Goal: Information Seeking & Learning: Learn about a topic

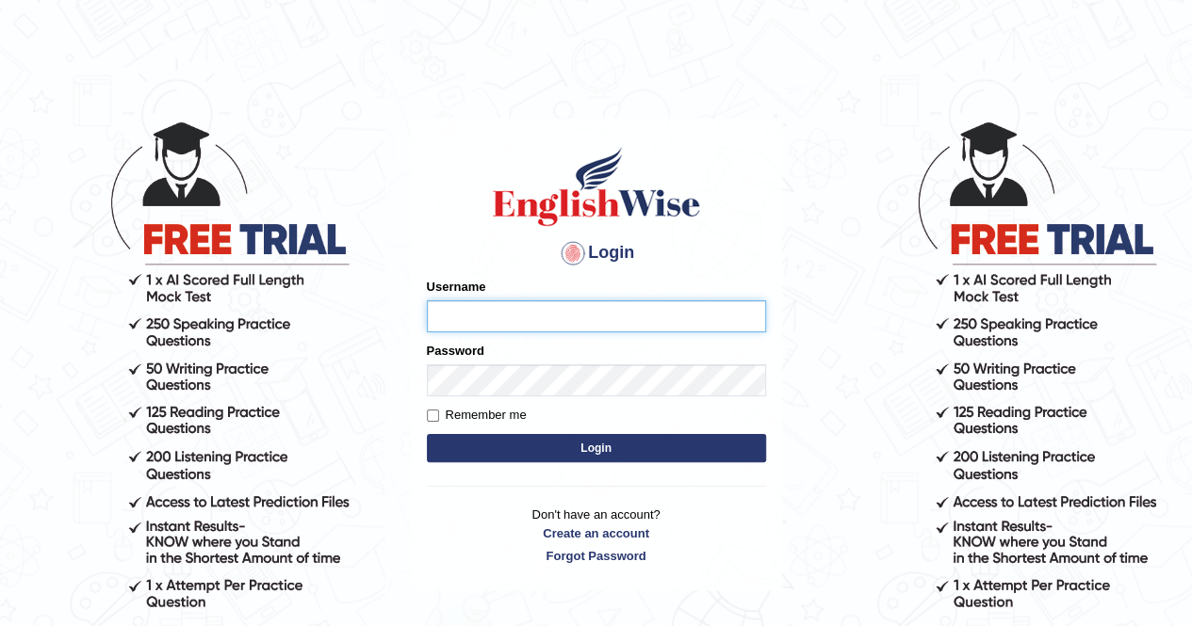
click at [577, 308] on input "Username" at bounding box center [596, 316] width 339 height 32
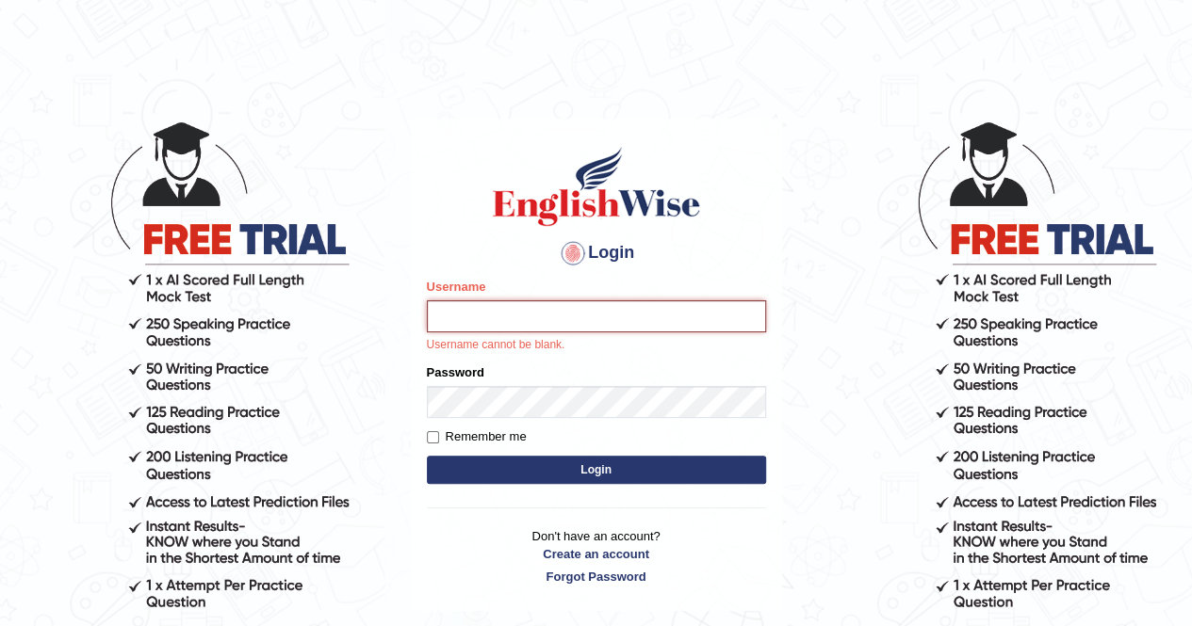
type input "IlianaOspina"
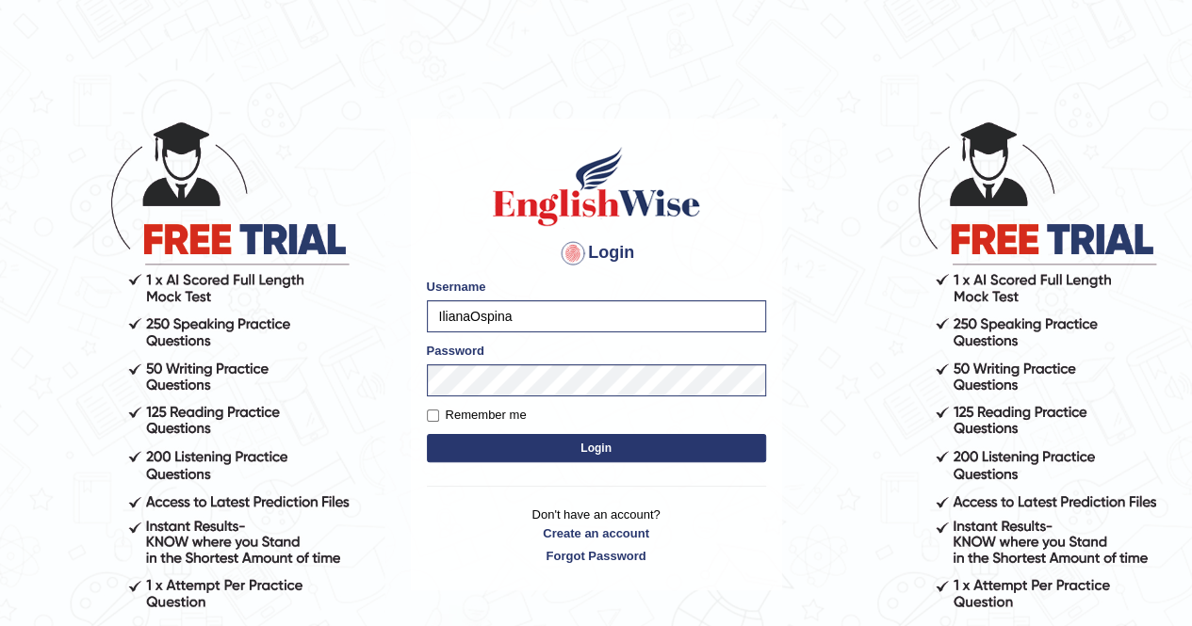
click at [656, 451] on button "Login" at bounding box center [596, 448] width 339 height 28
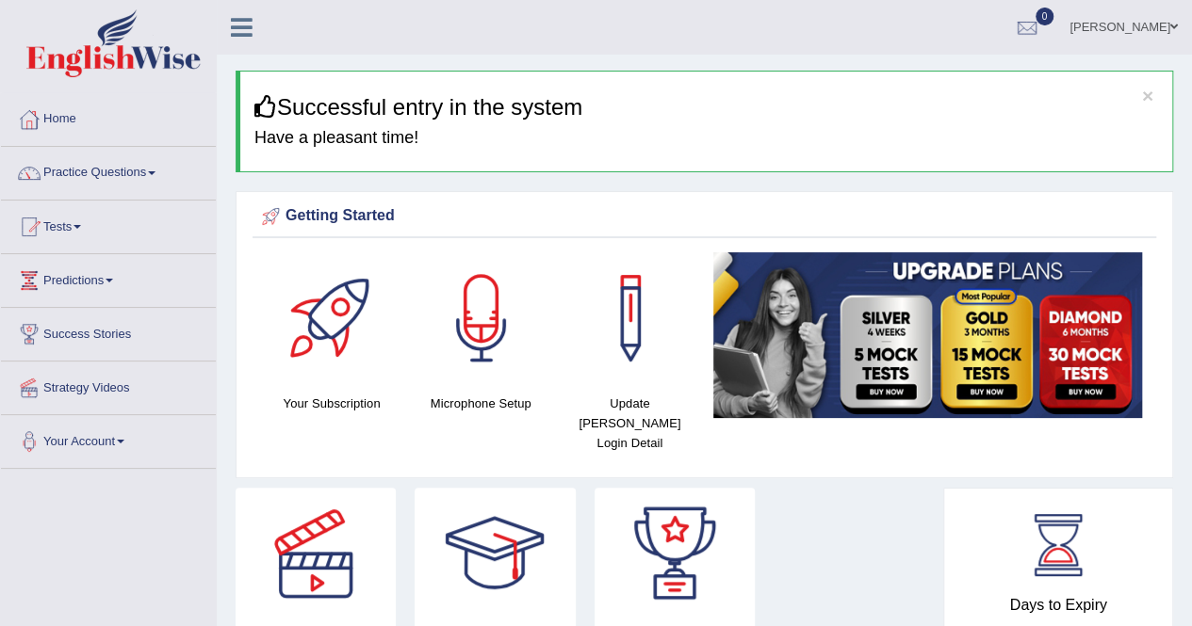
click at [838, 207] on div "Getting Started" at bounding box center [704, 217] width 894 height 28
click at [125, 178] on link "Practice Questions" at bounding box center [108, 170] width 215 height 47
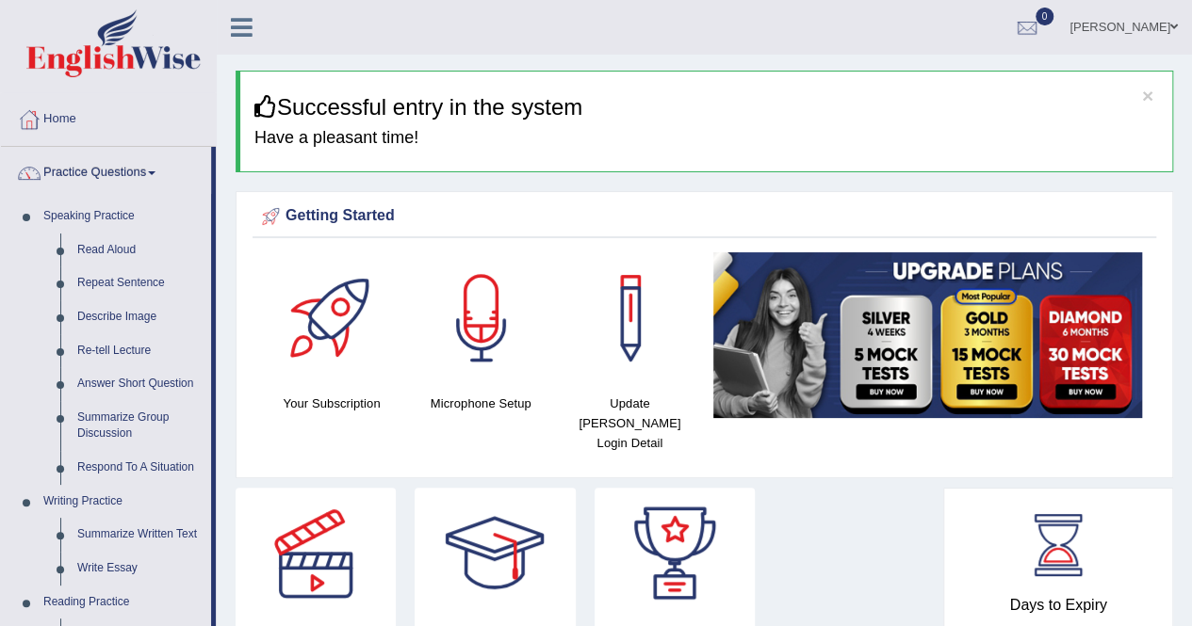
drag, startPoint x: 215, startPoint y: 267, endPoint x: 215, endPoint y: 383, distance: 116.8
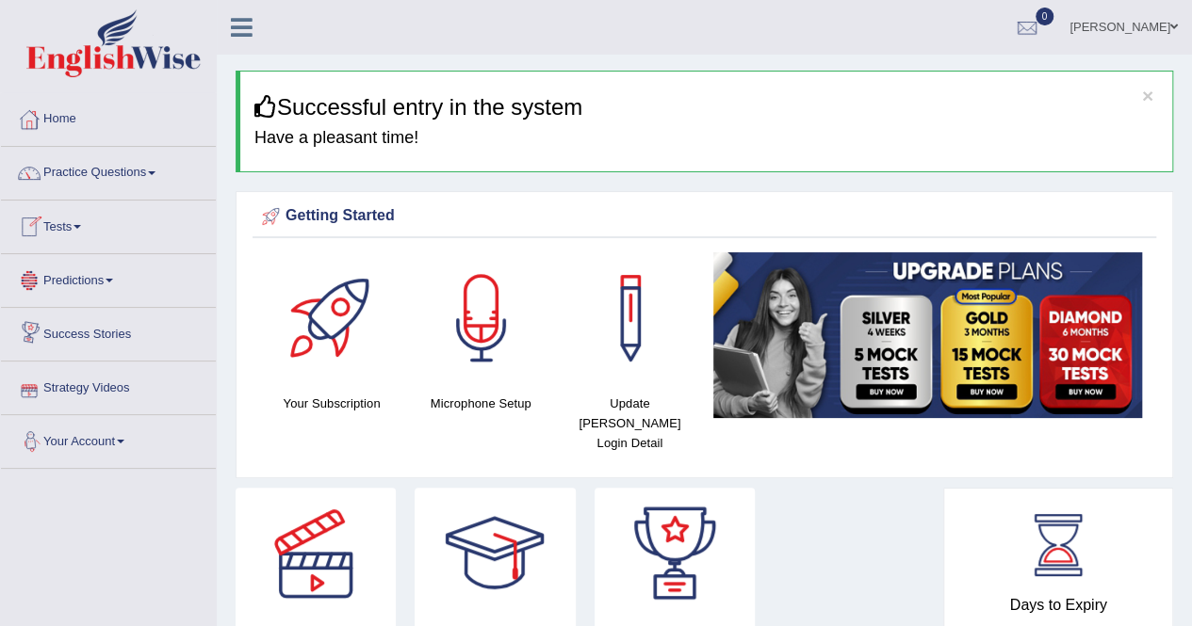
click at [117, 206] on link "Tests" at bounding box center [108, 224] width 215 height 47
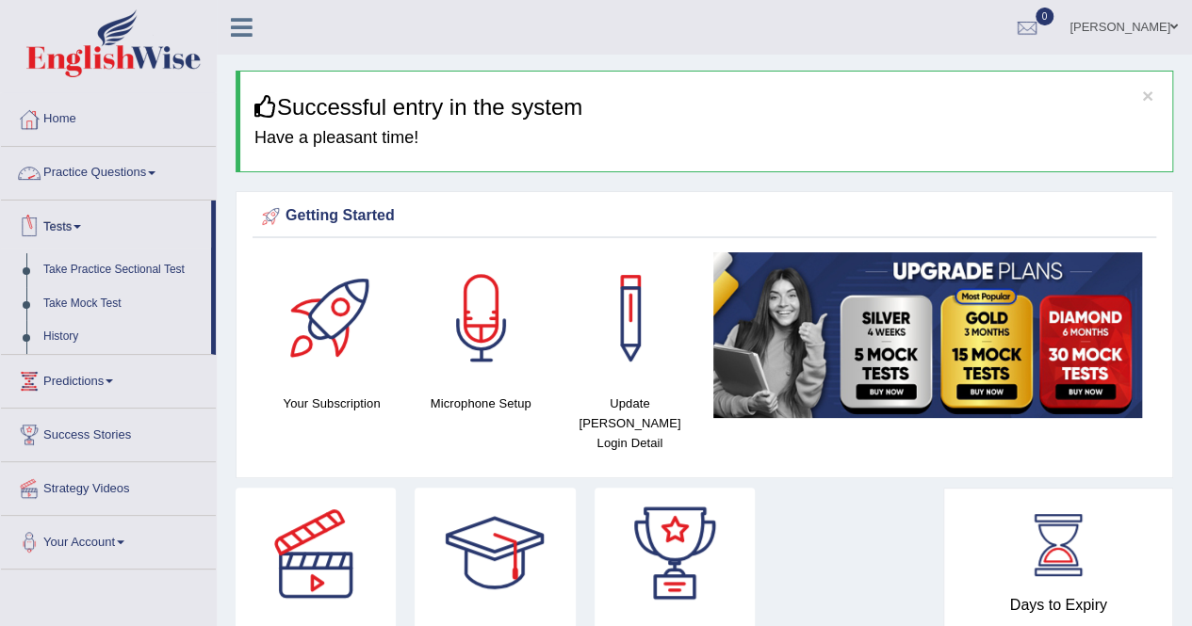
click at [87, 180] on link "Practice Questions" at bounding box center [108, 170] width 215 height 47
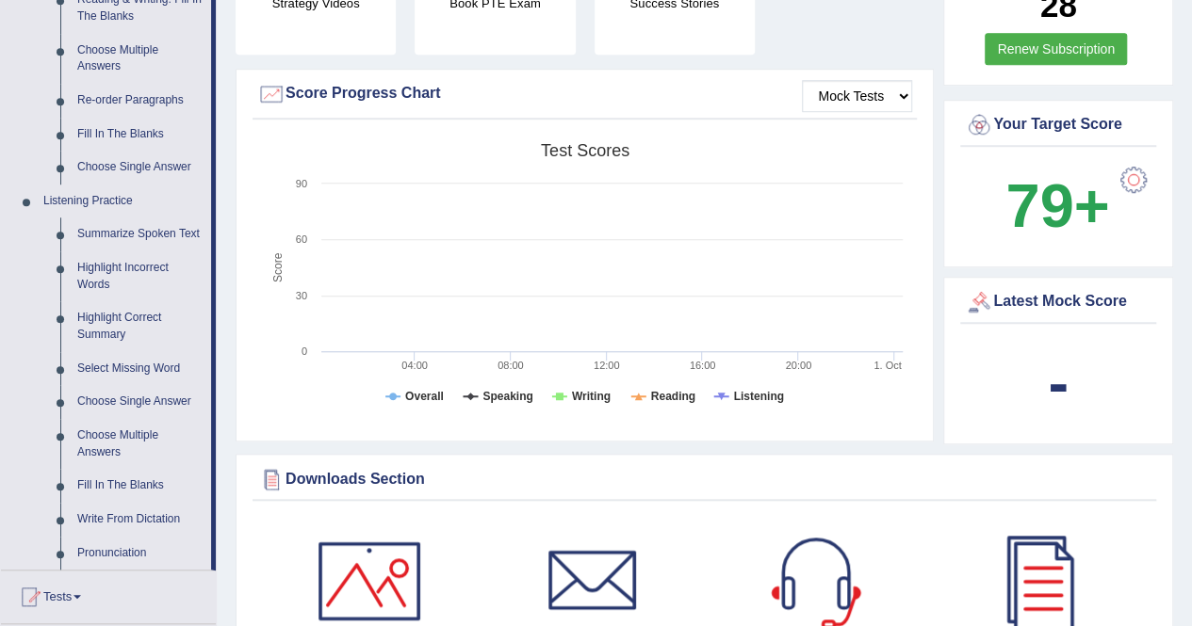
scroll to position [657, 0]
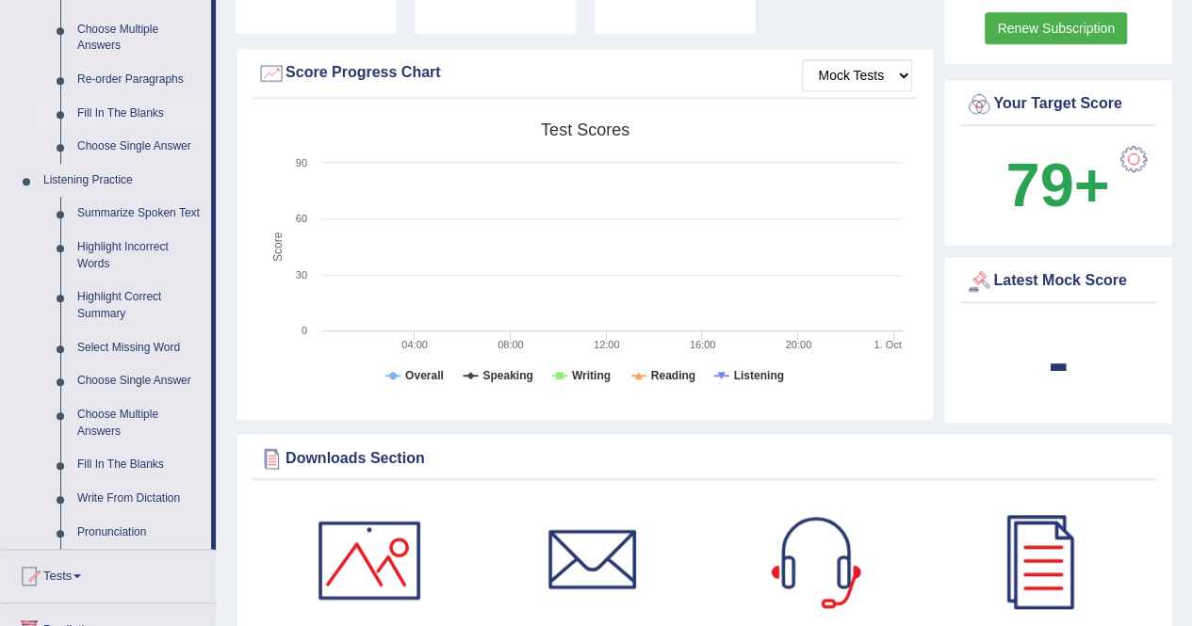
click at [94, 102] on link "Fill In The Blanks" at bounding box center [140, 114] width 142 height 34
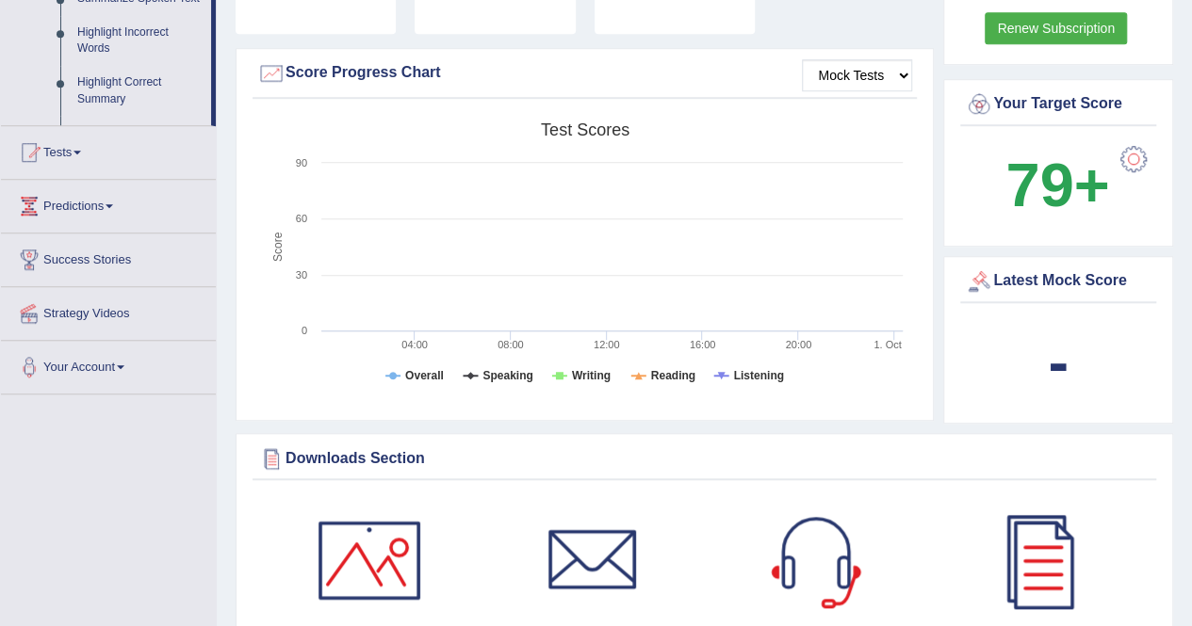
scroll to position [251, 0]
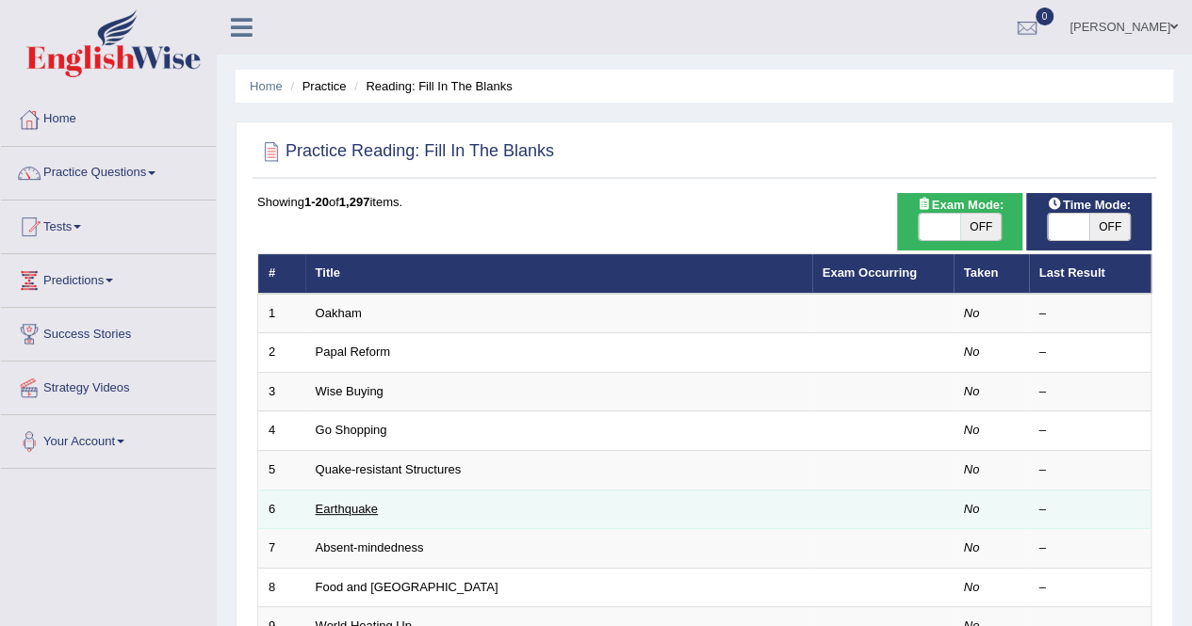
click at [349, 502] on link "Earthquake" at bounding box center [347, 509] width 63 height 14
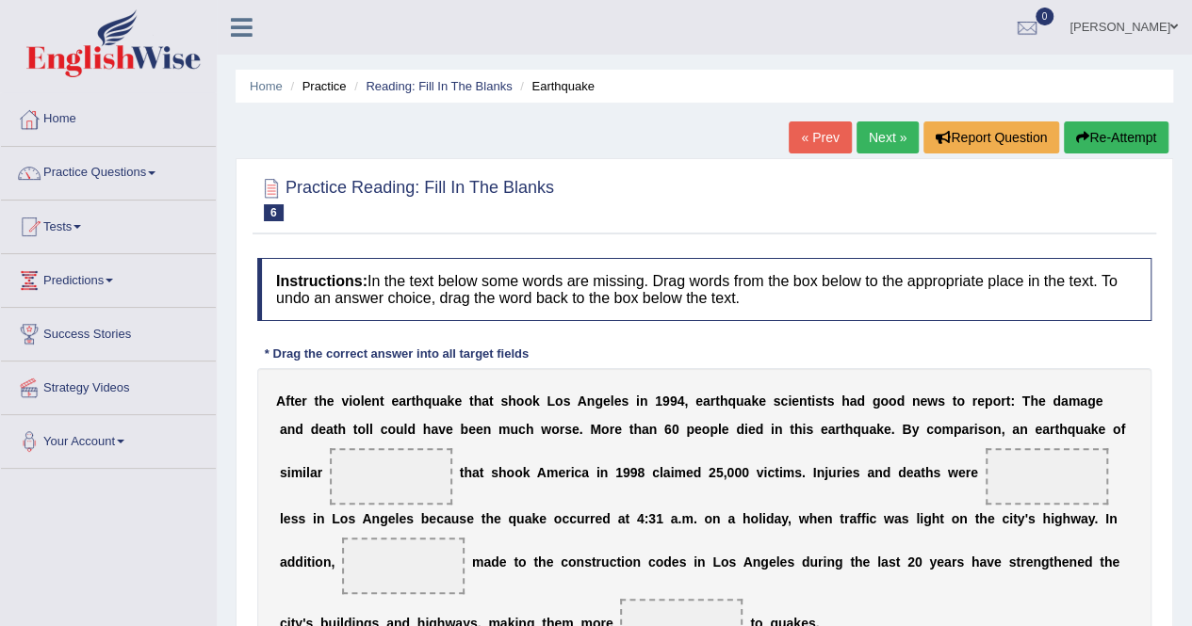
click at [655, 210] on div at bounding box center [704, 198] width 894 height 57
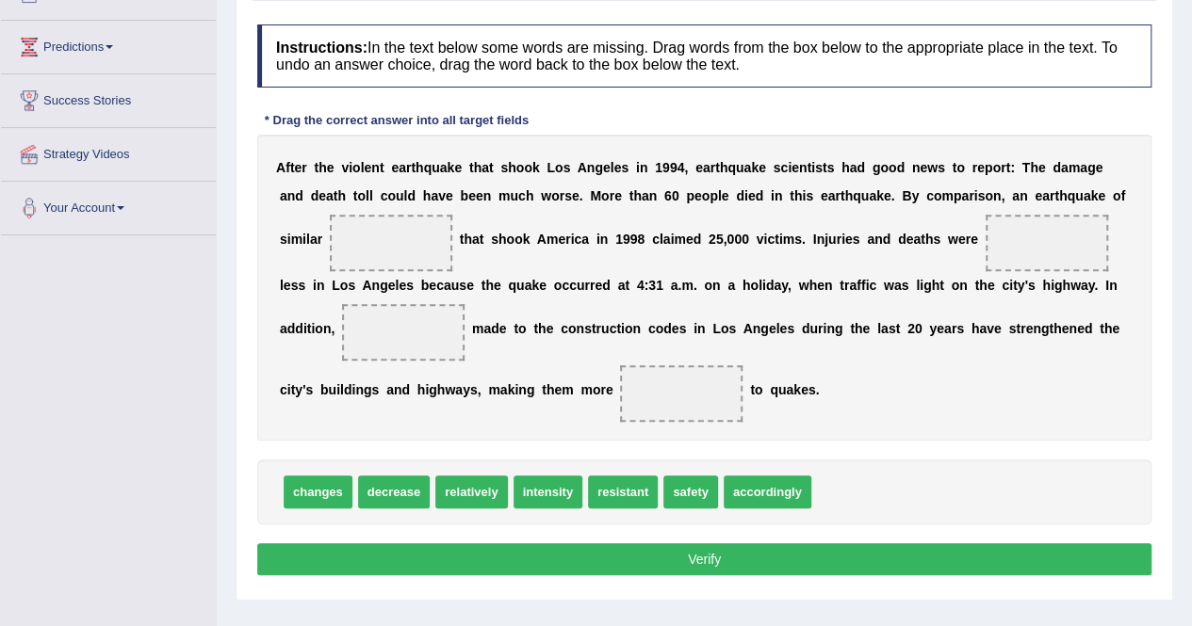
scroll to position [301, 0]
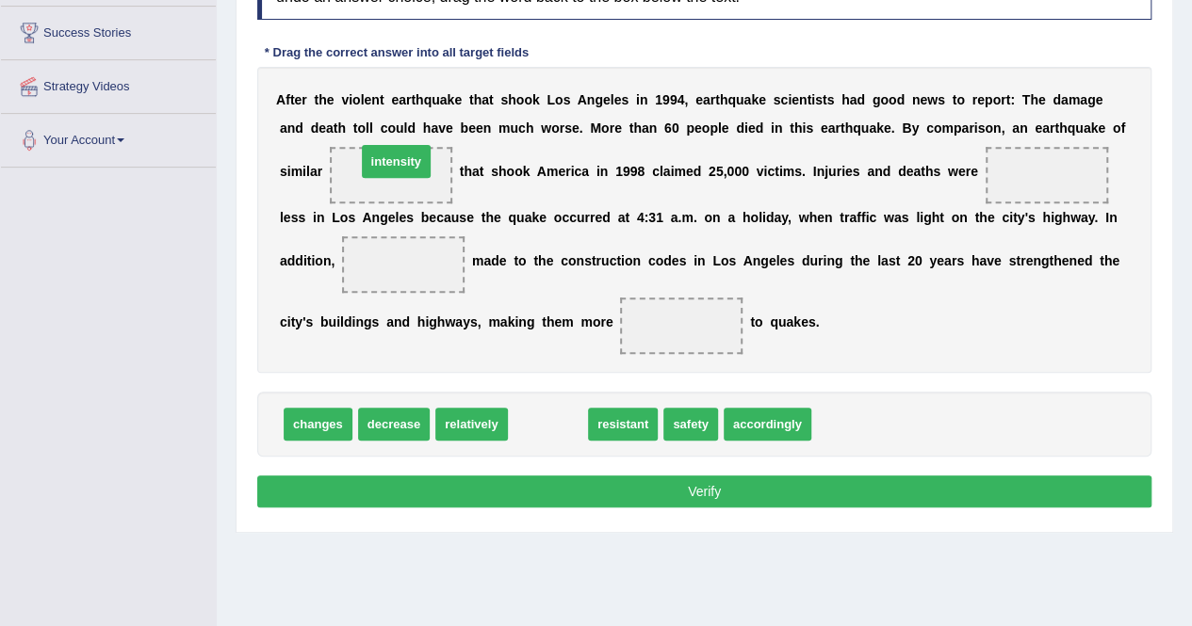
drag, startPoint x: 563, startPoint y: 422, endPoint x: 411, endPoint y: 166, distance: 298.2
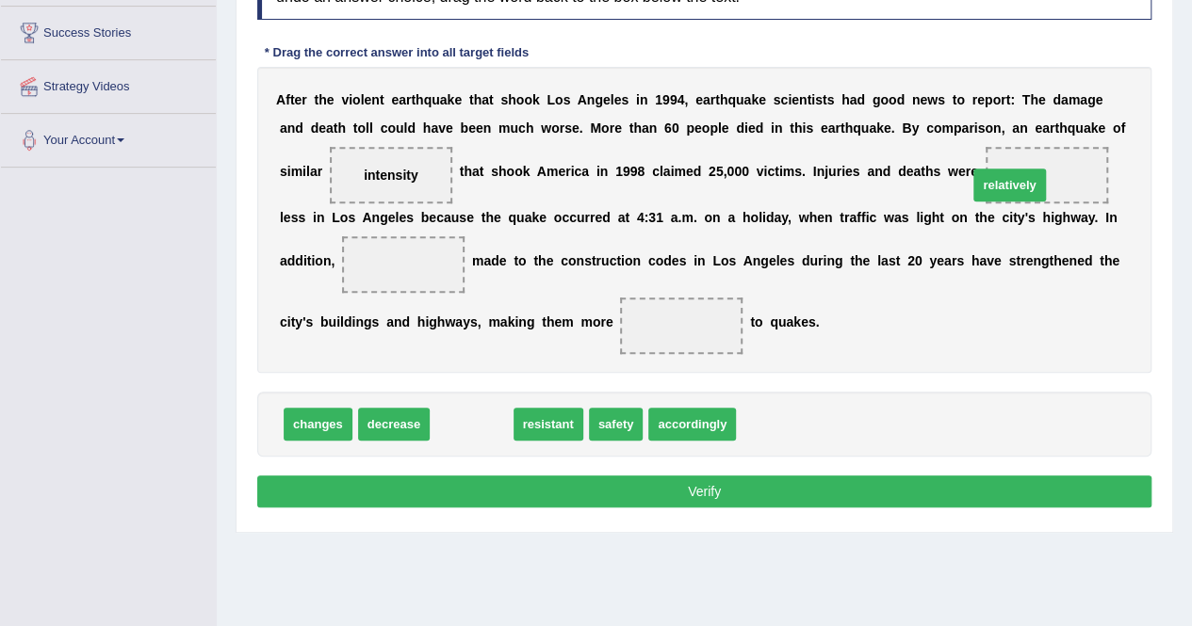
drag, startPoint x: 464, startPoint y: 419, endPoint x: 1002, endPoint y: 180, distance: 588.7
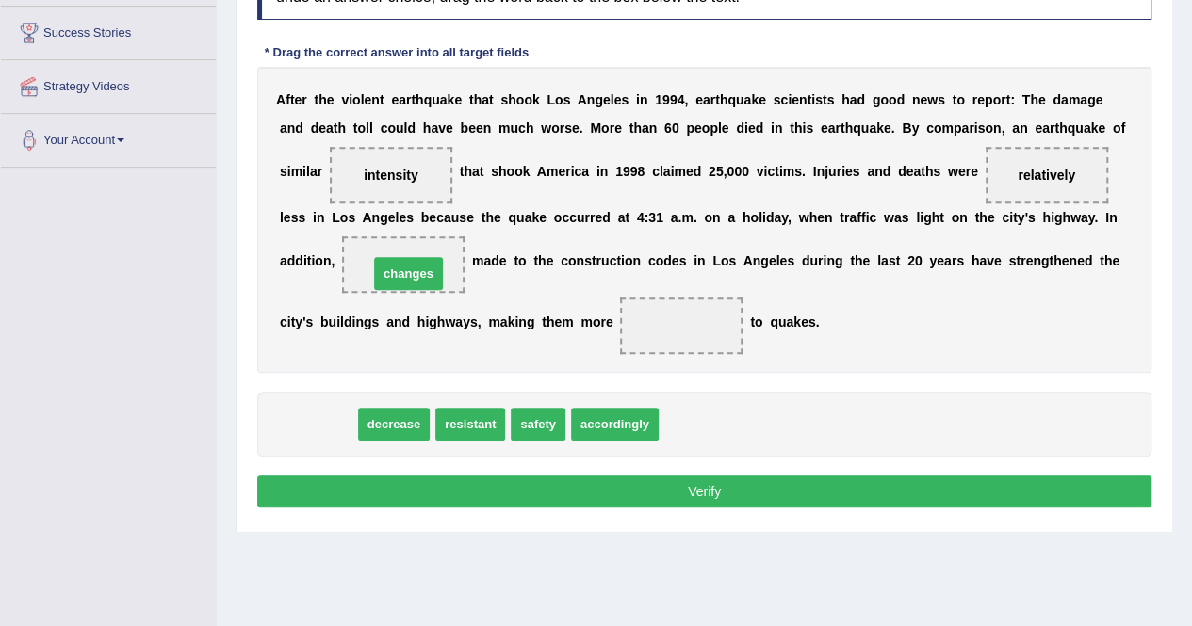
drag, startPoint x: 326, startPoint y: 425, endPoint x: 417, endPoint y: 273, distance: 177.1
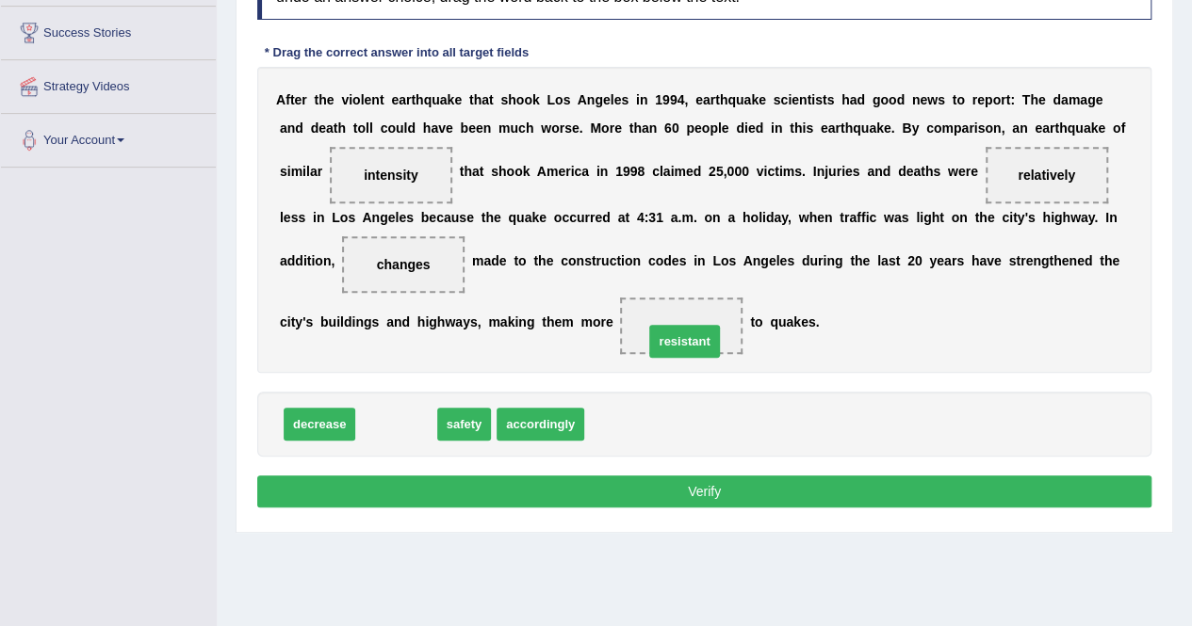
drag, startPoint x: 386, startPoint y: 420, endPoint x: 674, endPoint y: 334, distance: 300.7
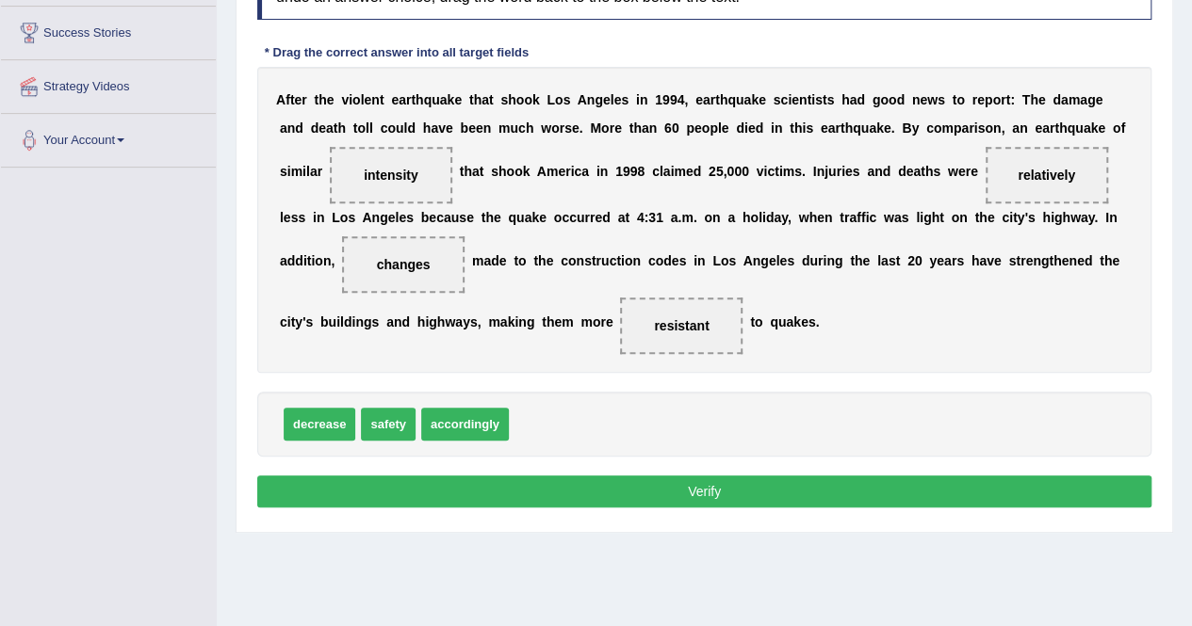
click at [674, 479] on button "Verify" at bounding box center [704, 492] width 894 height 32
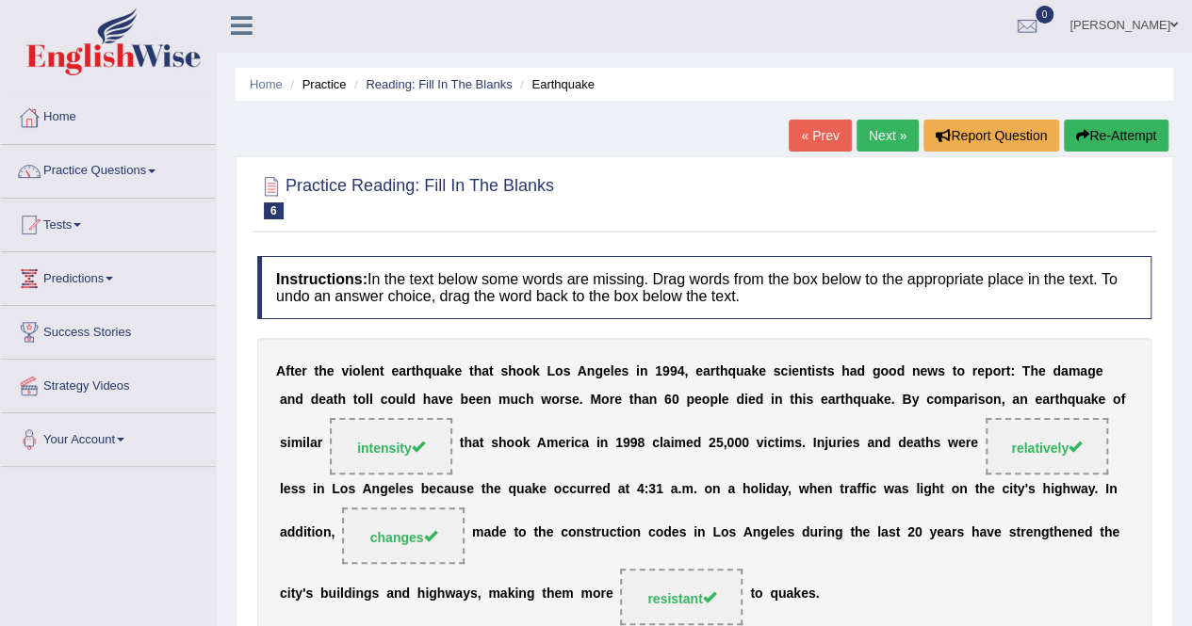
scroll to position [0, 0]
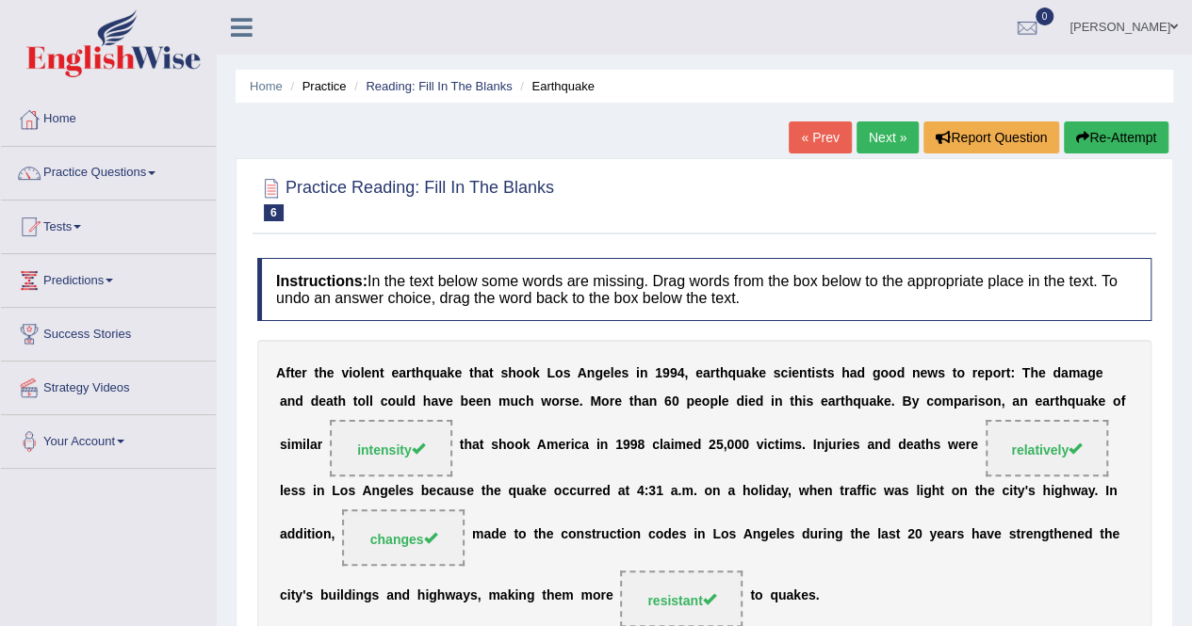
click at [893, 131] on link "Next »" at bounding box center [887, 138] width 62 height 32
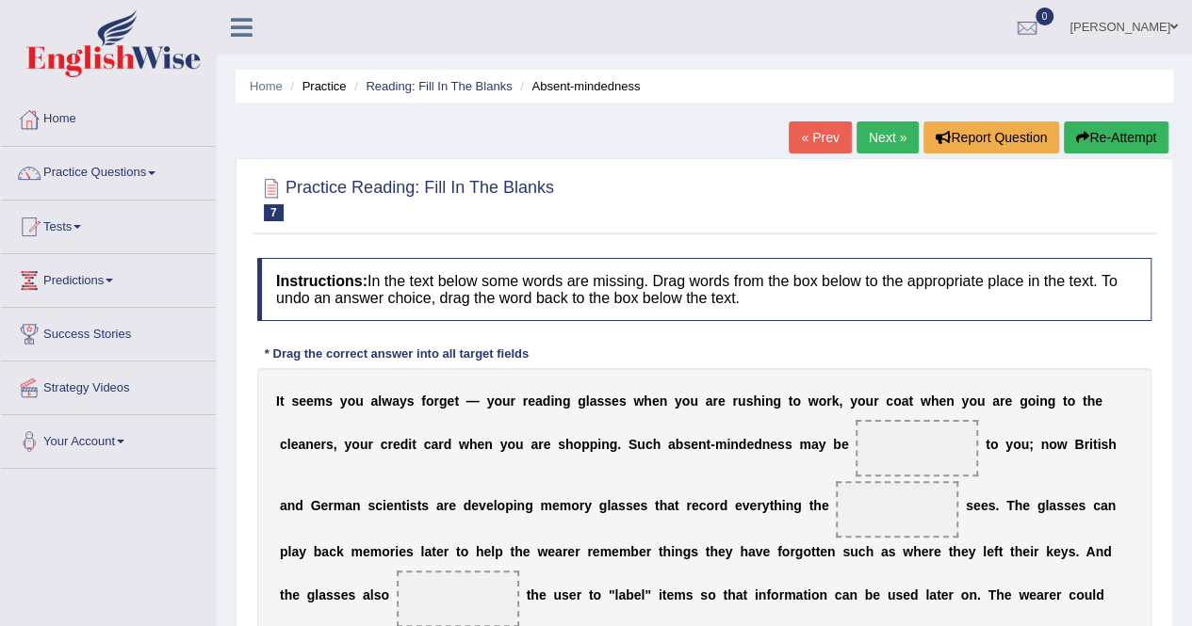
click at [690, 363] on div "Instructions: In the text below some words are missing. Drag words from the box…" at bounding box center [703, 567] width 903 height 637
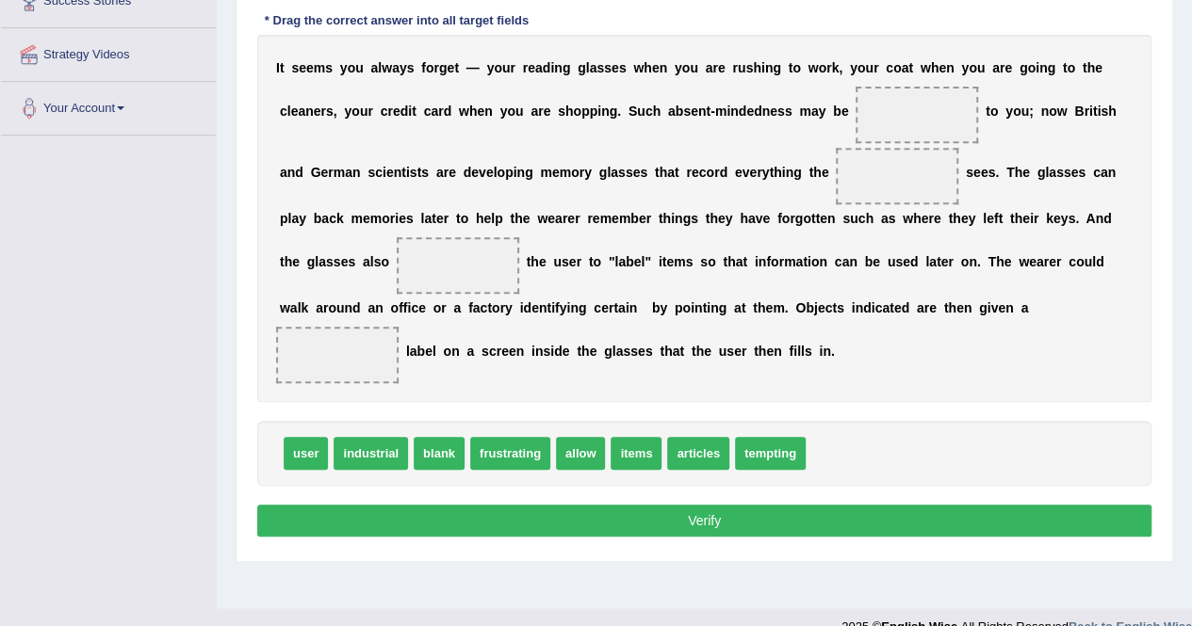
scroll to position [339, 0]
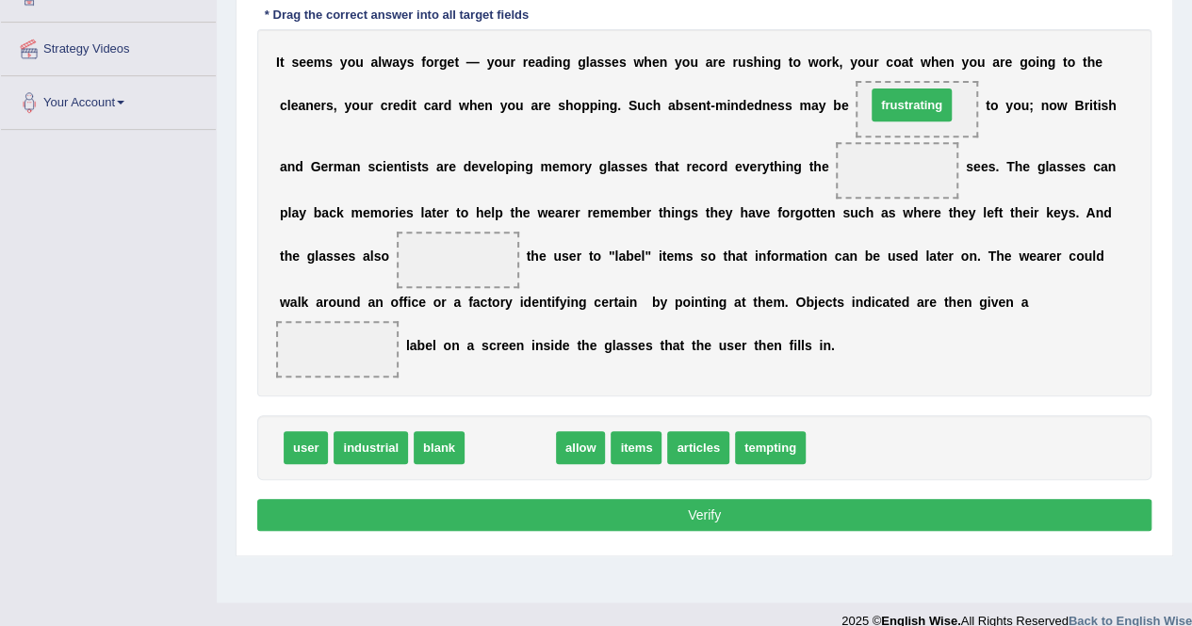
drag, startPoint x: 494, startPoint y: 447, endPoint x: 895, endPoint y: 105, distance: 527.8
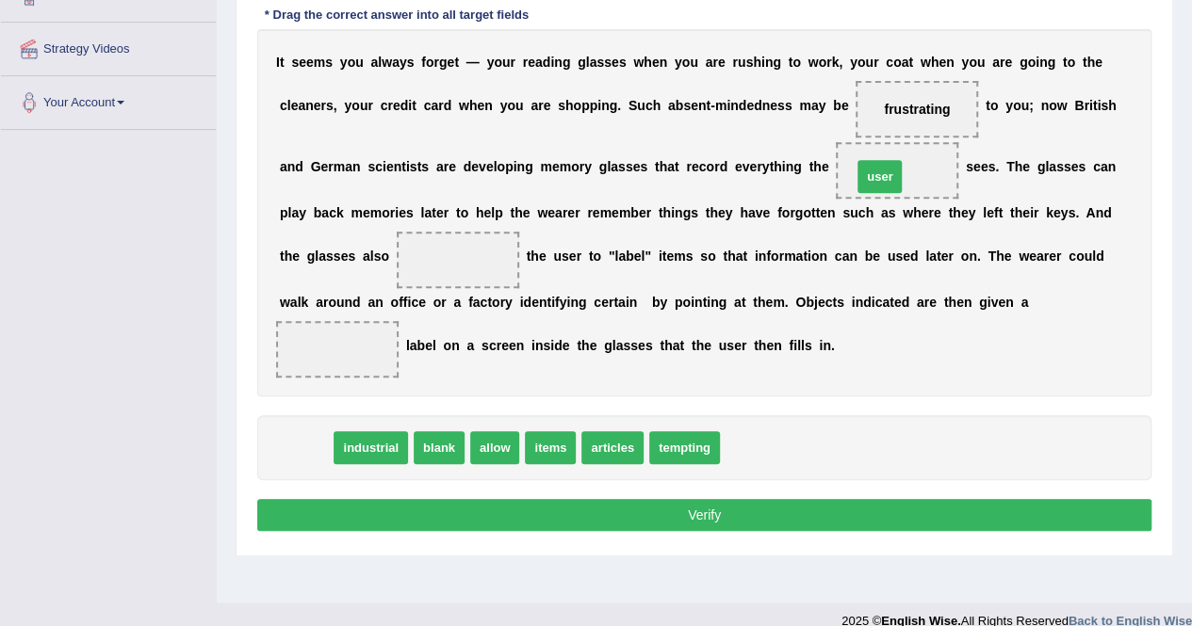
drag, startPoint x: 310, startPoint y: 442, endPoint x: 884, endPoint y: 170, distance: 634.6
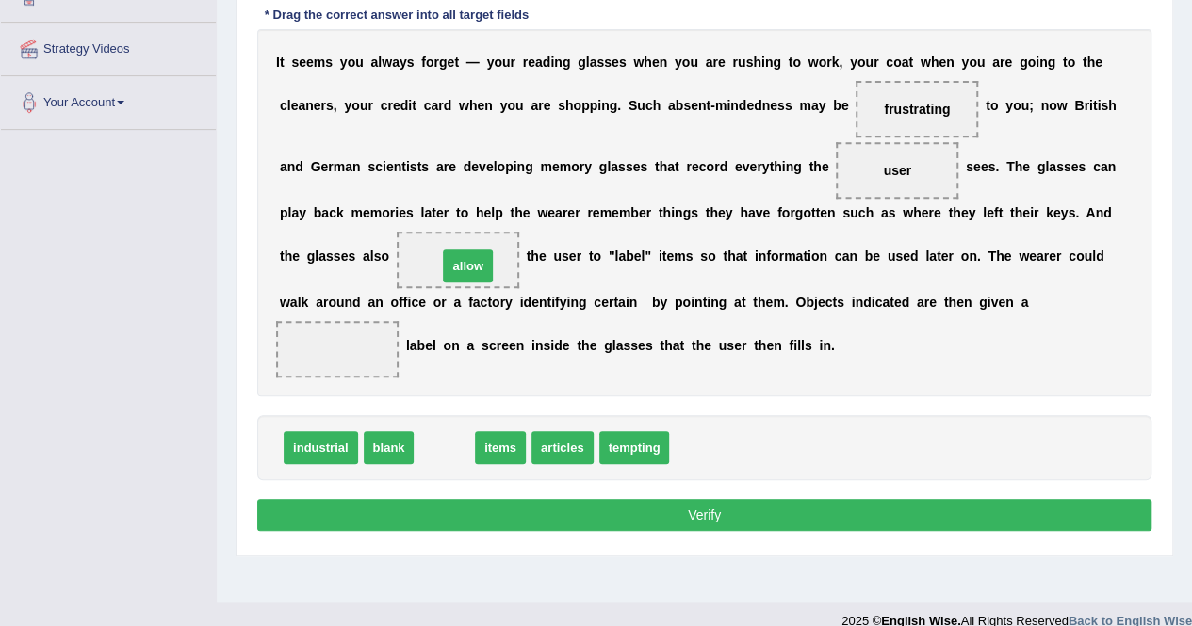
drag, startPoint x: 447, startPoint y: 450, endPoint x: 456, endPoint y: 252, distance: 198.0
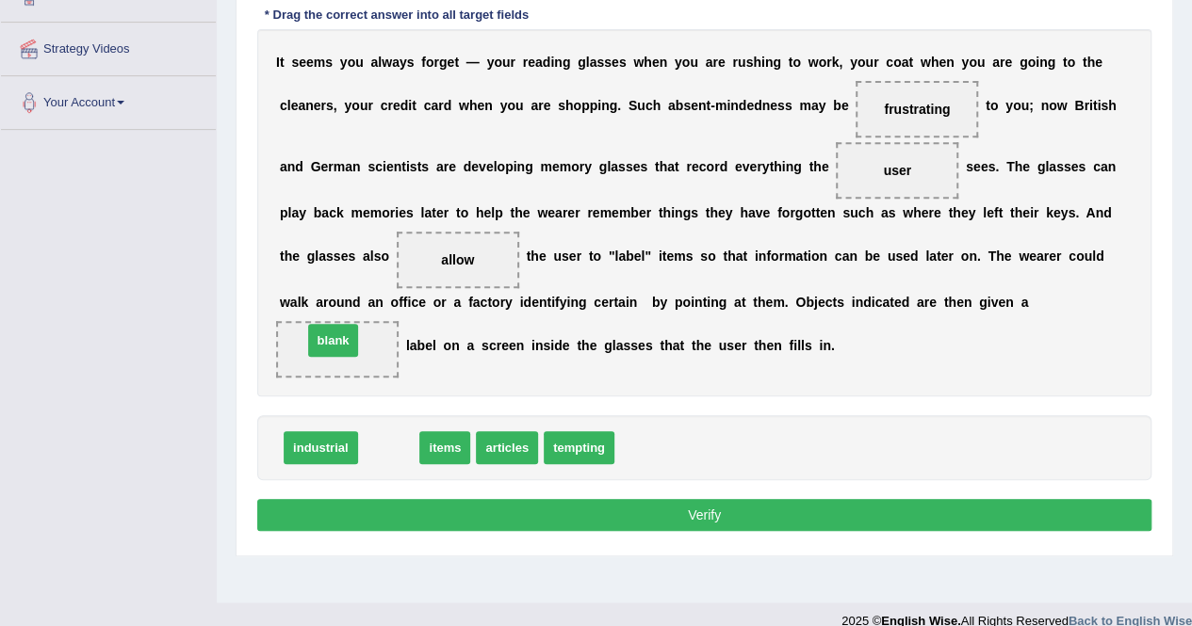
drag, startPoint x: 391, startPoint y: 451, endPoint x: 335, endPoint y: 344, distance: 120.9
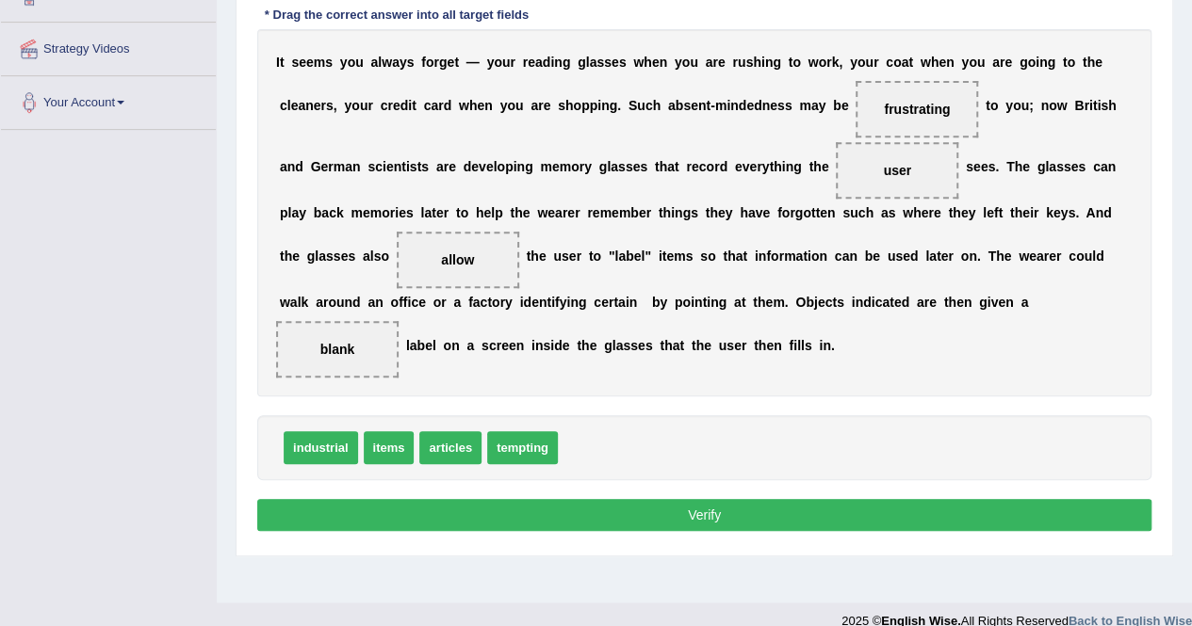
click at [528, 519] on button "Verify" at bounding box center [704, 515] width 894 height 32
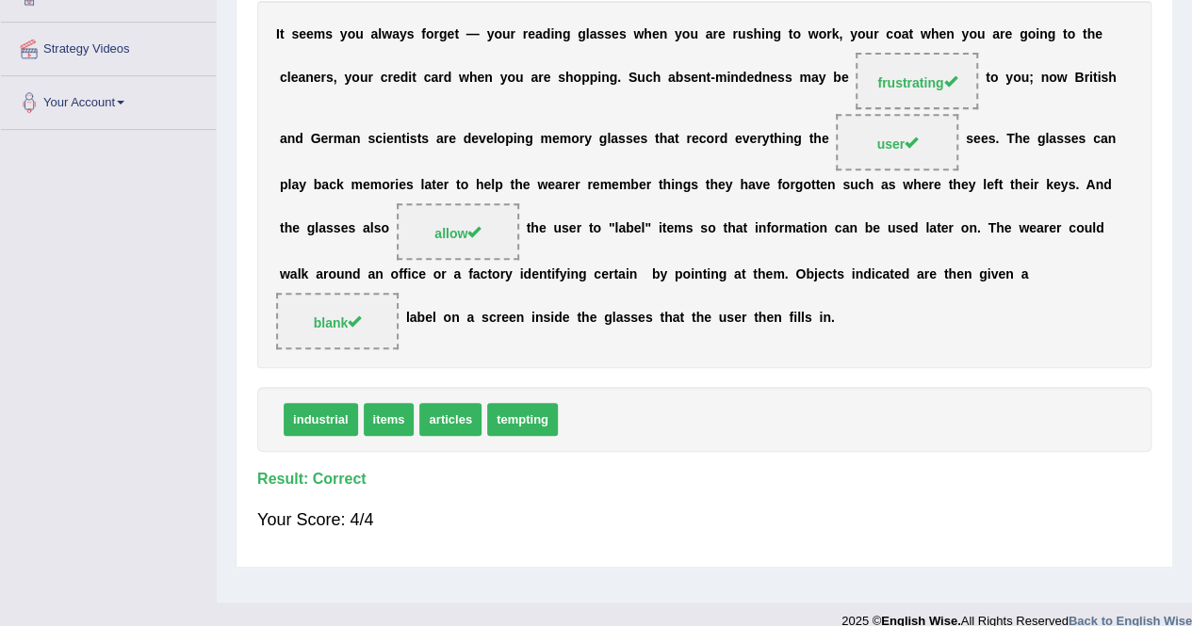
click at [1093, 412] on div "industrial items articles tempting" at bounding box center [704, 419] width 894 height 65
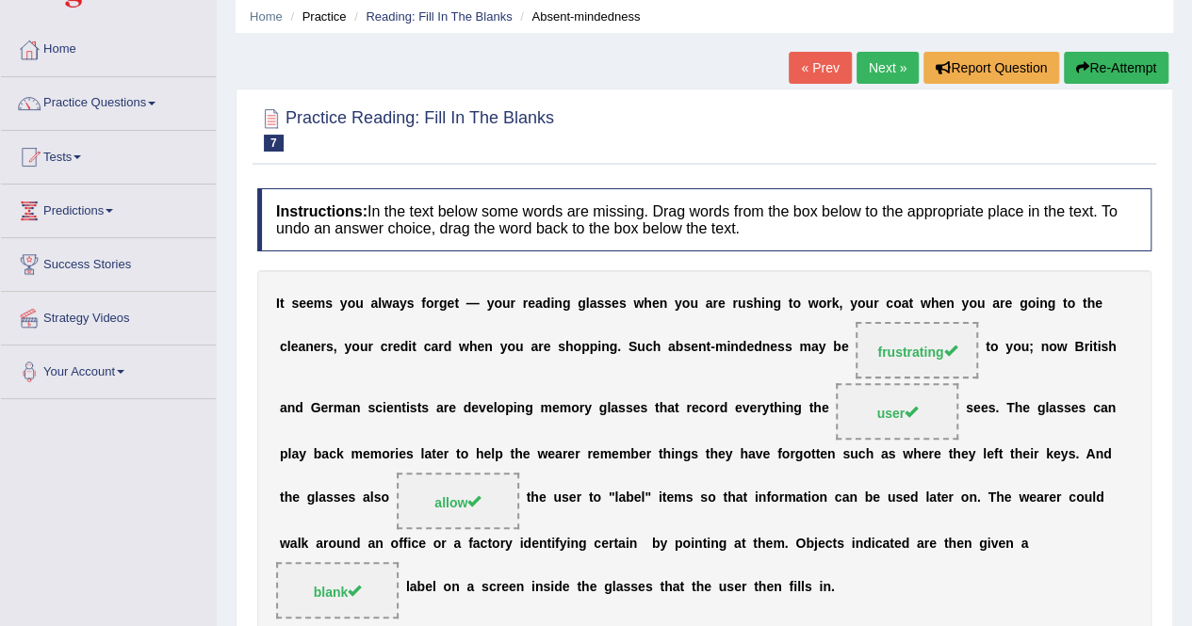
scroll to position [38, 0]
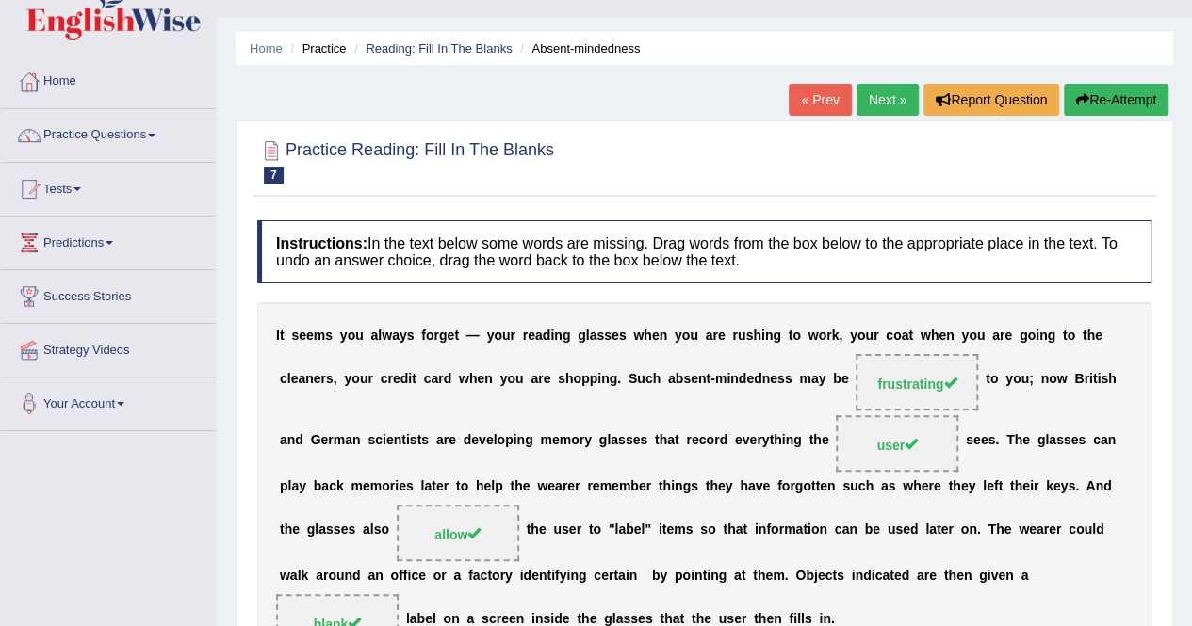
click at [892, 91] on link "Next »" at bounding box center [887, 100] width 62 height 32
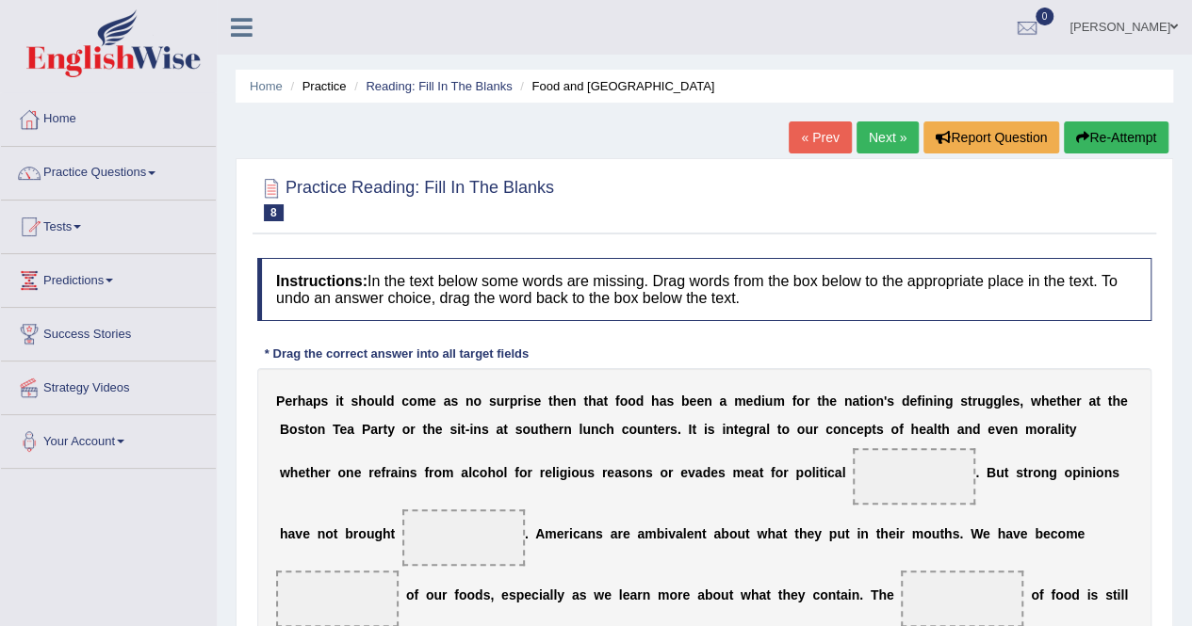
click at [897, 145] on link "Next »" at bounding box center [887, 138] width 62 height 32
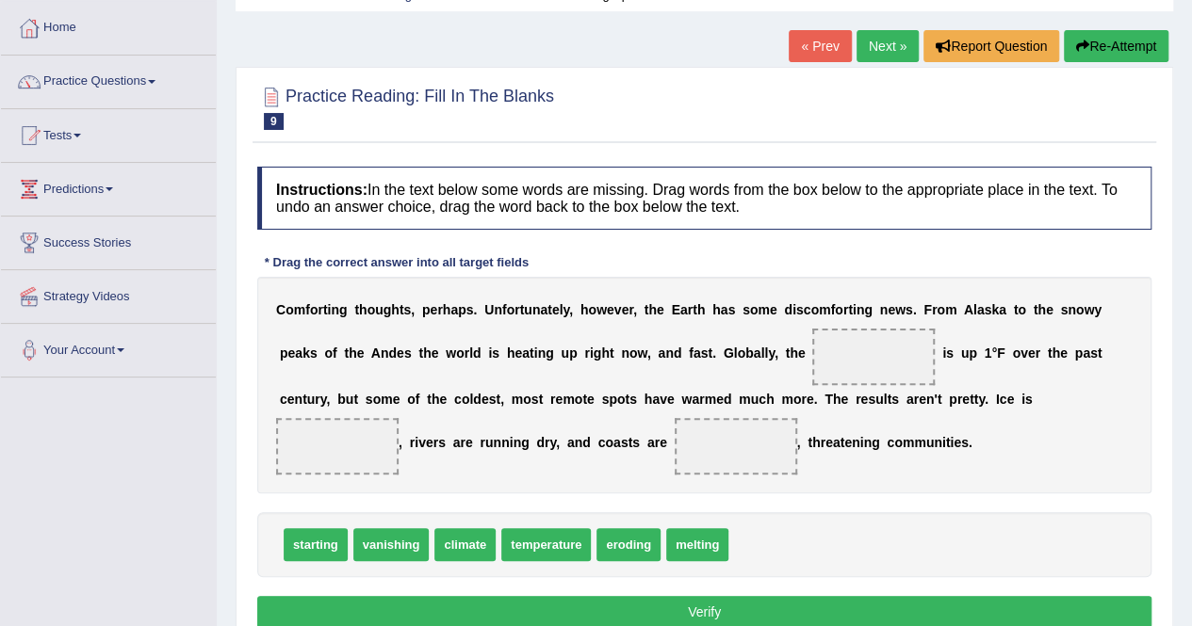
scroll to position [182, 0]
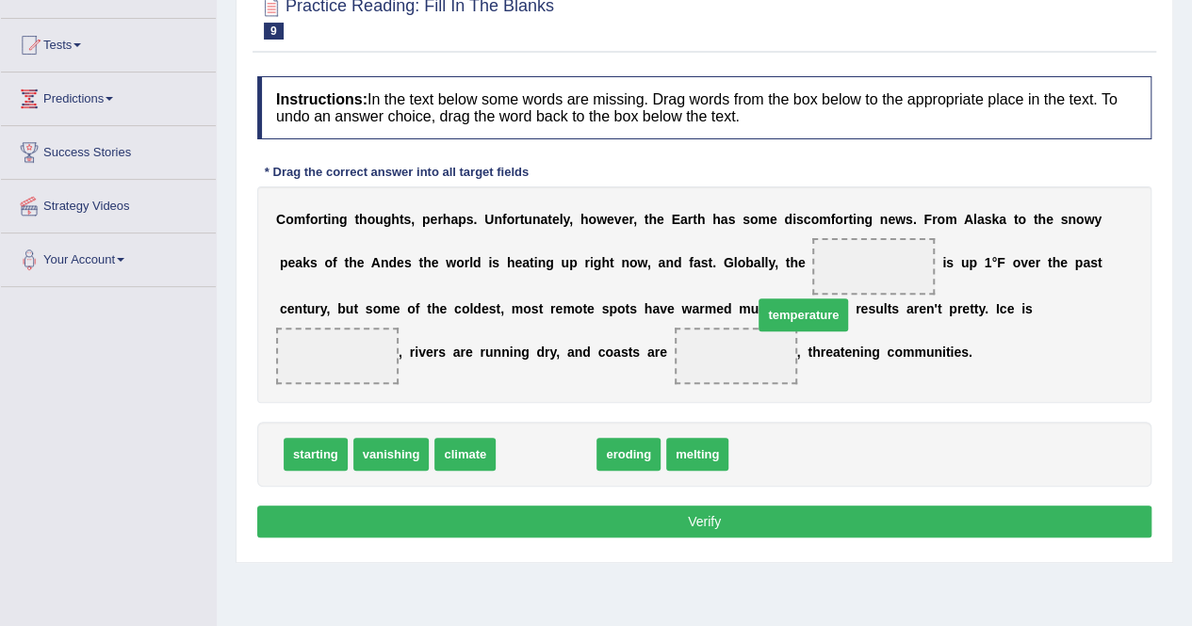
drag, startPoint x: 532, startPoint y: 452, endPoint x: 852, endPoint y: 284, distance: 361.1
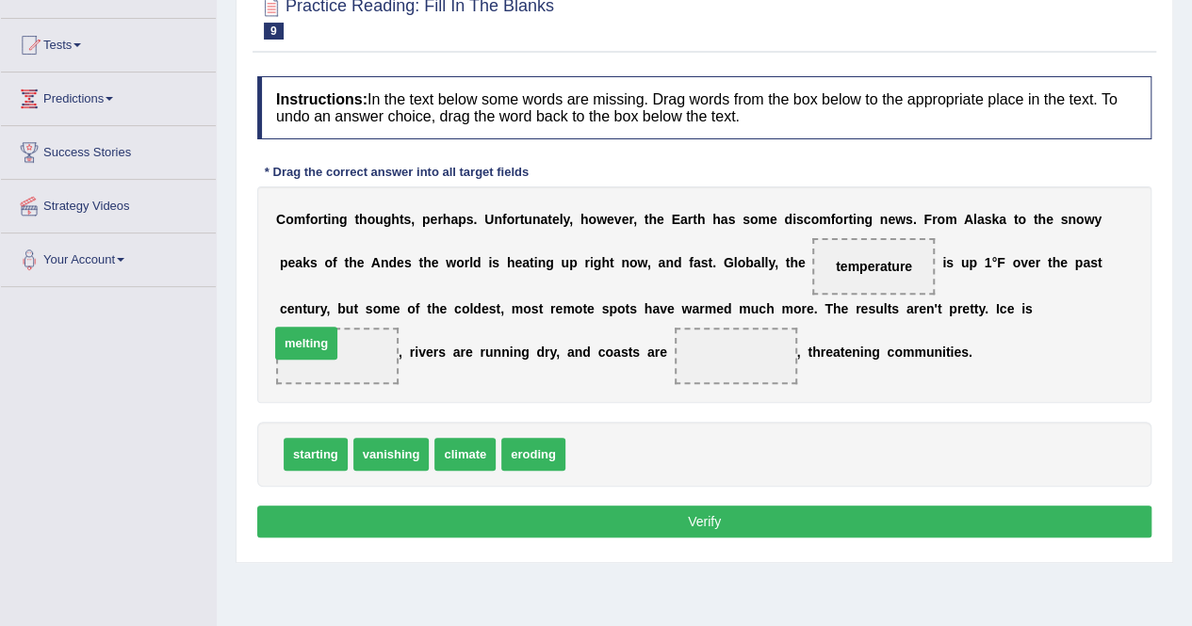
drag, startPoint x: 603, startPoint y: 450, endPoint x: 306, endPoint y: 339, distance: 316.9
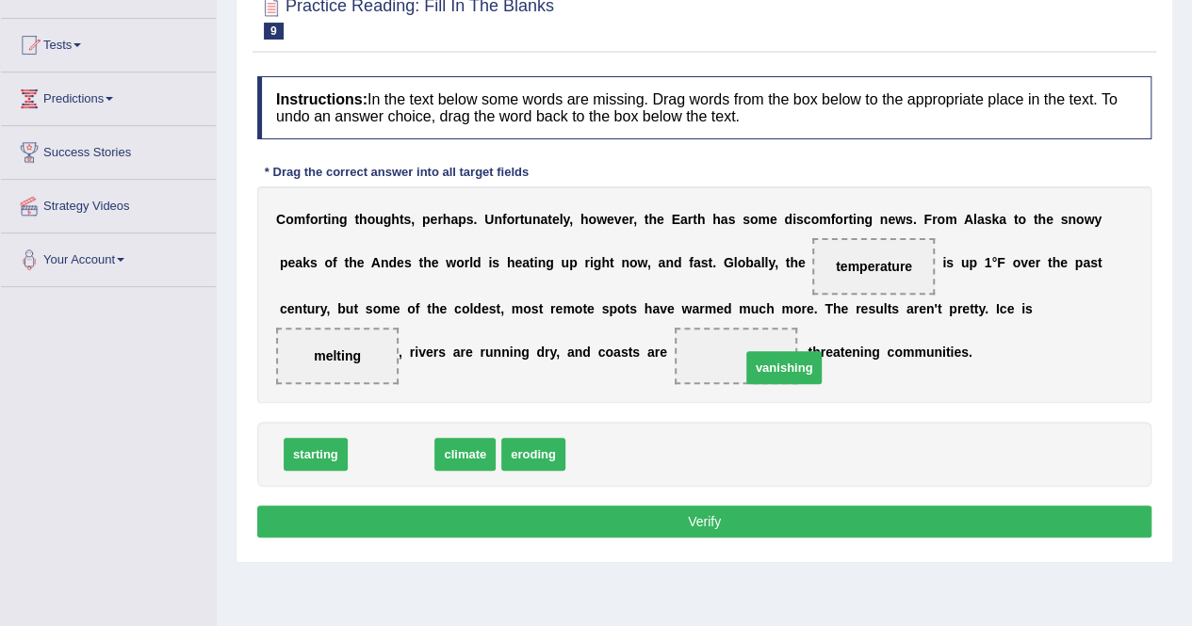
drag, startPoint x: 384, startPoint y: 452, endPoint x: 776, endPoint y: 364, distance: 401.7
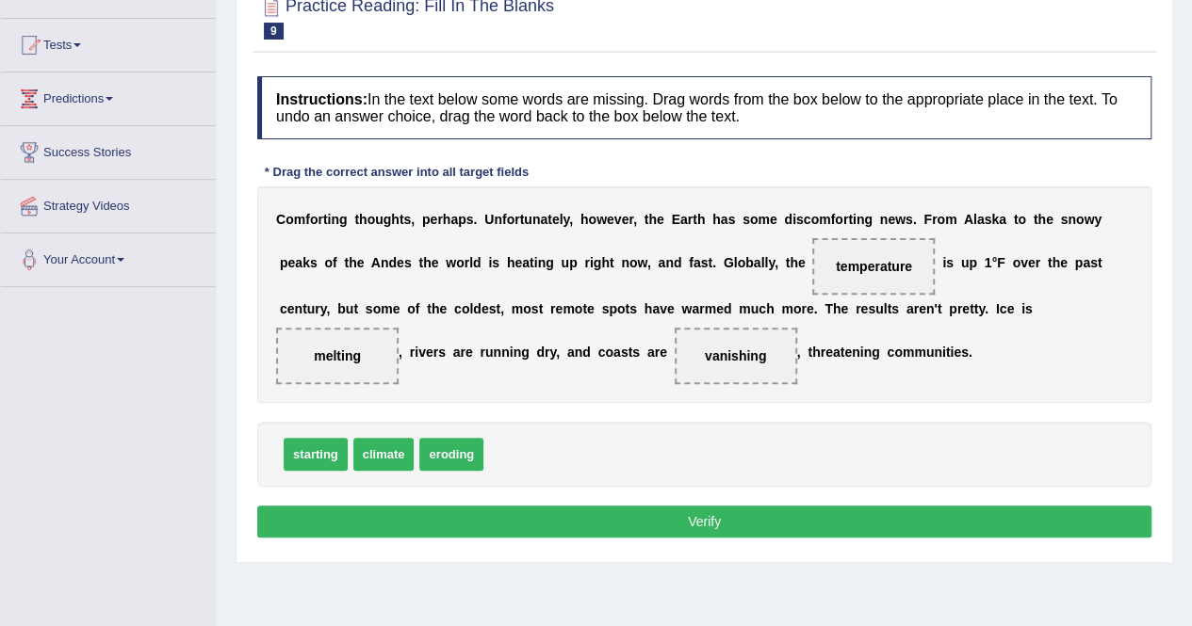
click at [720, 517] on button "Verify" at bounding box center [704, 522] width 894 height 32
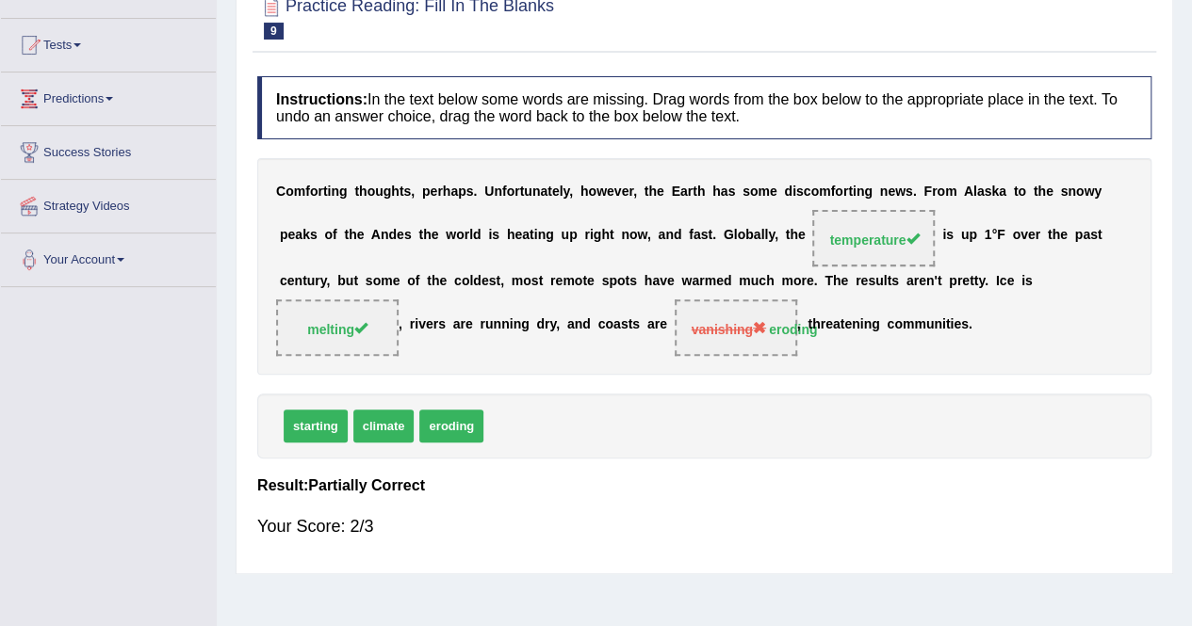
click at [473, 348] on div "C o m f o r t i n g t h o u g h t s , p e r h a p s . U n f o r t u n a t e l y…" at bounding box center [704, 266] width 894 height 217
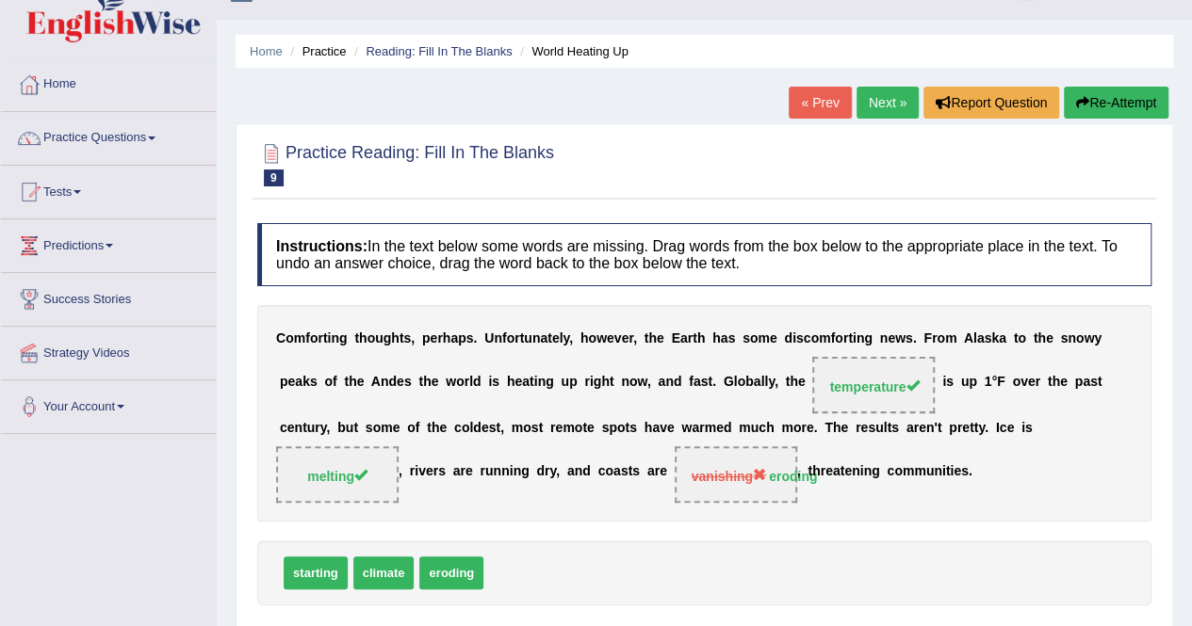
scroll to position [31, 0]
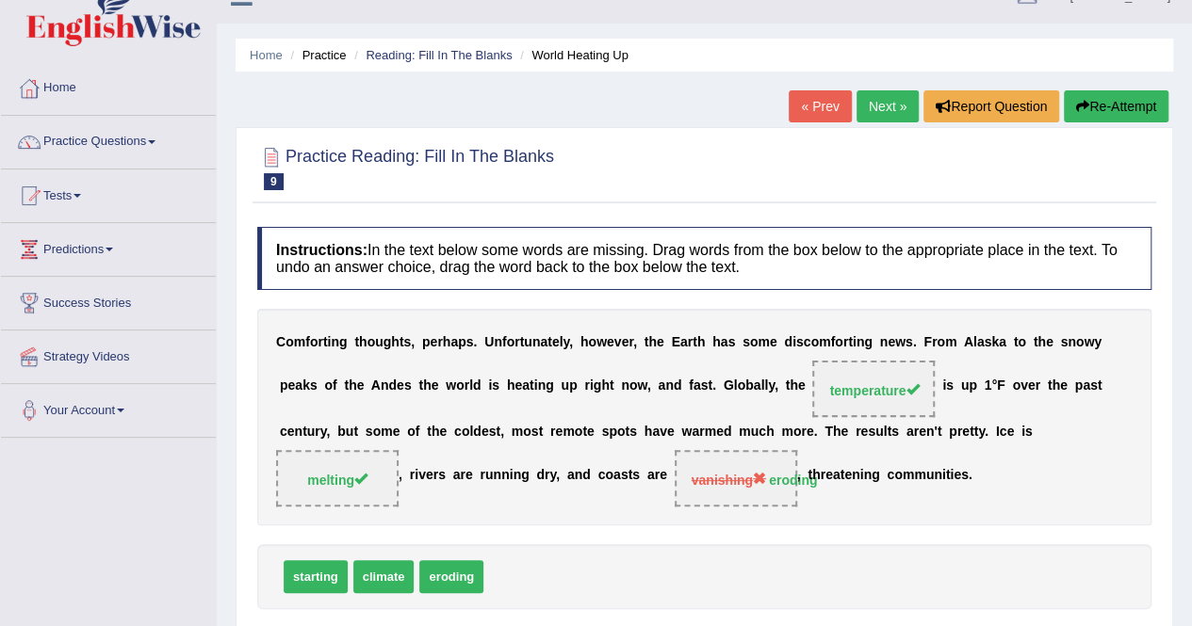
click at [885, 102] on link "Next »" at bounding box center [887, 106] width 62 height 32
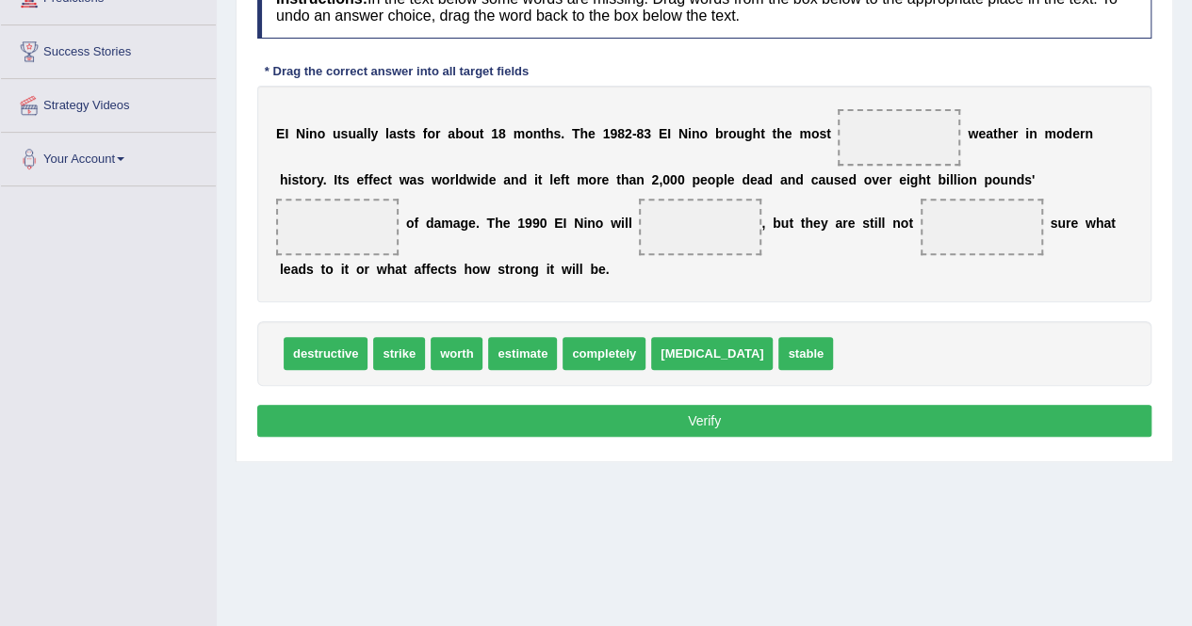
scroll to position [284, 0]
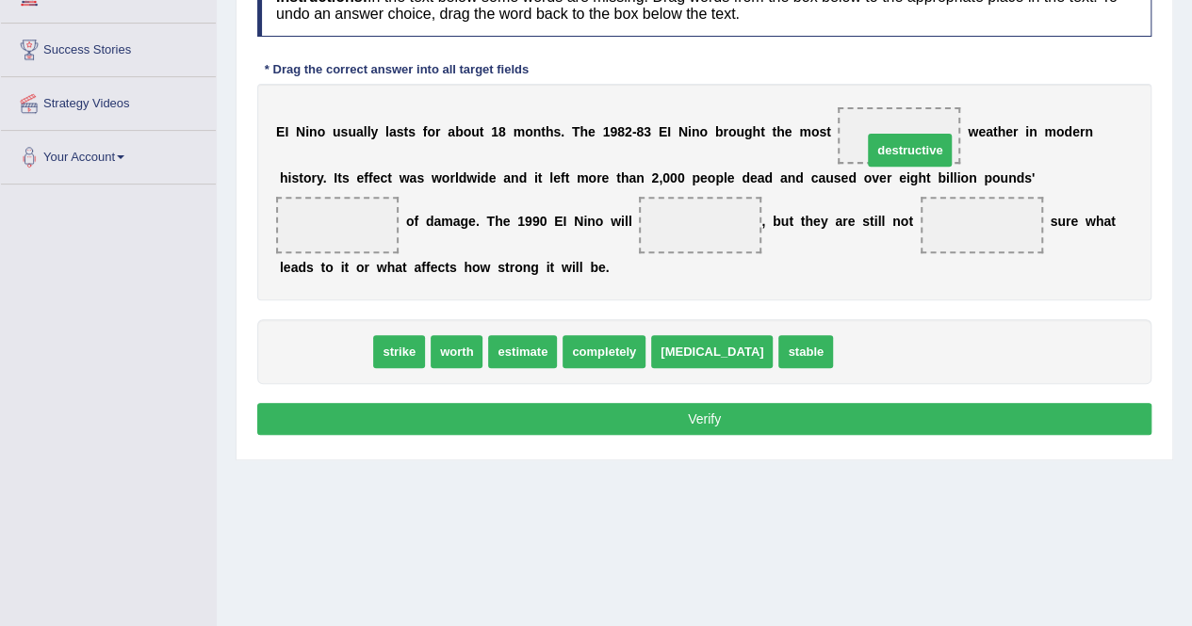
drag, startPoint x: 333, startPoint y: 353, endPoint x: 914, endPoint y: 147, distance: 615.8
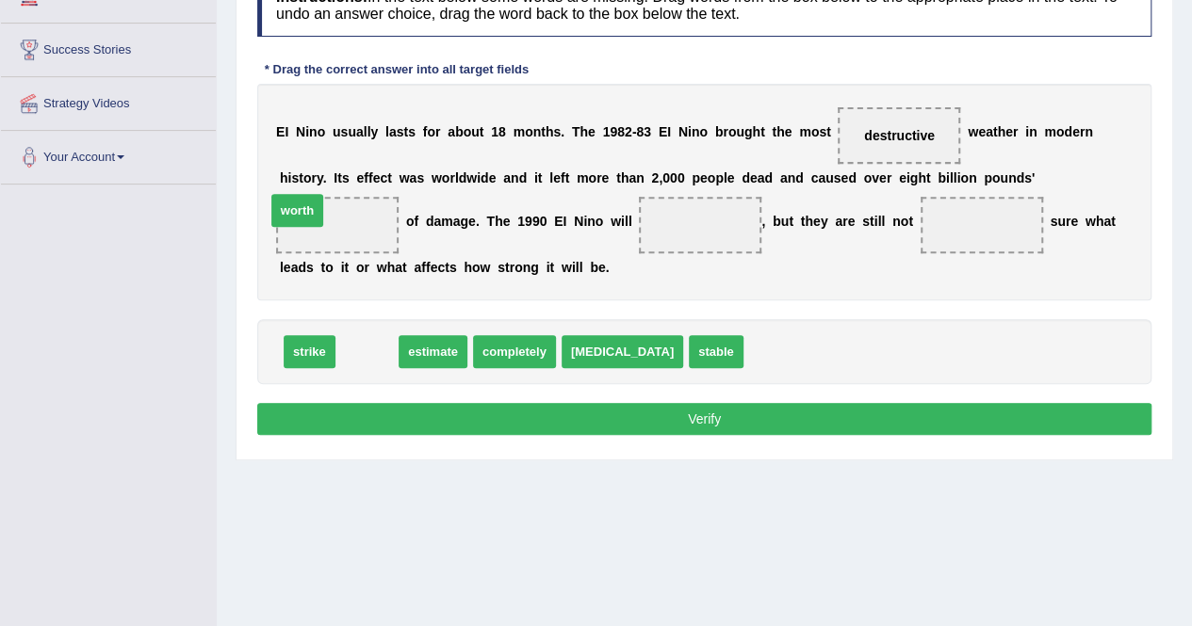
drag, startPoint x: 373, startPoint y: 355, endPoint x: 309, endPoint y: 211, distance: 157.7
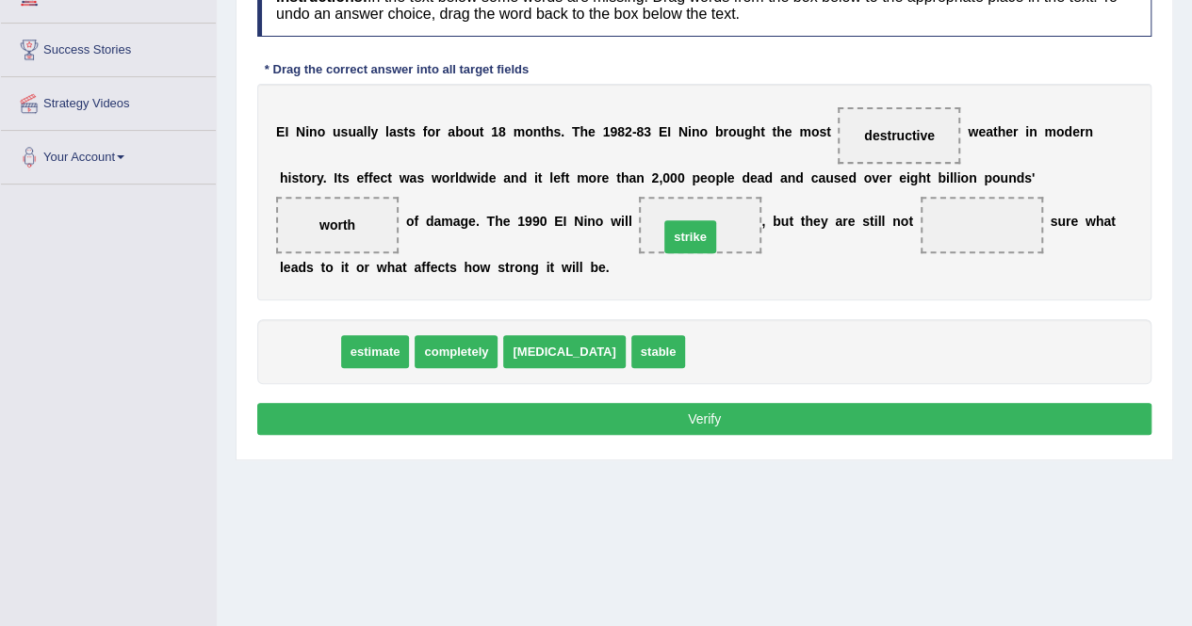
drag, startPoint x: 306, startPoint y: 353, endPoint x: 693, endPoint y: 228, distance: 406.9
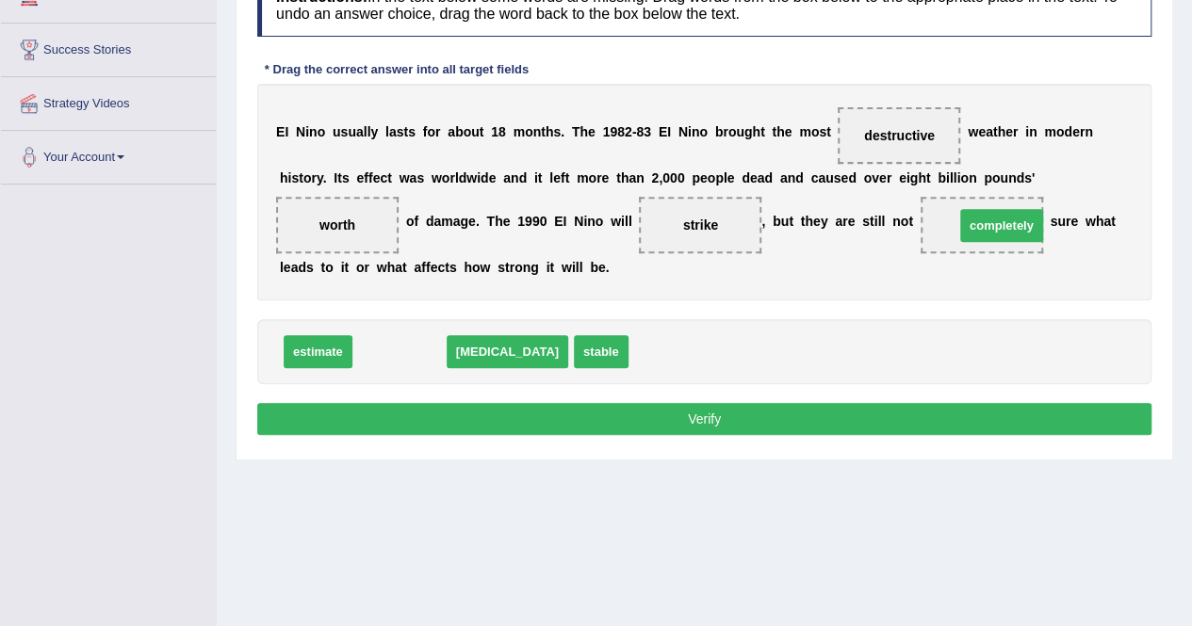
drag, startPoint x: 379, startPoint y: 349, endPoint x: 963, endPoint y: 212, distance: 600.0
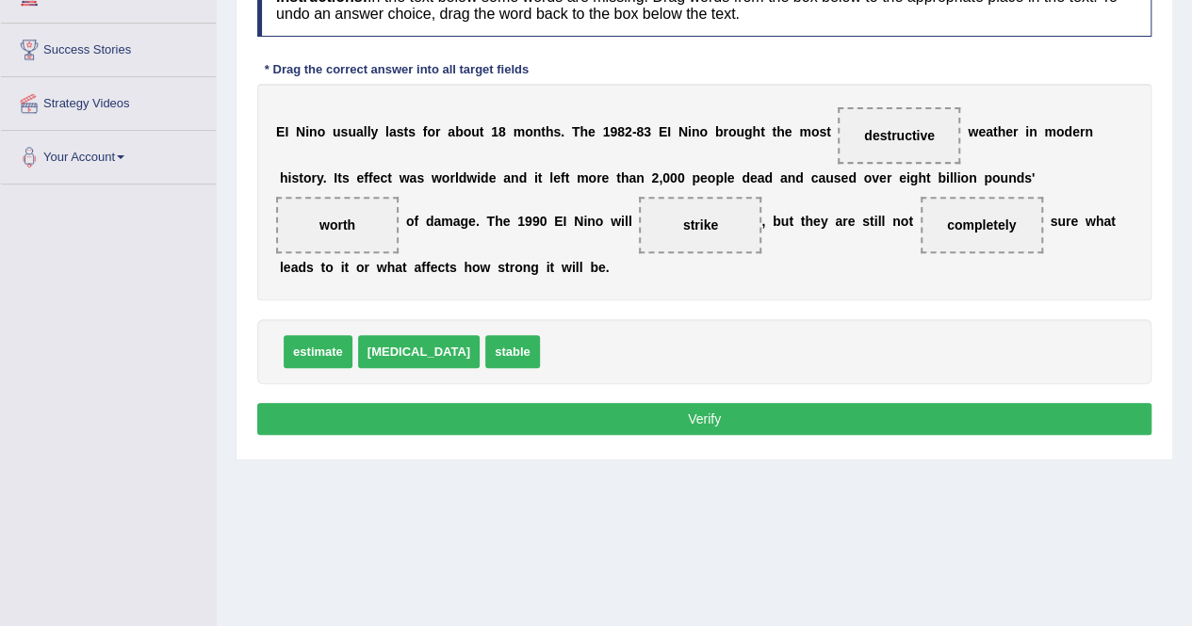
click at [746, 417] on button "Verify" at bounding box center [704, 419] width 894 height 32
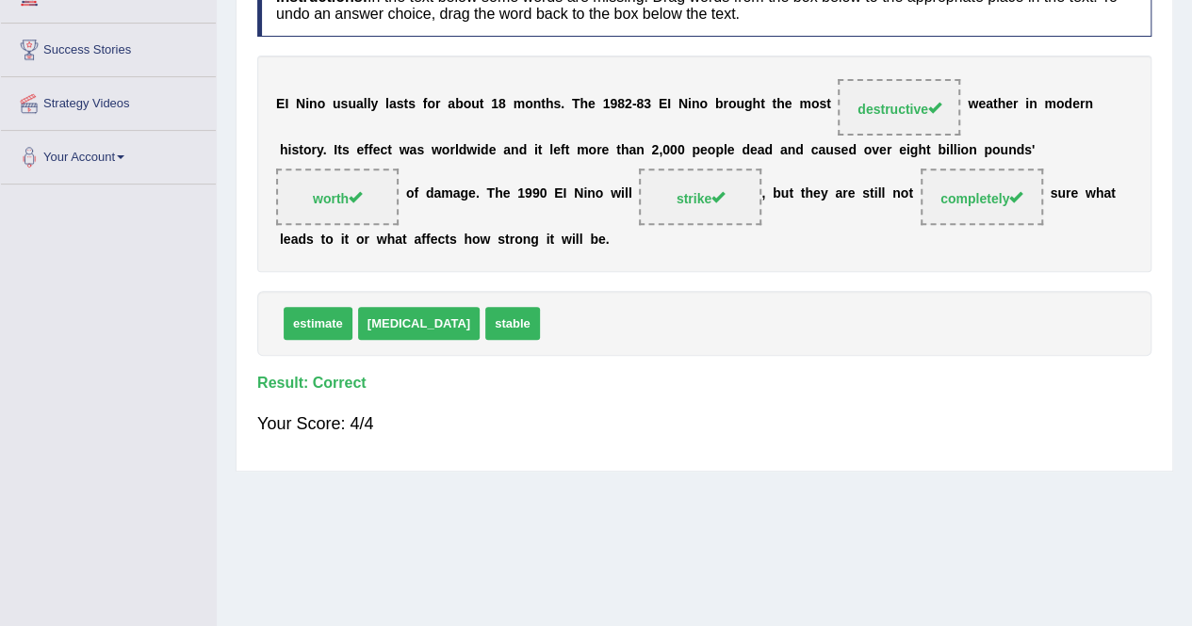
click at [648, 354] on div "Instructions: In the text below some words are missing. Drag words from the box…" at bounding box center [703, 212] width 903 height 497
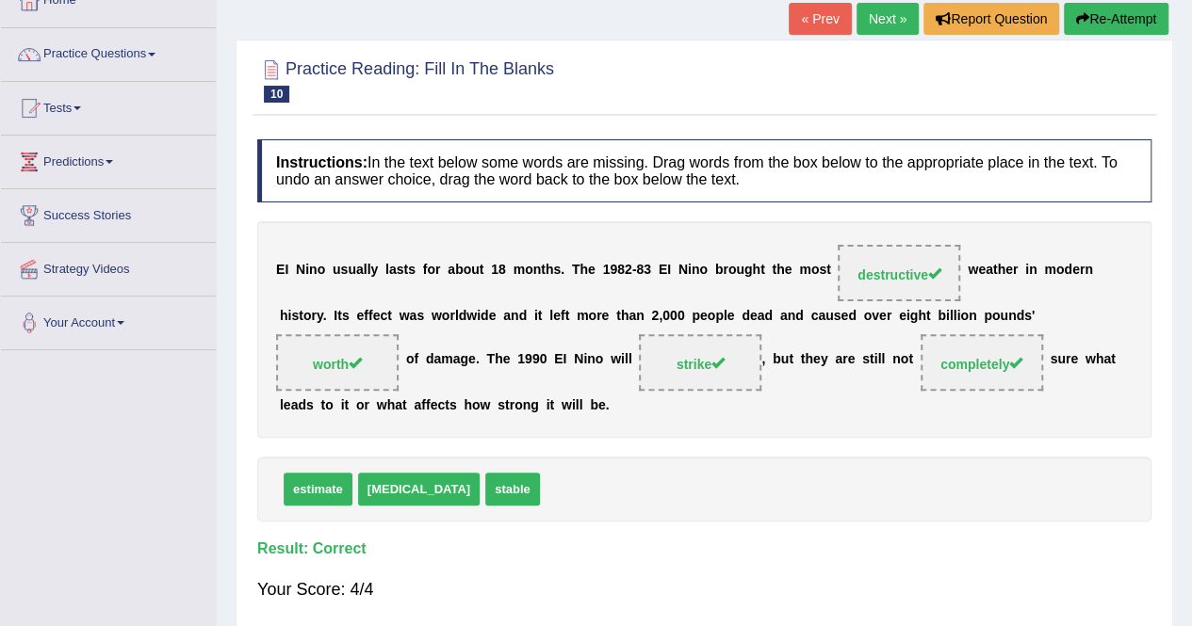
scroll to position [58, 0]
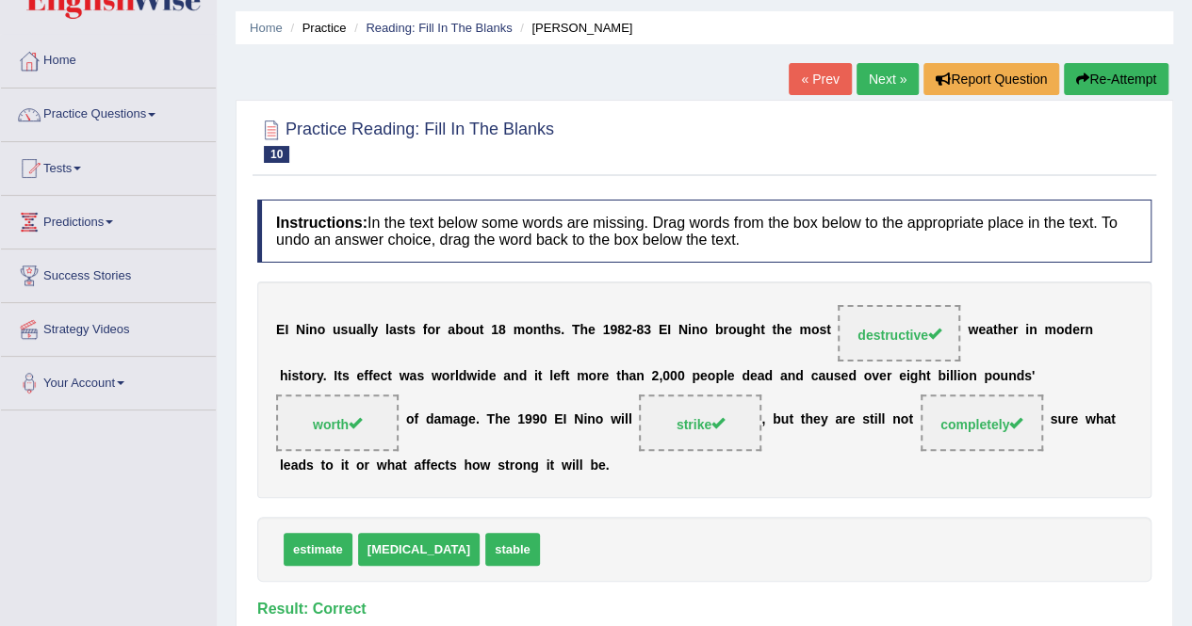
click at [616, 141] on div at bounding box center [704, 139] width 894 height 57
click at [160, 117] on link "Practice Questions" at bounding box center [108, 112] width 215 height 47
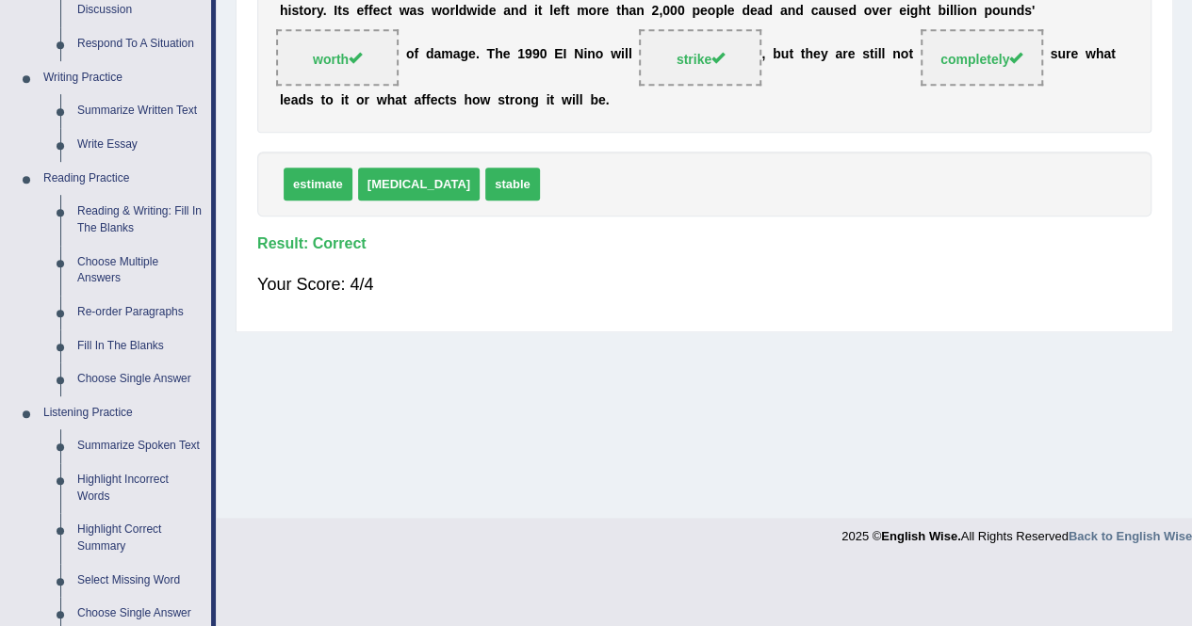
scroll to position [428, 0]
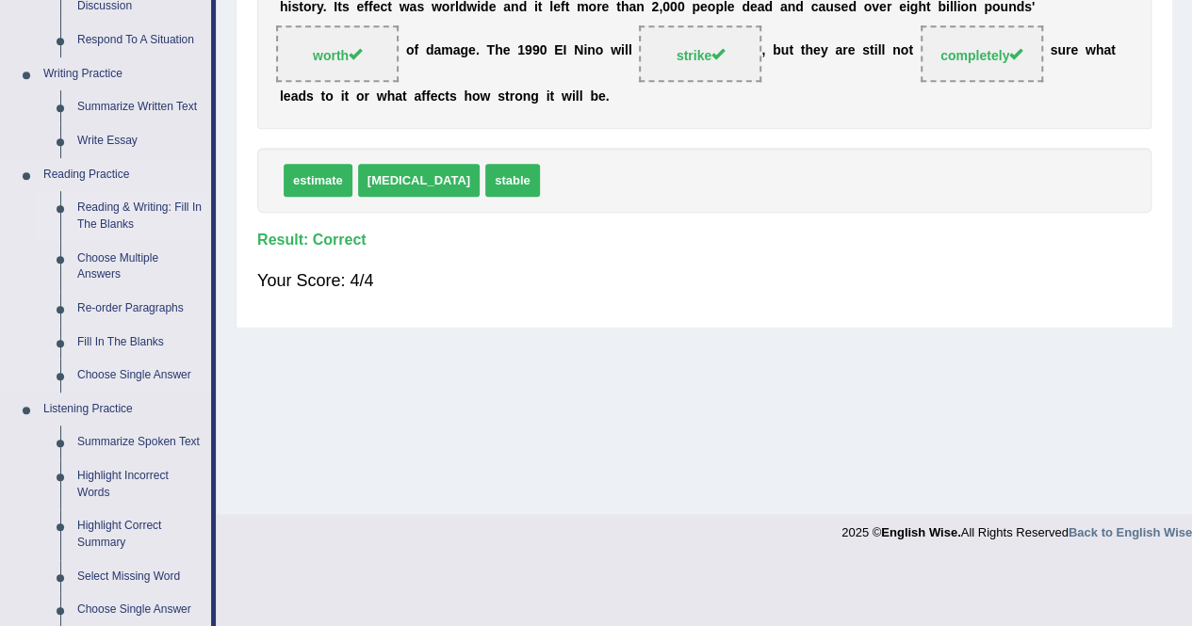
click at [103, 217] on link "Reading & Writing: Fill In The Blanks" at bounding box center [140, 216] width 142 height 50
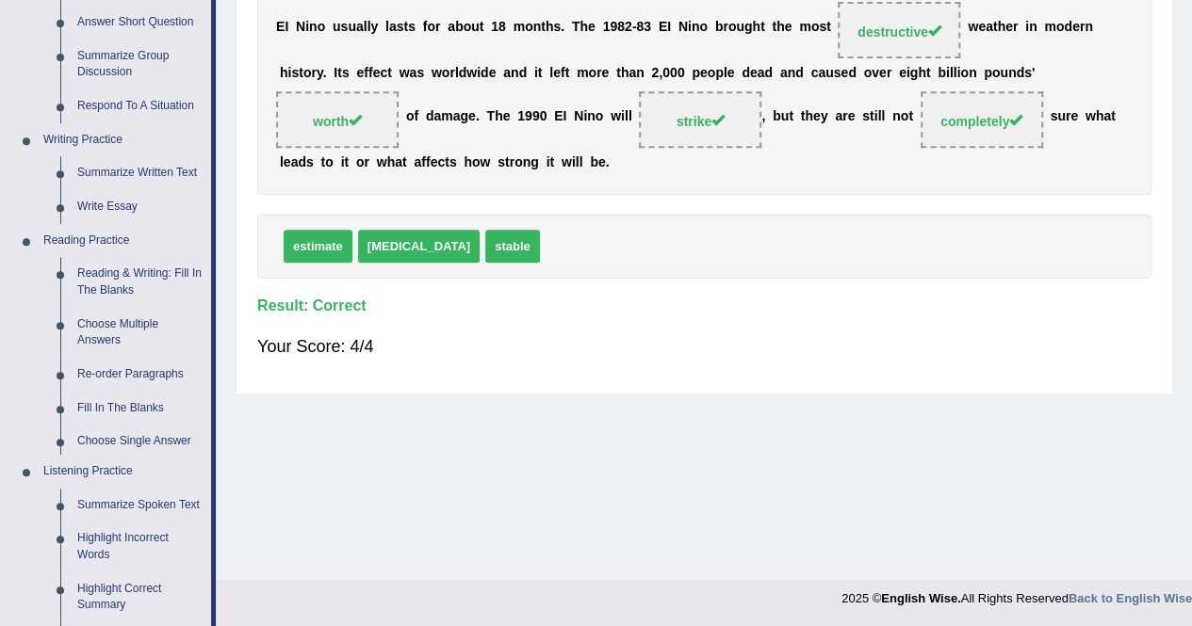
scroll to position [744, 0]
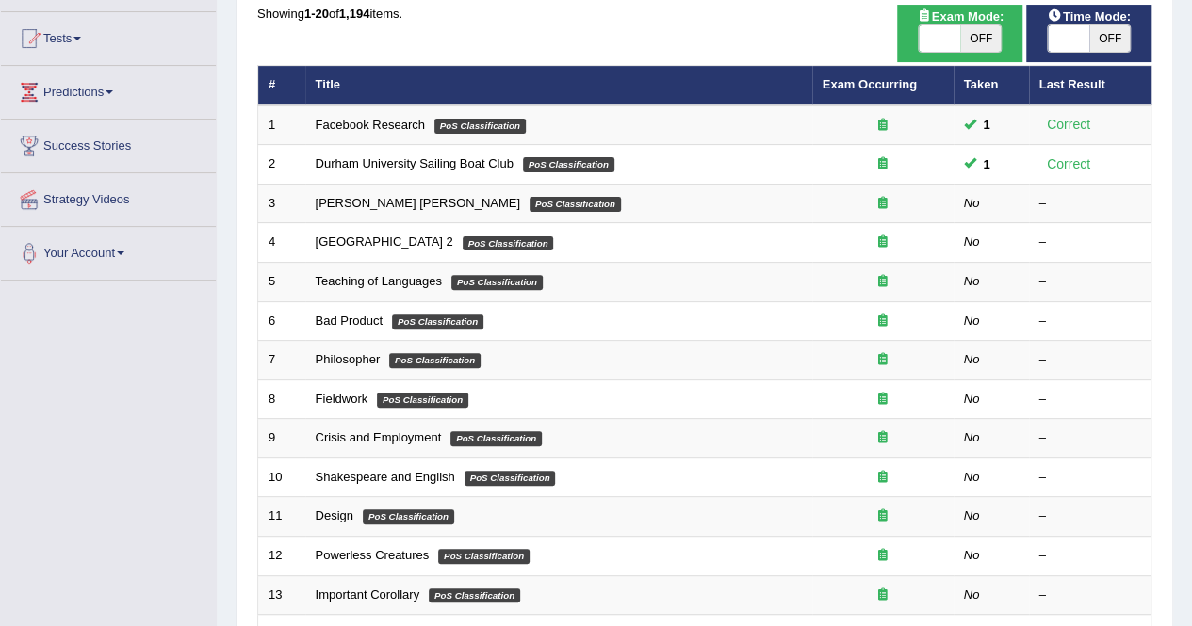
scroll to position [226, 0]
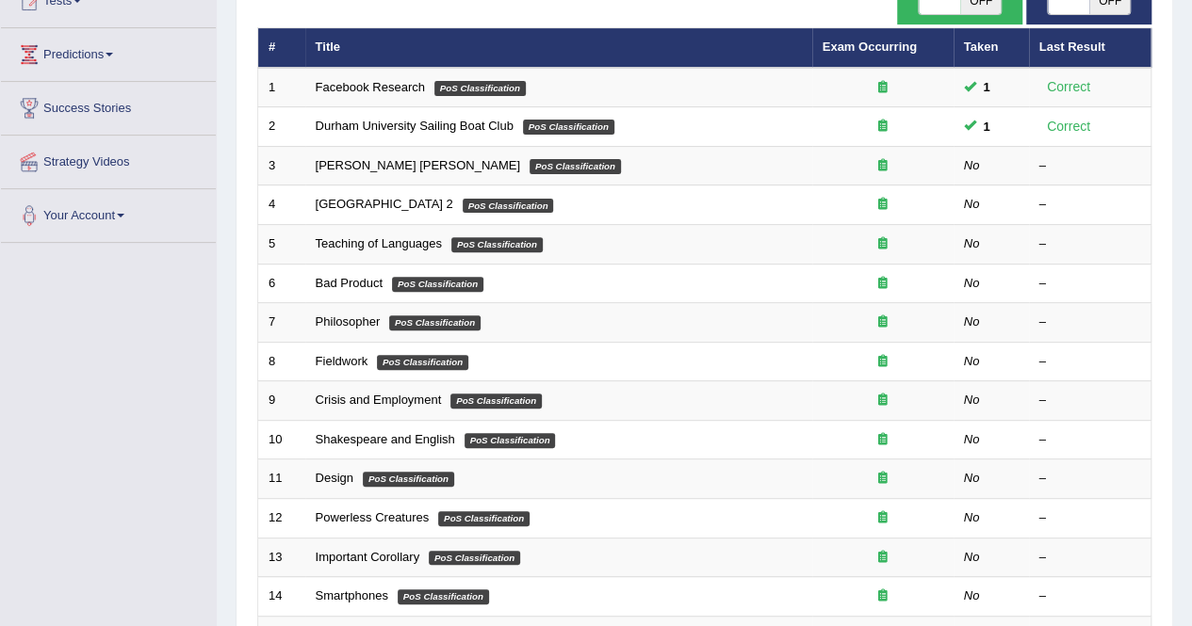
click at [177, 414] on div "Toggle navigation Home Practice Questions Speaking Practice Read Aloud Repeat S…" at bounding box center [596, 393] width 1192 height 1238
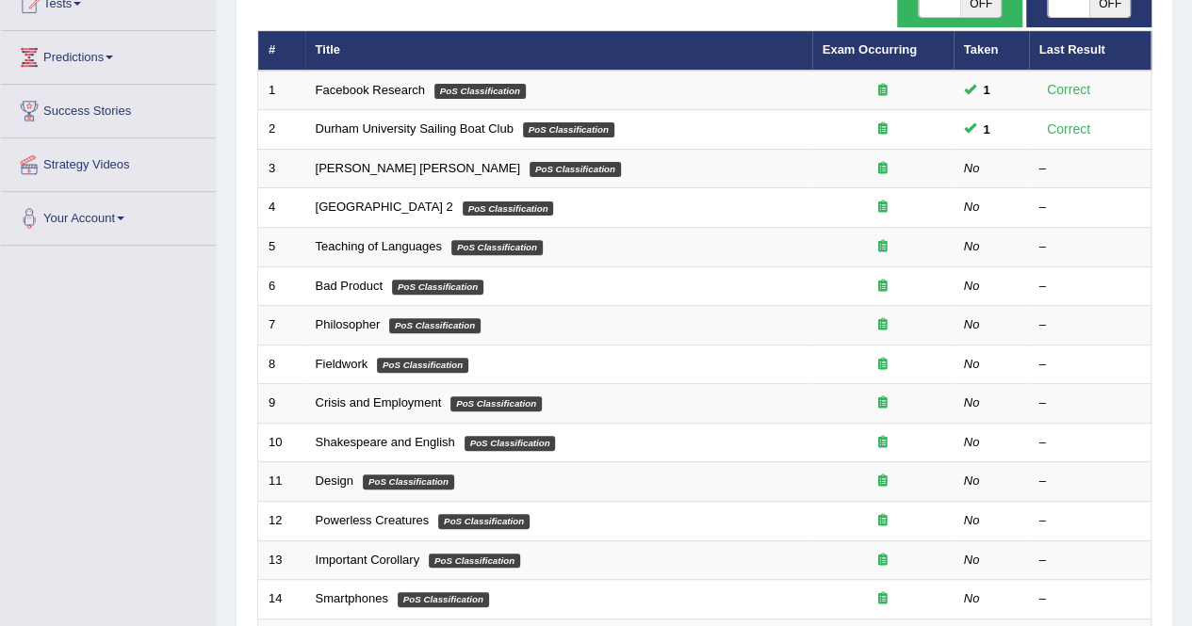
scroll to position [188, 0]
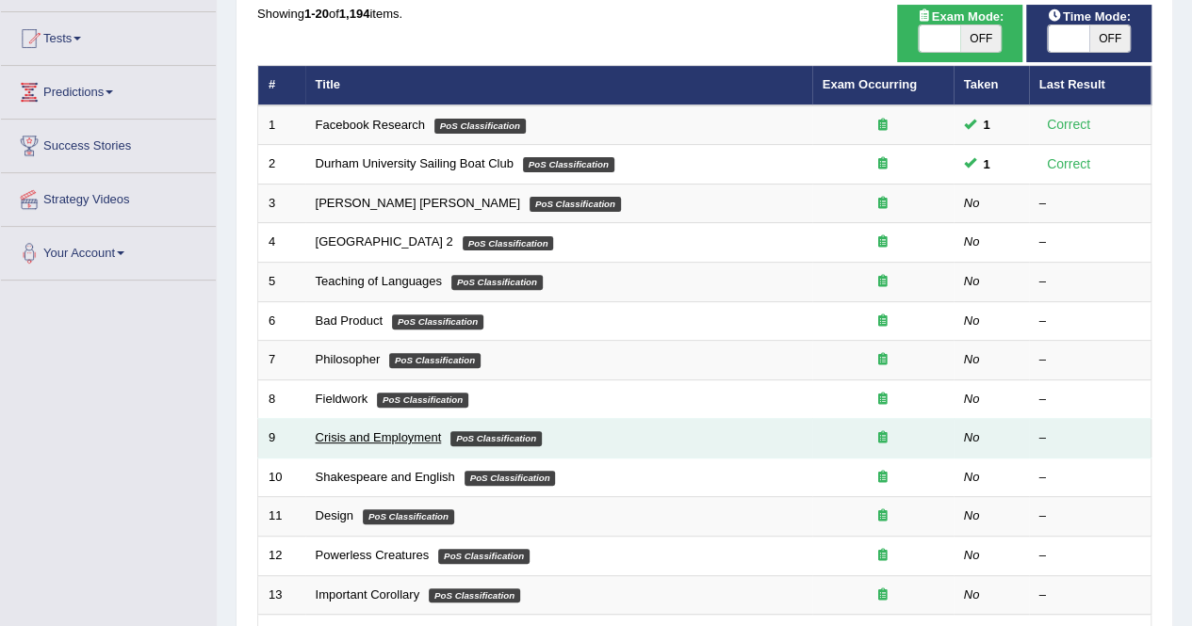
click at [414, 430] on link "Crisis and Employment" at bounding box center [379, 437] width 126 height 14
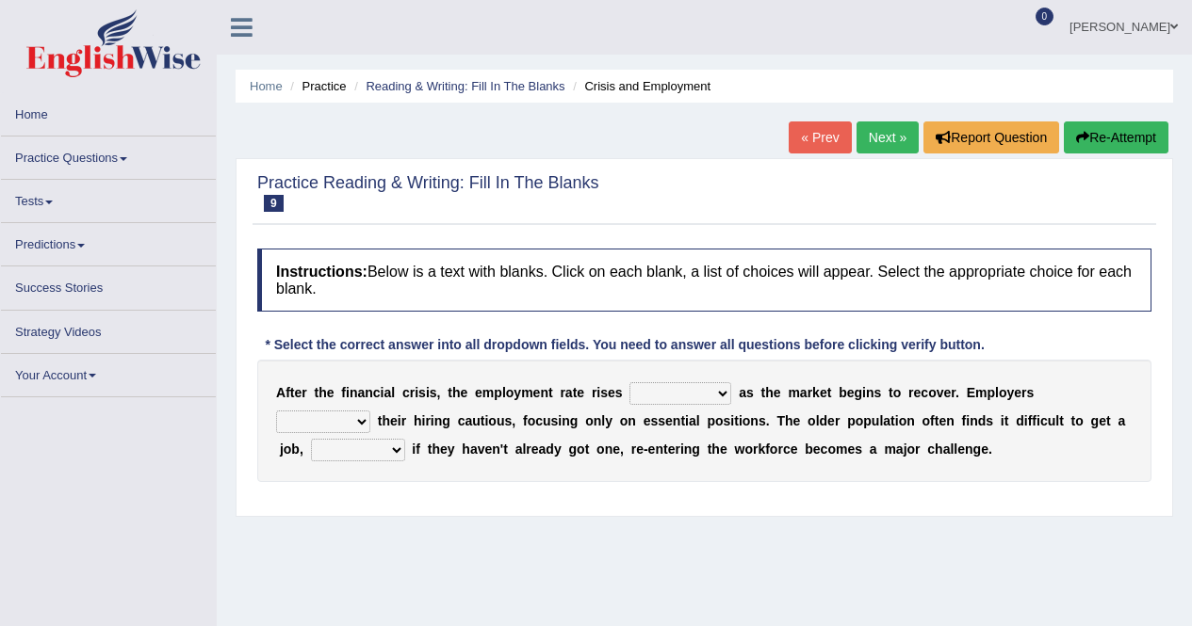
click at [715, 211] on div at bounding box center [704, 194] width 894 height 48
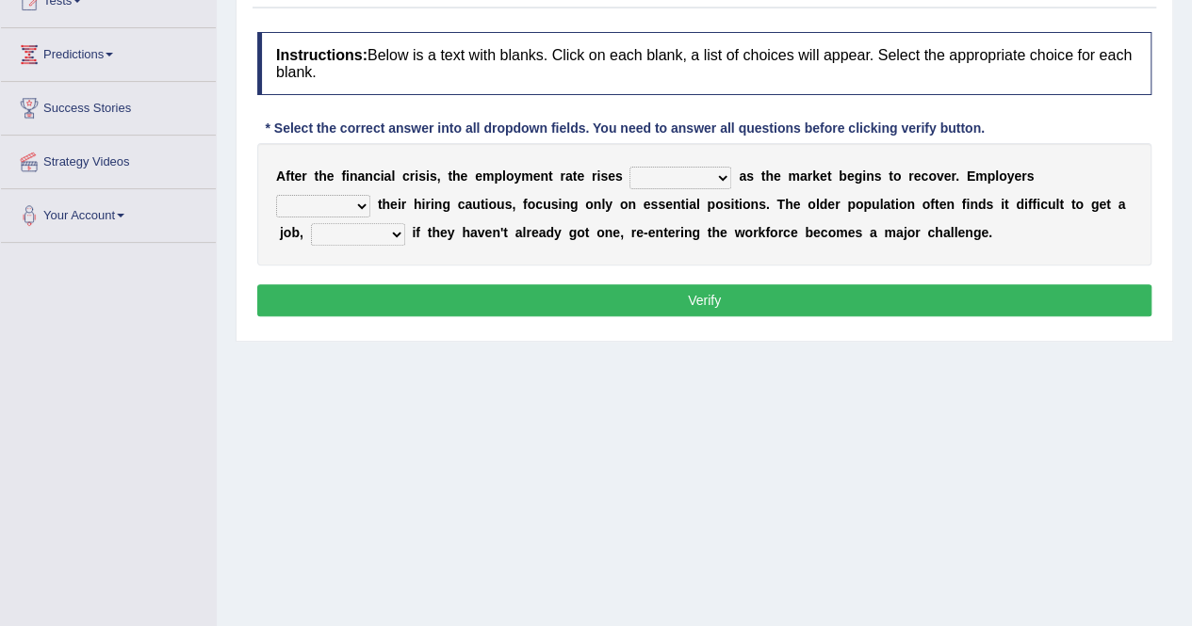
scroll to position [264, 0]
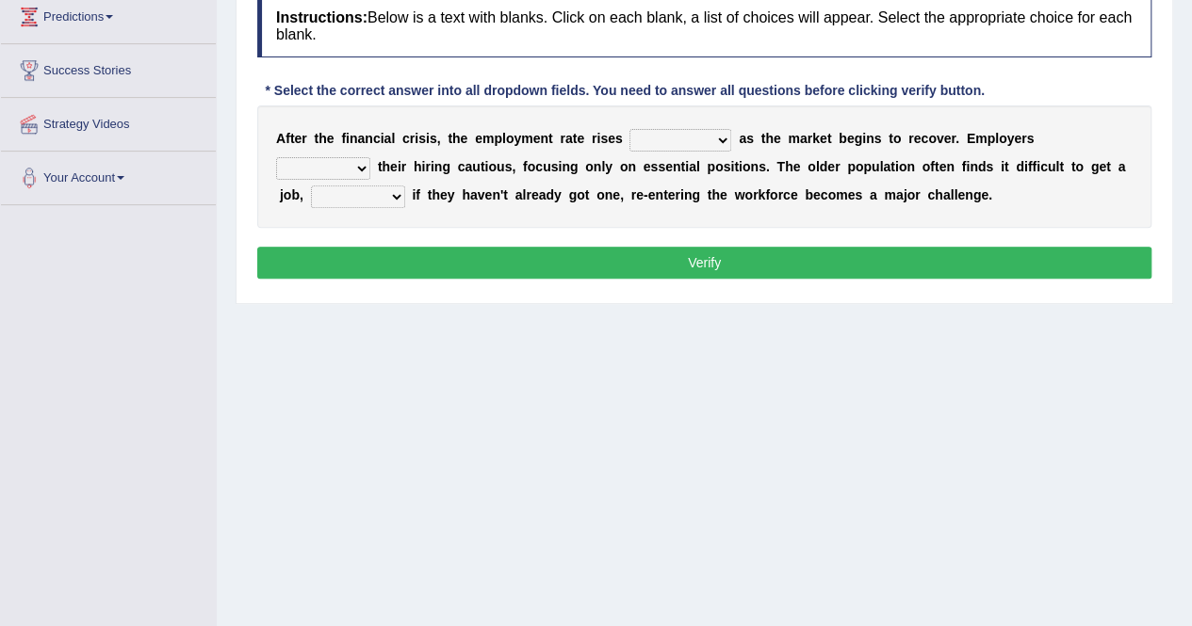
click at [690, 135] on select "normally conversely strenuously sharply" at bounding box center [680, 140] width 102 height 23
click at [835, 167] on b "r" at bounding box center [837, 166] width 5 height 15
click at [350, 167] on select "keeping kept keep are kept" at bounding box center [323, 168] width 94 height 23
select select "keep"
click at [276, 157] on select "keeping kept keep are kept" at bounding box center [323, 168] width 94 height 23
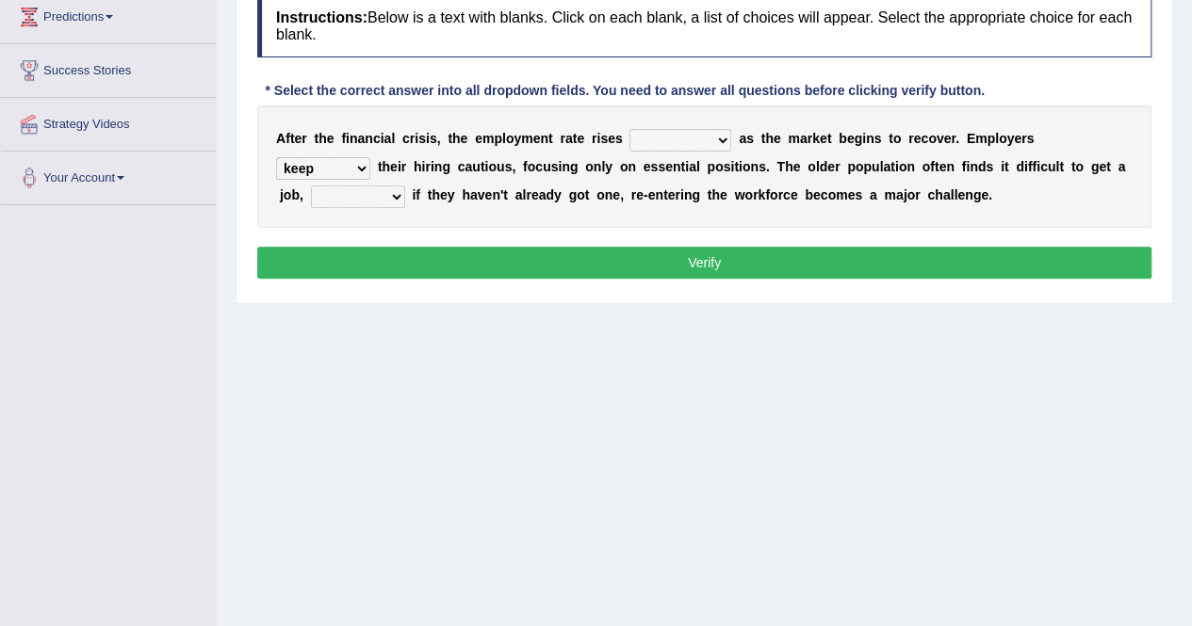
click at [330, 162] on select "keeping kept keep are kept" at bounding box center [323, 168] width 94 height 23
click at [276, 157] on select "keeping kept keep are kept" at bounding box center [323, 168] width 94 height 23
click at [379, 190] on select "although while then because" at bounding box center [358, 197] width 94 height 23
select select "because"
click at [311, 186] on select "although while then because" at bounding box center [358, 197] width 94 height 23
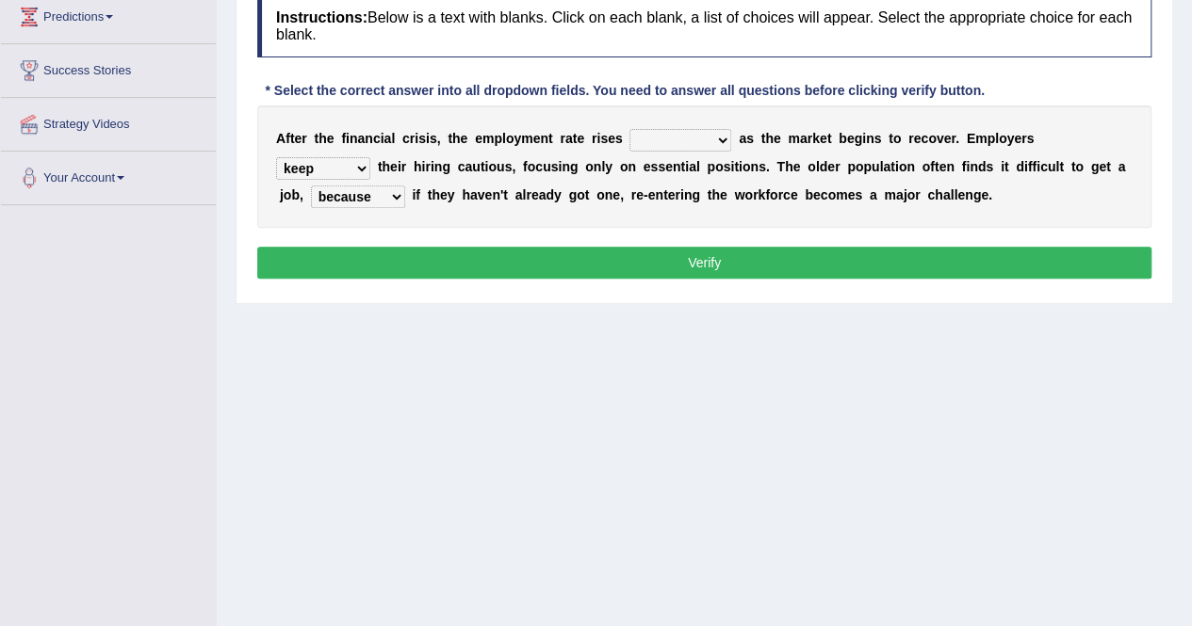
click at [527, 350] on div "Home Practice Reading & Writing: Fill In The Blanks Crisis and Employment « Pre…" at bounding box center [704, 207] width 975 height 942
click at [699, 143] on select "normally conversely strenuously sharply" at bounding box center [680, 140] width 102 height 23
select select "strenuously"
click at [629, 129] on select "normally conversely strenuously sharply" at bounding box center [680, 140] width 102 height 23
click at [706, 131] on select "normally conversely strenuously sharply" at bounding box center [680, 140] width 102 height 23
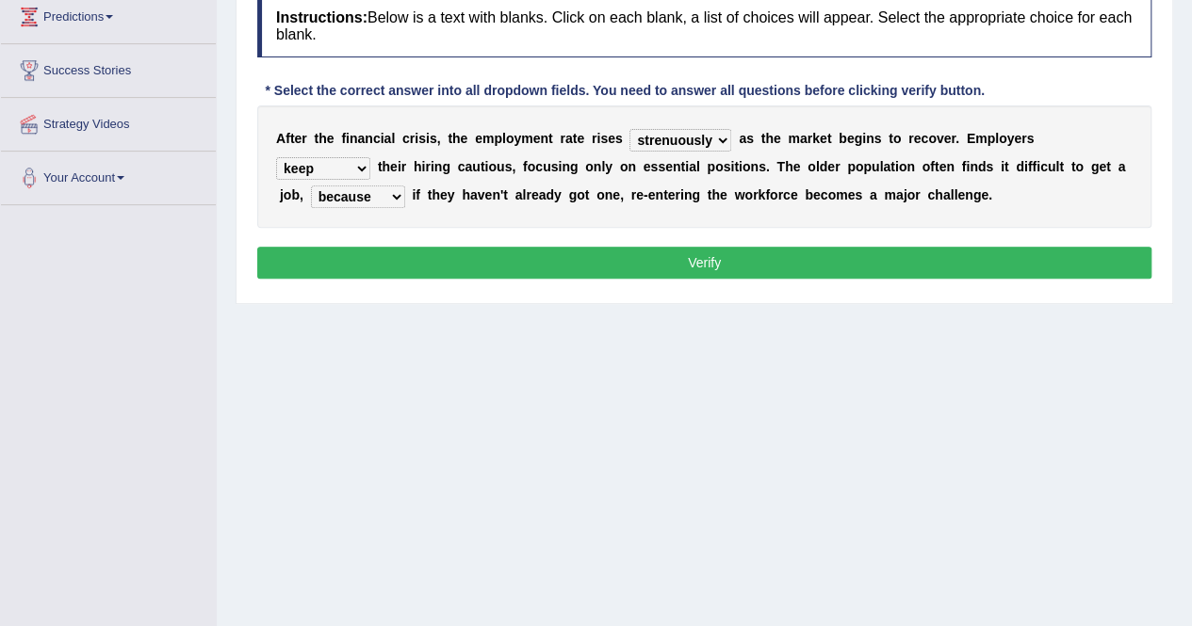
click at [629, 129] on select "normally conversely strenuously sharply" at bounding box center [680, 140] width 102 height 23
click at [688, 370] on div "Home Practice Reading & Writing: Fill In The Blanks Crisis and Employment « Pre…" at bounding box center [704, 207] width 975 height 942
click at [748, 346] on div "Home Practice Reading & Writing: Fill In The Blanks Crisis and Employment « Pre…" at bounding box center [704, 207] width 975 height 942
click at [746, 263] on button "Verify" at bounding box center [704, 263] width 894 height 32
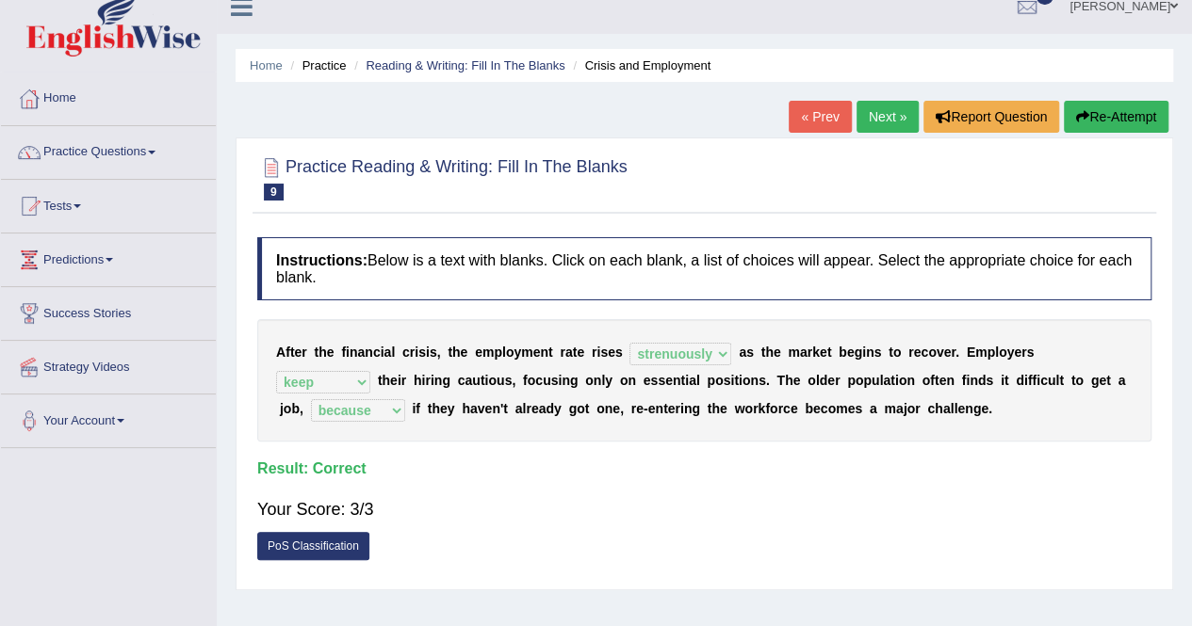
scroll to position [0, 0]
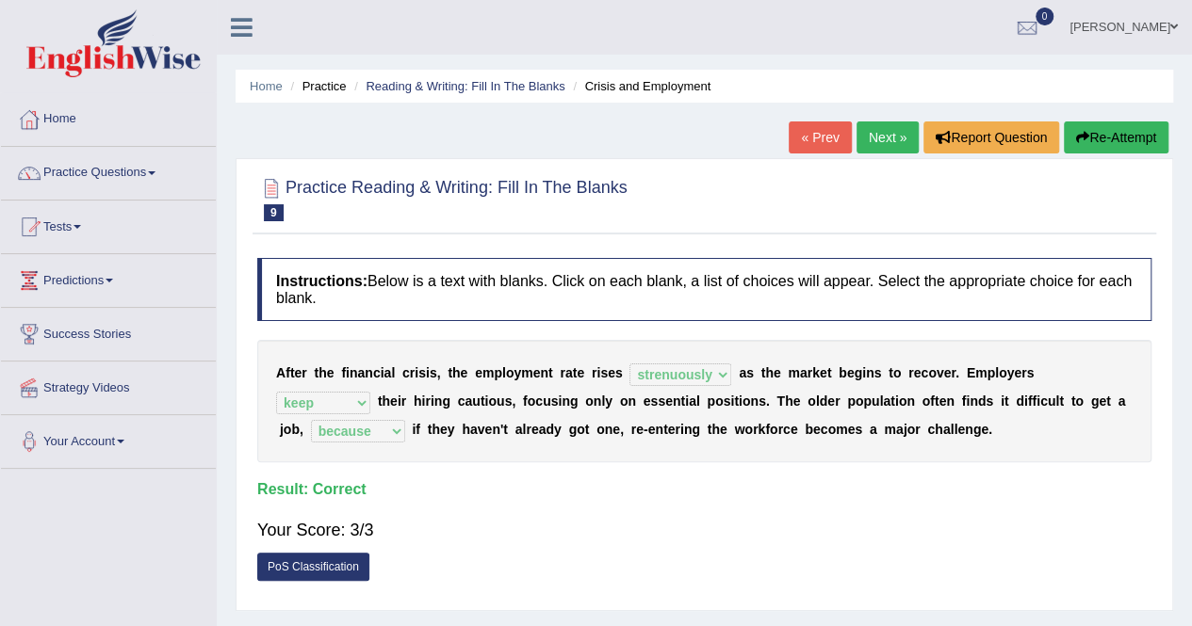
click at [880, 125] on link "Next »" at bounding box center [887, 138] width 62 height 32
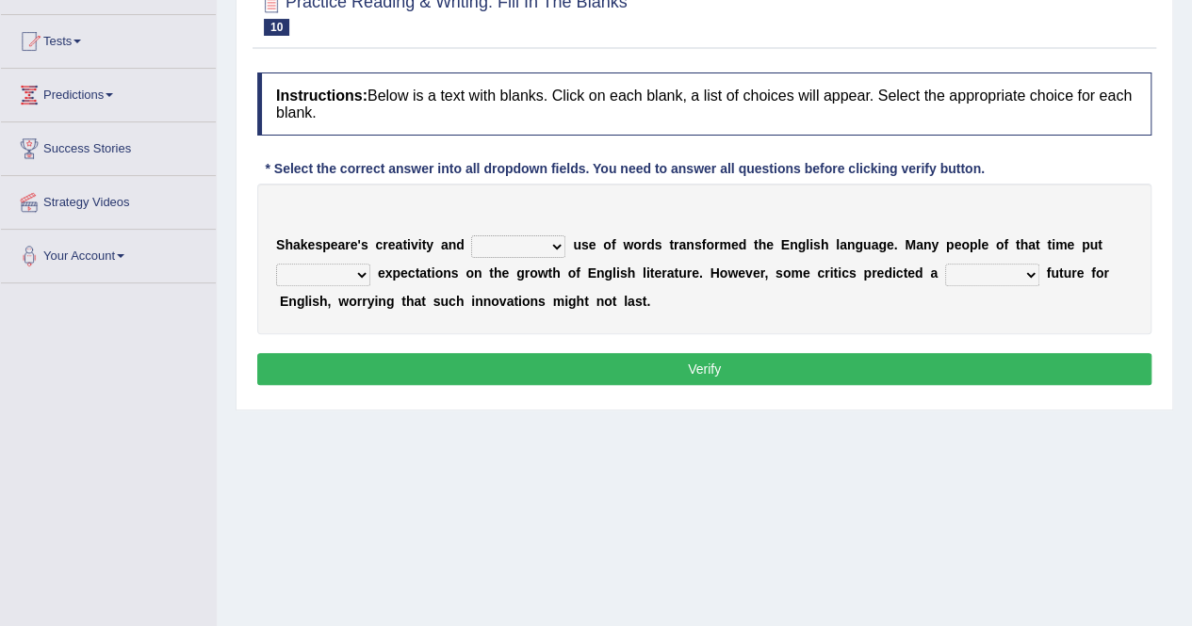
scroll to position [188, 0]
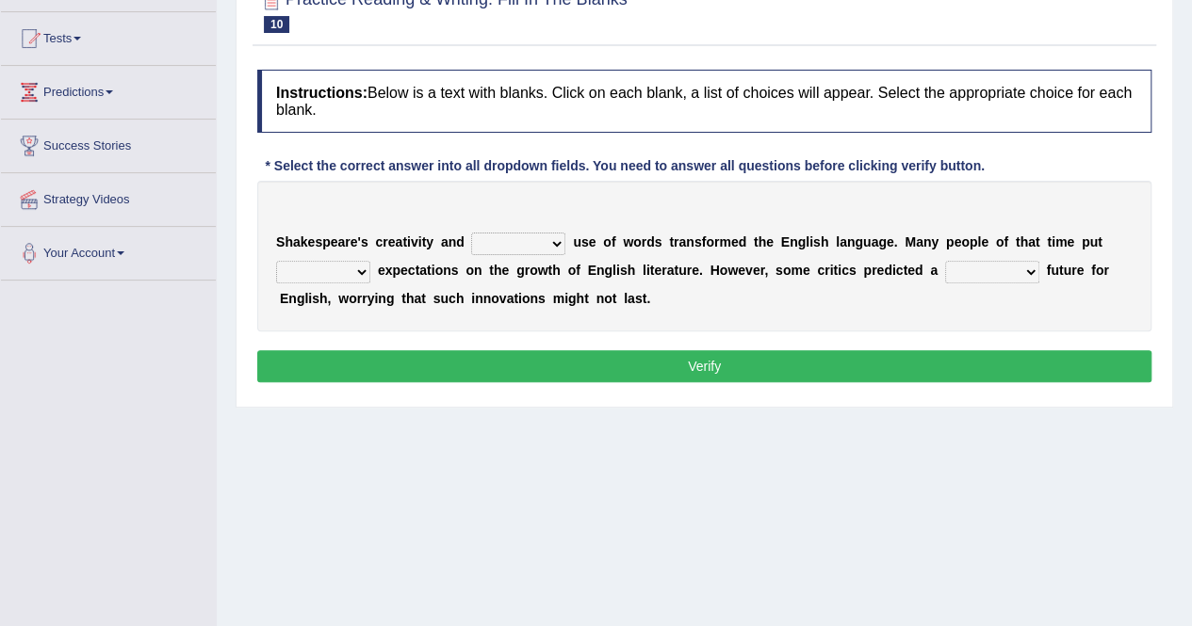
click at [519, 229] on div "S h a k e s p e a r e ' s c r e a t i v i t y a n d idealized intensive fancied…" at bounding box center [704, 256] width 894 height 151
click at [546, 240] on select "idealized intensive fancied inventive" at bounding box center [518, 244] width 94 height 23
select select "inventive"
click at [471, 233] on select "idealized intensive fancied inventive" at bounding box center [518, 244] width 94 height 23
click at [352, 271] on select "wide much high more" at bounding box center [323, 272] width 94 height 23
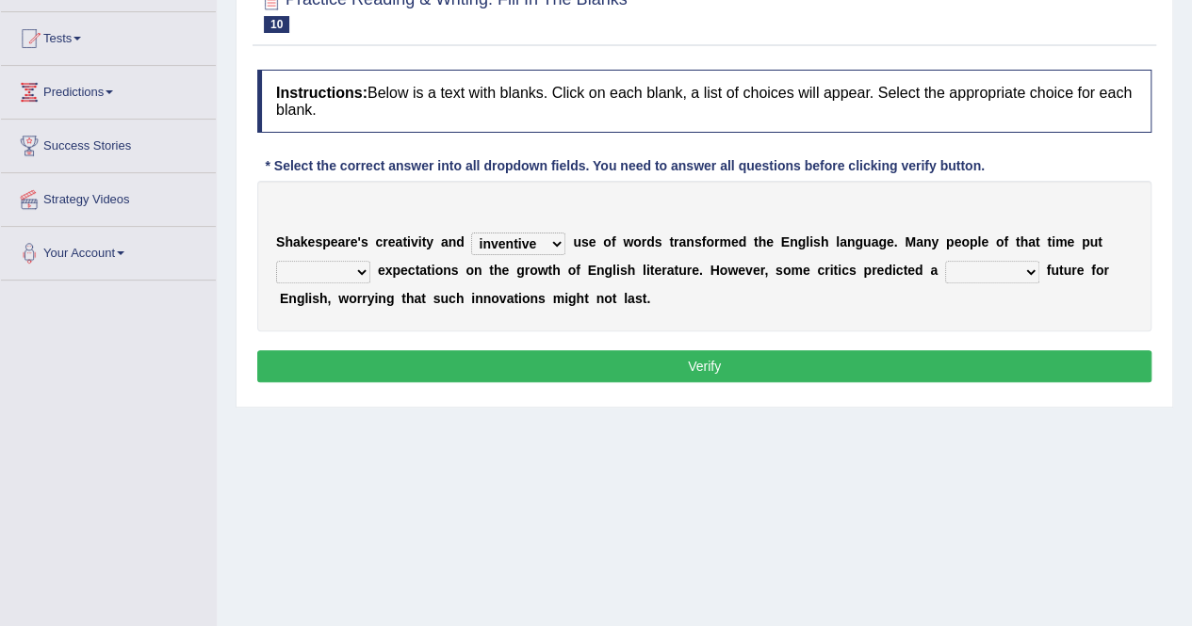
select select "high"
click at [276, 261] on select "wide much high more" at bounding box center [323, 272] width 94 height 23
click at [550, 542] on div "Home Practice Reading & Writing: Fill In The Blanks Shakespeare and English « P…" at bounding box center [704, 283] width 975 height 942
click at [976, 268] on select "monetary promising irresistible daunting" at bounding box center [992, 272] width 94 height 23
click at [985, 272] on select "monetary promising irresistible daunting" at bounding box center [992, 272] width 94 height 23
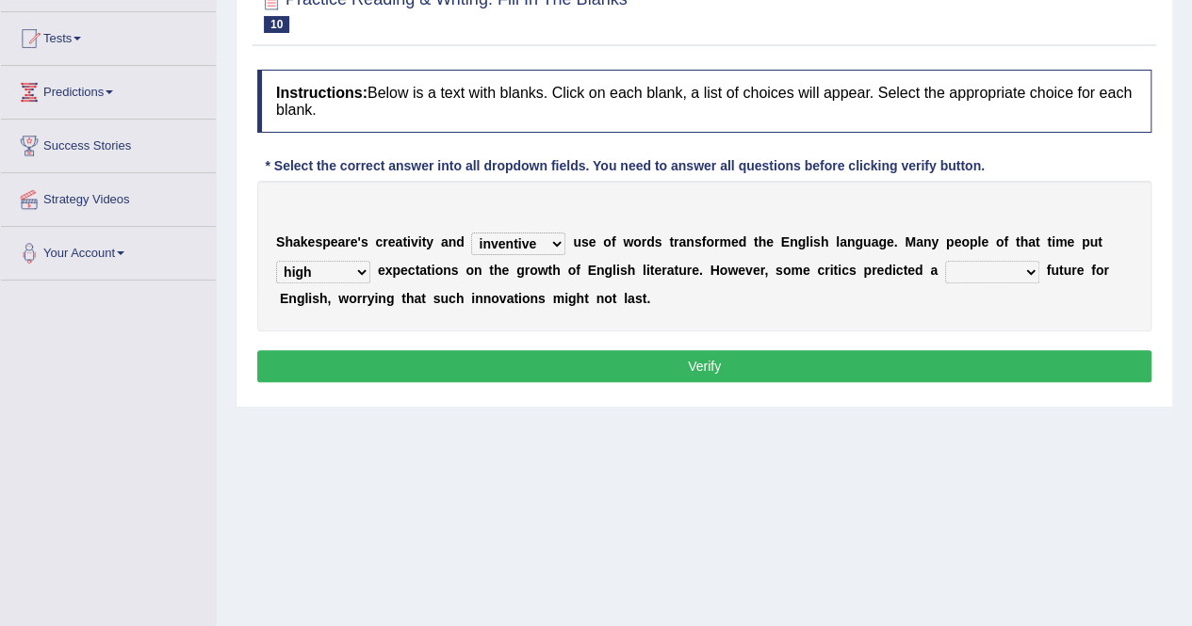
click at [984, 274] on select "monetary promising irresistible daunting" at bounding box center [992, 272] width 94 height 23
select select "daunting"
click at [945, 261] on select "monetary promising irresistible daunting" at bounding box center [992, 272] width 94 height 23
click at [852, 491] on div "Home Practice Reading & Writing: Fill In The Blanks Shakespeare and English « P…" at bounding box center [704, 283] width 975 height 942
click at [836, 365] on button "Verify" at bounding box center [704, 366] width 894 height 32
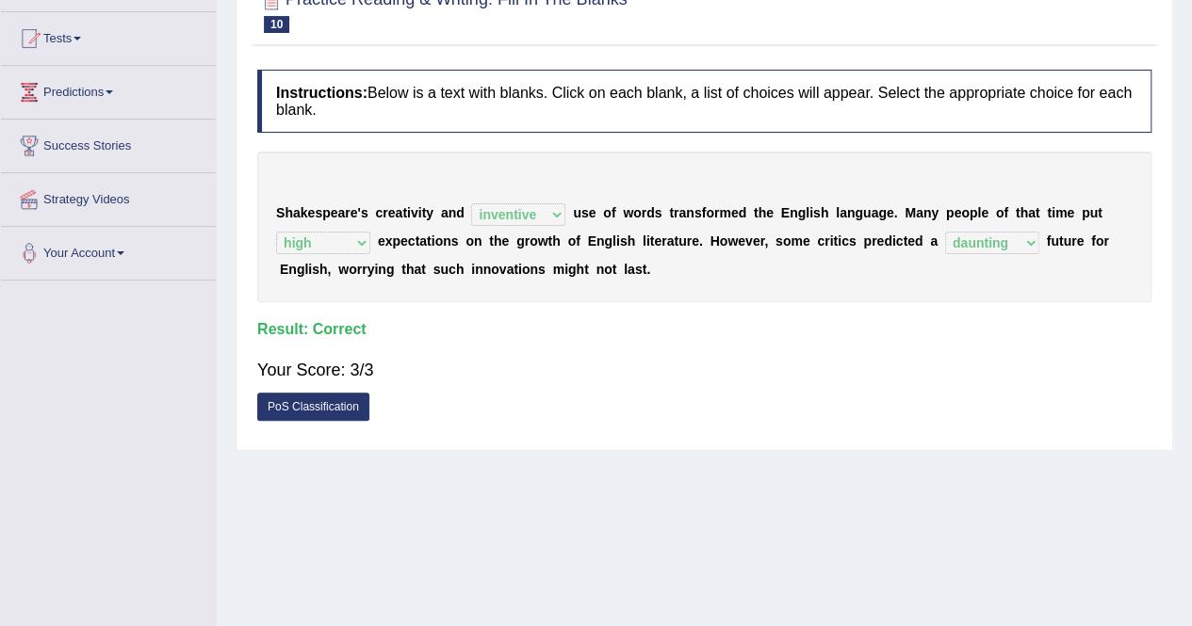
click at [836, 365] on div "Your Score: 3/3" at bounding box center [704, 370] width 894 height 45
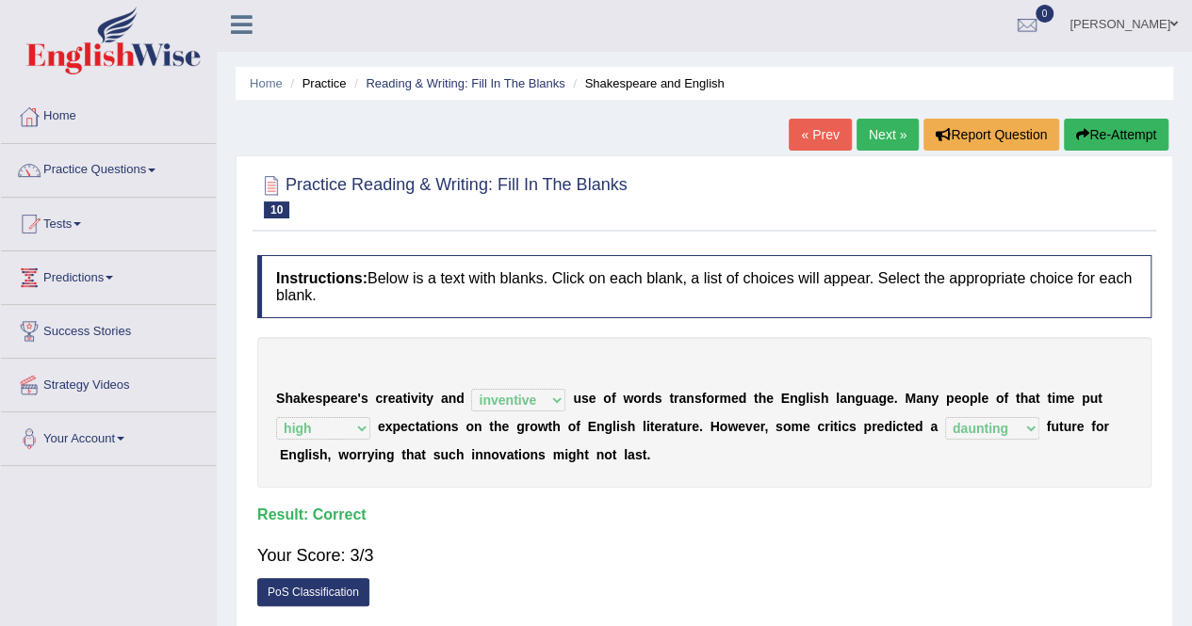
scroll to position [0, 0]
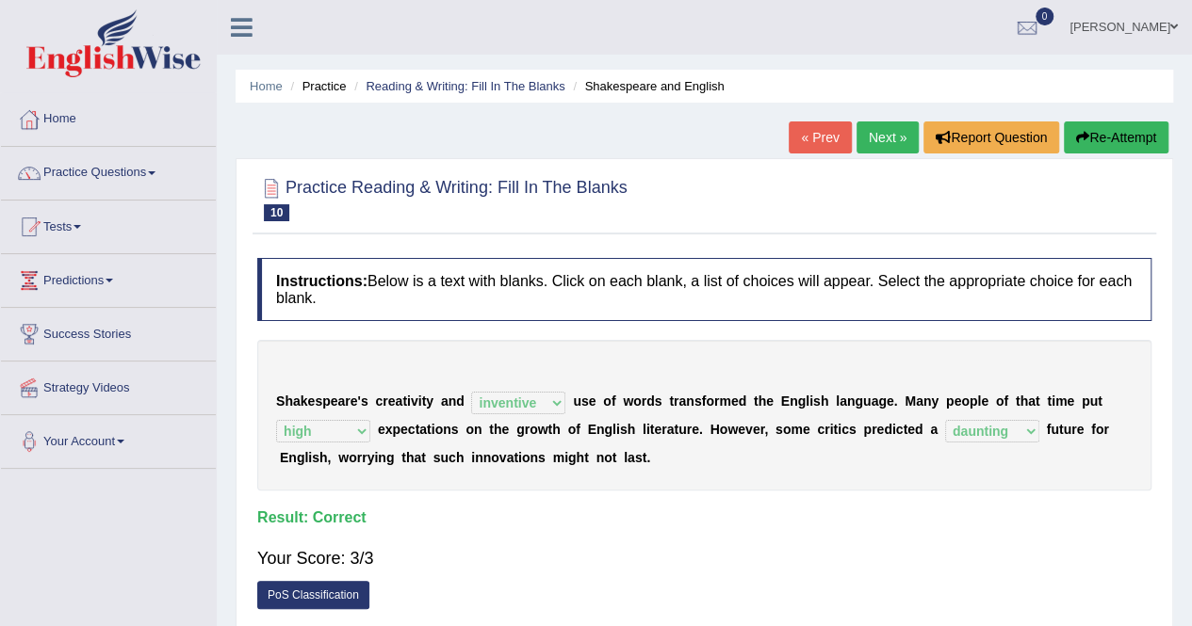
click at [872, 131] on link "Next »" at bounding box center [887, 138] width 62 height 32
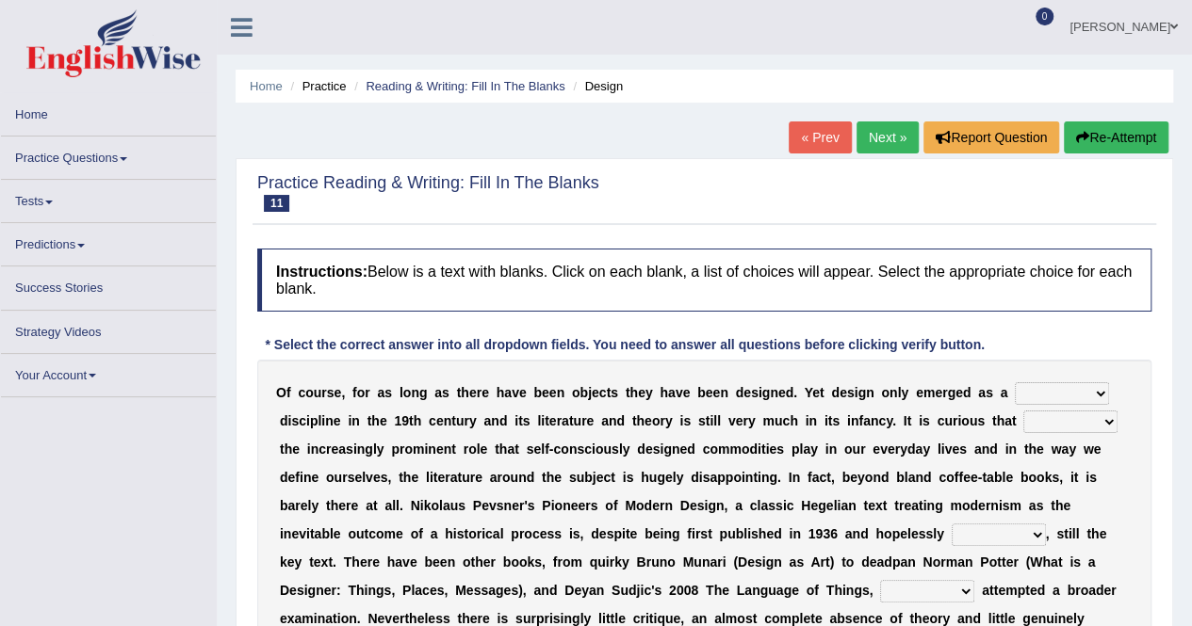
click at [721, 187] on div at bounding box center [704, 194] width 894 height 48
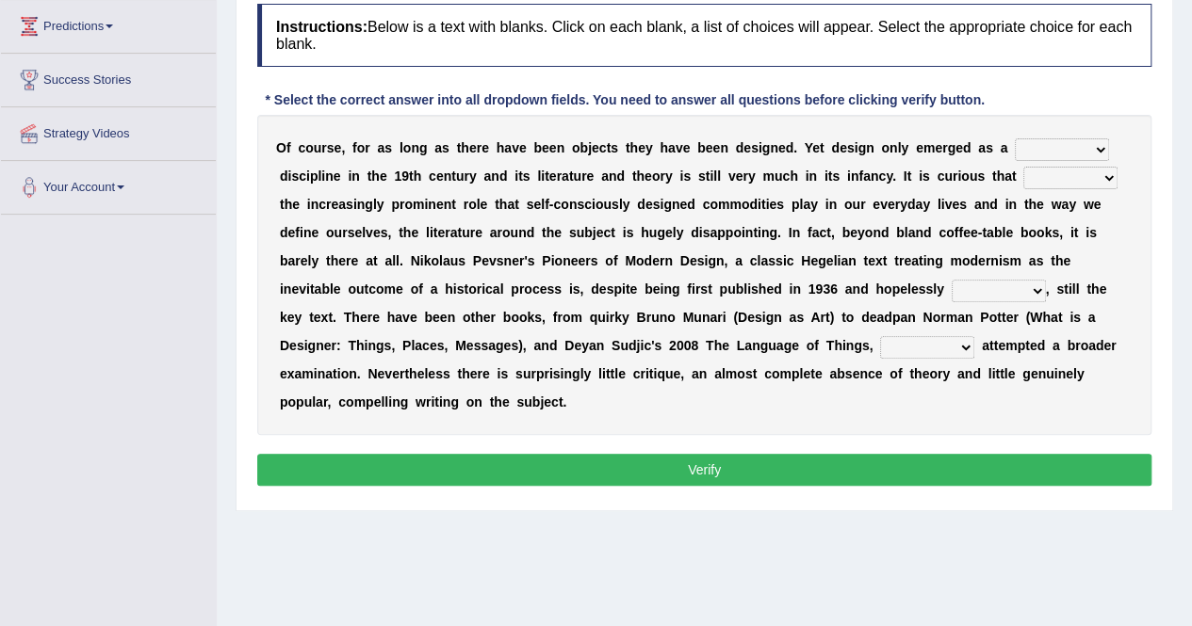
scroll to position [256, 0]
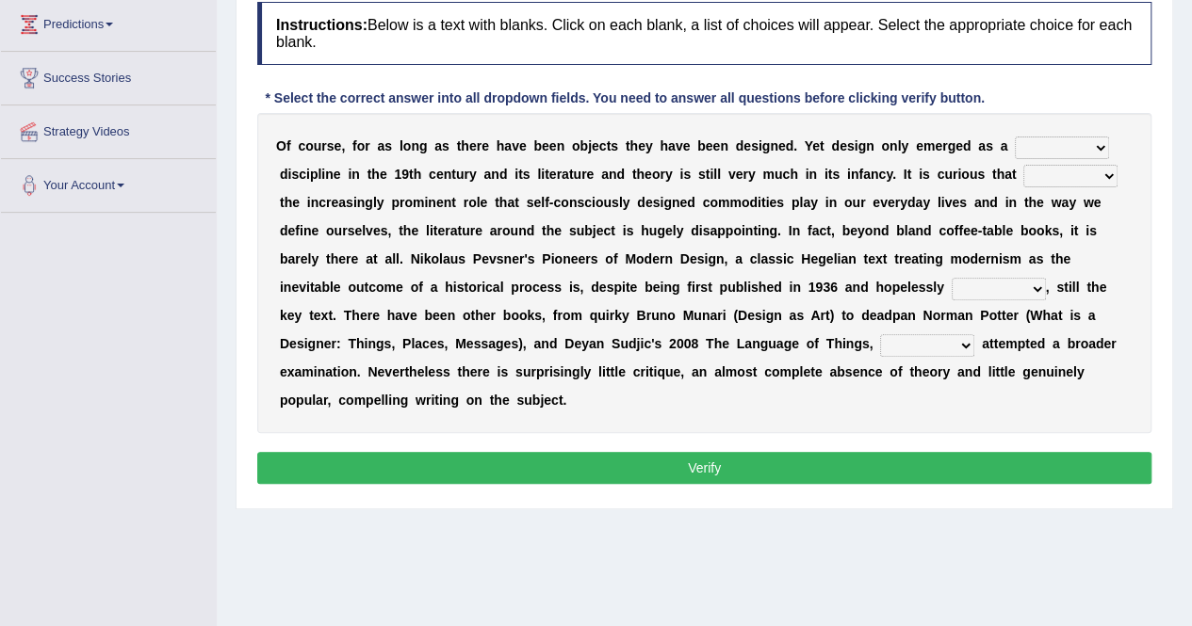
click at [443, 236] on div "O f c o u r s e , f o r a s l o n g a s t h e r e h a v e b e e n o b j e c t s…" at bounding box center [704, 273] width 894 height 320
click at [1059, 140] on select "bilateral ubiquitous foremost dedicated" at bounding box center [1062, 148] width 94 height 23
click at [744, 266] on div "O f c o u r s e , f o r a s l o n g a s t h e r e h a v e b e e n o b j e c t s…" at bounding box center [704, 273] width 894 height 320
click at [598, 196] on b "o" at bounding box center [599, 202] width 8 height 15
click at [1077, 149] on select "bilateral ubiquitous foremost dedicated" at bounding box center [1062, 148] width 94 height 23
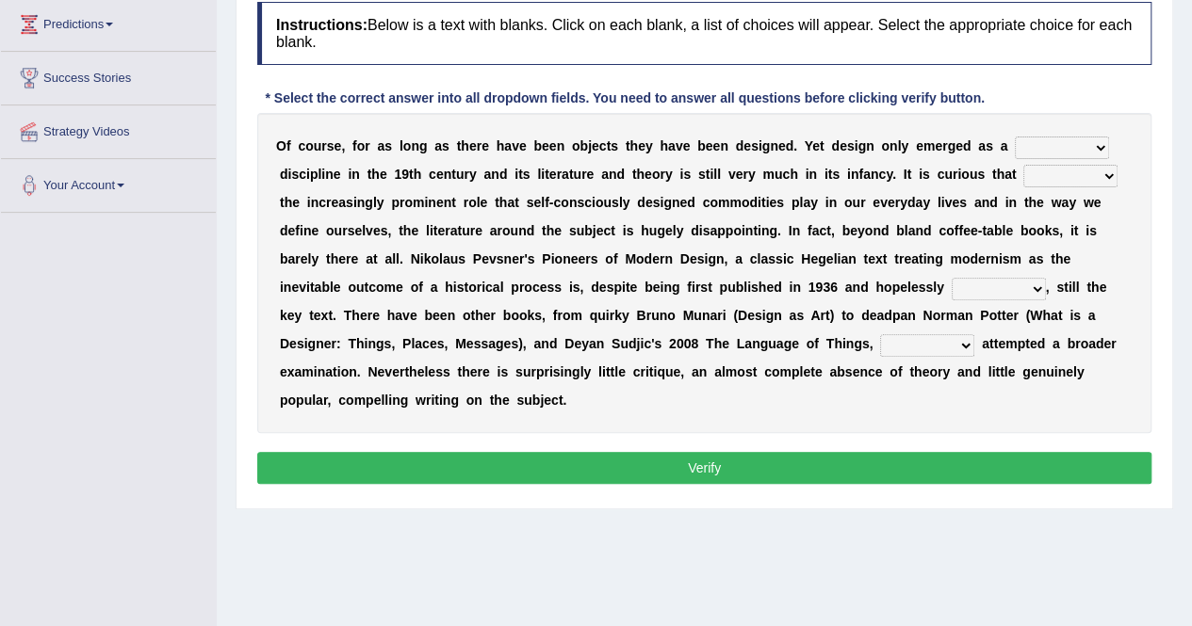
select select "bilateral"
click at [1015, 137] on select "bilateral ubiquitous foremost dedicated" at bounding box center [1062, 148] width 94 height 23
click at [1091, 174] on select "since despite within through" at bounding box center [1070, 176] width 94 height 23
click at [1091, 268] on div "O f c o u r s e , f o r a s l o n g a s t h e r e h a v e b e e n o b j e c t s…" at bounding box center [704, 273] width 894 height 320
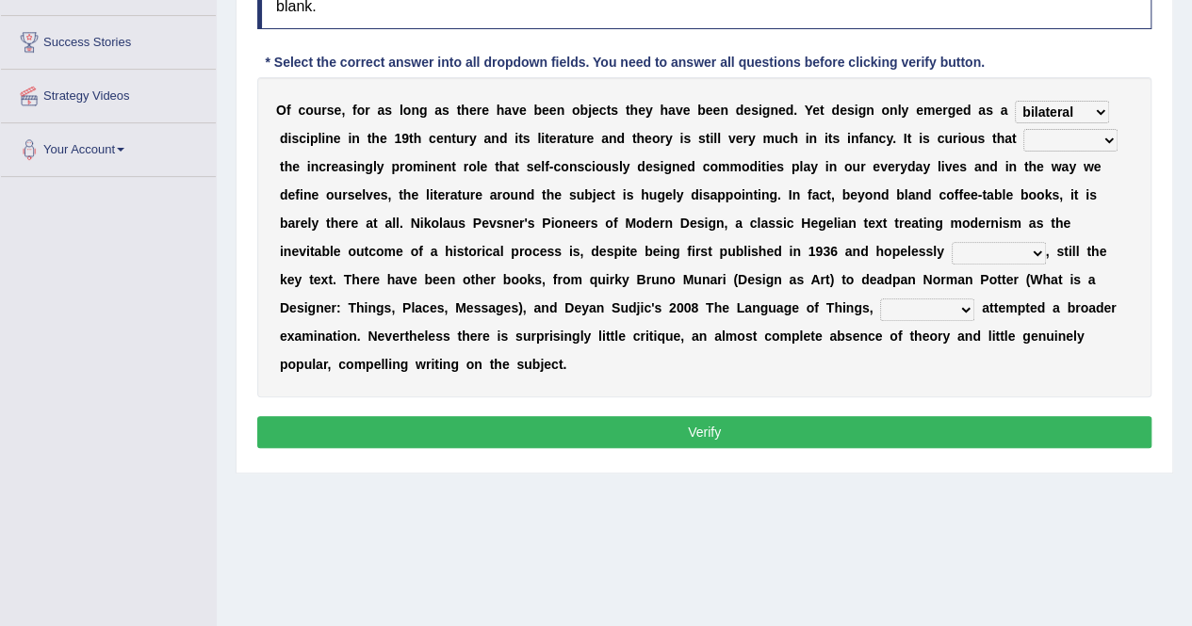
scroll to position [294, 0]
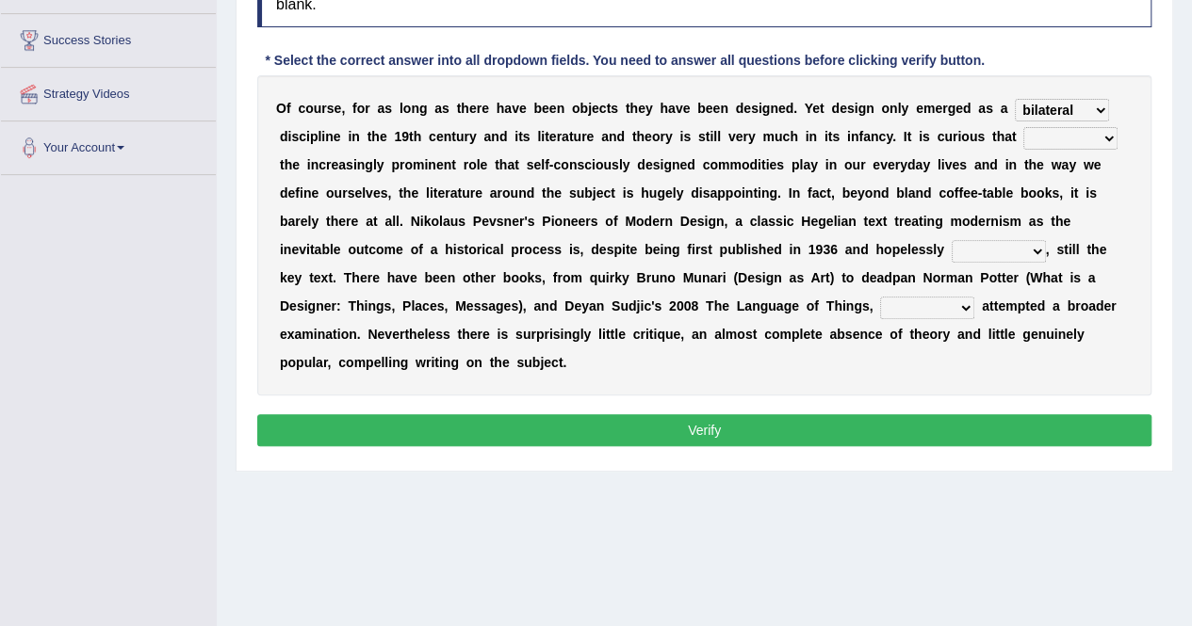
click at [1014, 254] on select "dates dating date dated" at bounding box center [998, 251] width 94 height 23
select select "dated"
click at [951, 240] on select "dates dating date dated" at bounding box center [998, 251] width 94 height 23
click at [933, 305] on select "which then however as" at bounding box center [927, 308] width 94 height 23
select select "which"
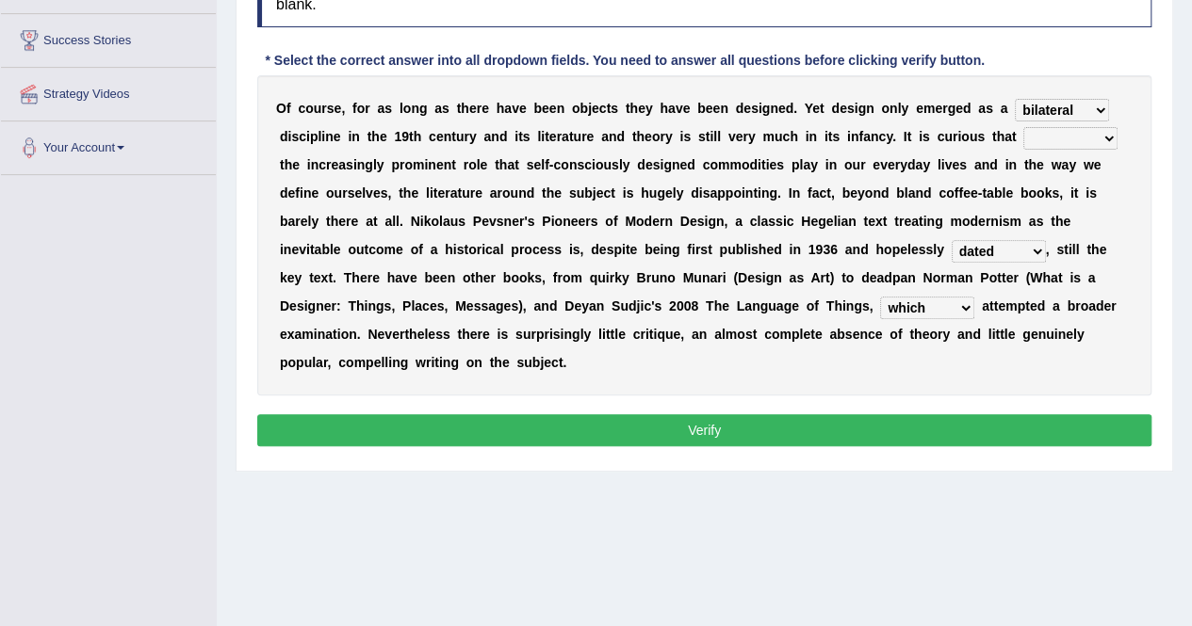
click at [880, 297] on select "which then however as" at bounding box center [927, 308] width 94 height 23
click at [1063, 374] on div "O f c o u r s e , f o r a s l o n g a s t h e r e h a v e b e e n o b j e c t s…" at bounding box center [704, 235] width 894 height 320
click at [1080, 133] on select "since despite within through" at bounding box center [1070, 138] width 94 height 23
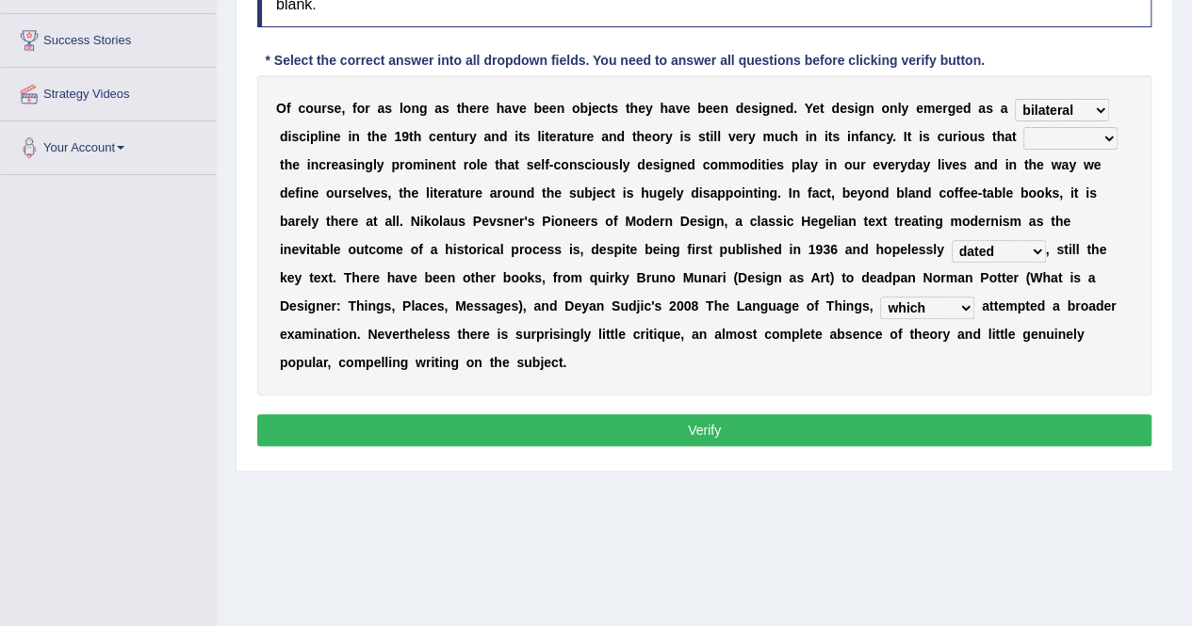
select select "despite"
click at [1023, 127] on select "since despite within through" at bounding box center [1070, 138] width 94 height 23
click at [966, 504] on div "Home Practice Reading & Writing: Fill In The Blanks Design « Prev Next » Report…" at bounding box center [704, 177] width 975 height 942
click at [1092, 131] on select "since despite within through" at bounding box center [1070, 138] width 94 height 23
click at [1023, 127] on select "since despite within through" at bounding box center [1070, 138] width 94 height 23
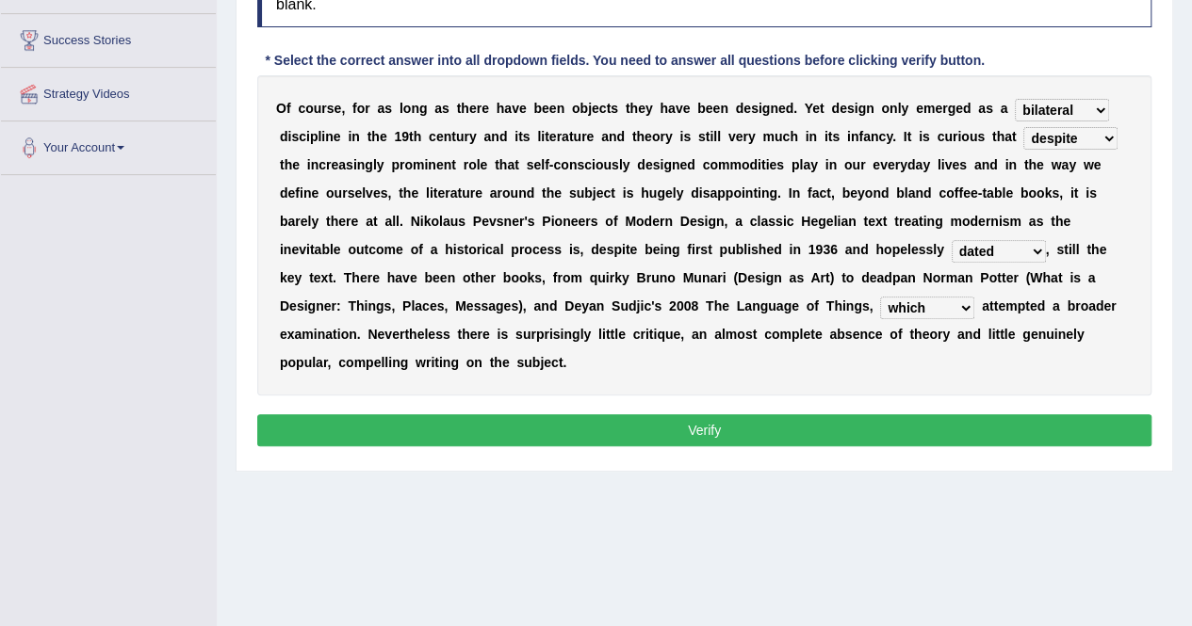
click at [1091, 109] on select "bilateral ubiquitous foremost dedicated" at bounding box center [1062, 110] width 94 height 23
select select "dedicated"
click at [1015, 99] on select "bilateral ubiquitous foremost dedicated" at bounding box center [1062, 110] width 94 height 23
click at [692, 430] on button "Verify" at bounding box center [704, 430] width 894 height 32
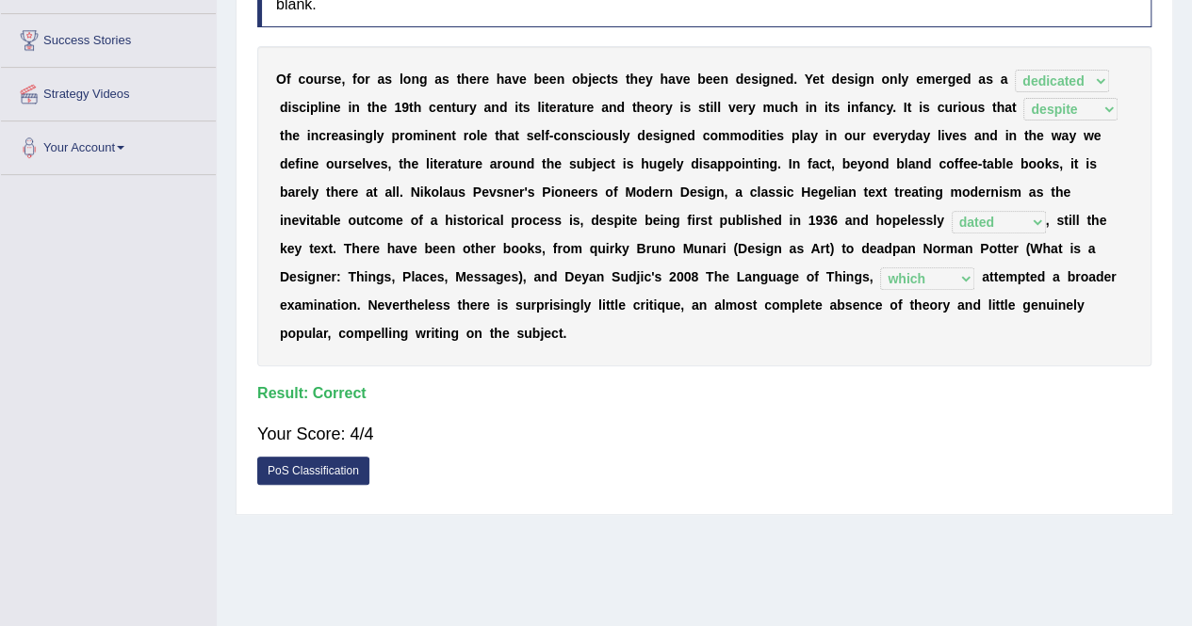
click at [878, 449] on div "Your Score: 4/4" at bounding box center [704, 434] width 894 height 45
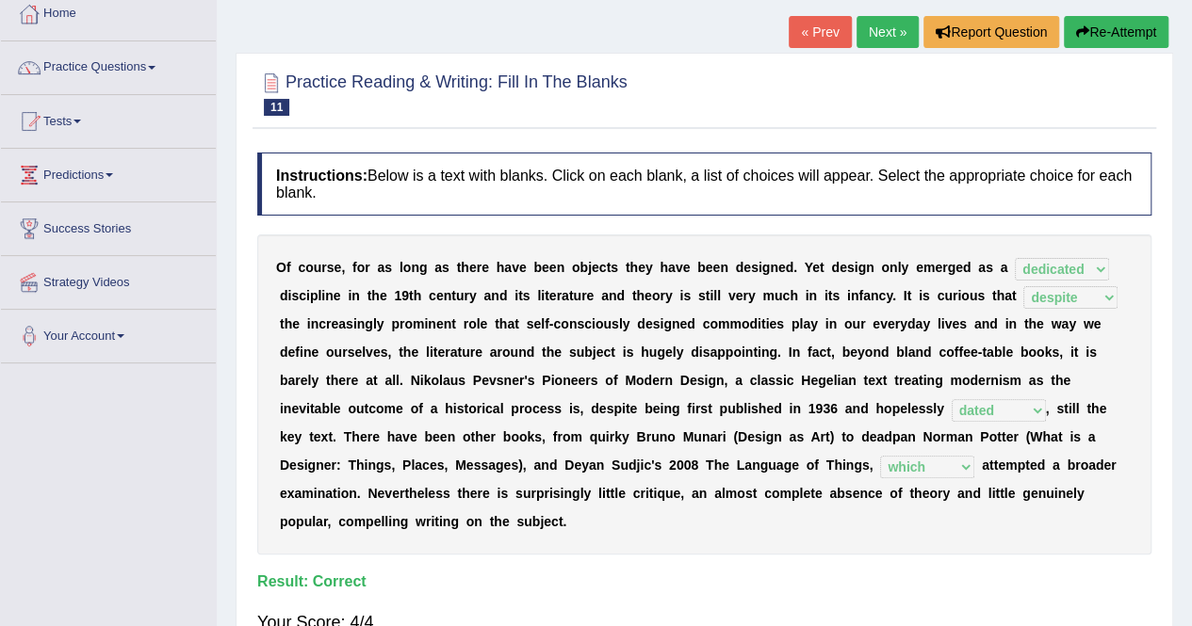
scroll to position [68, 0]
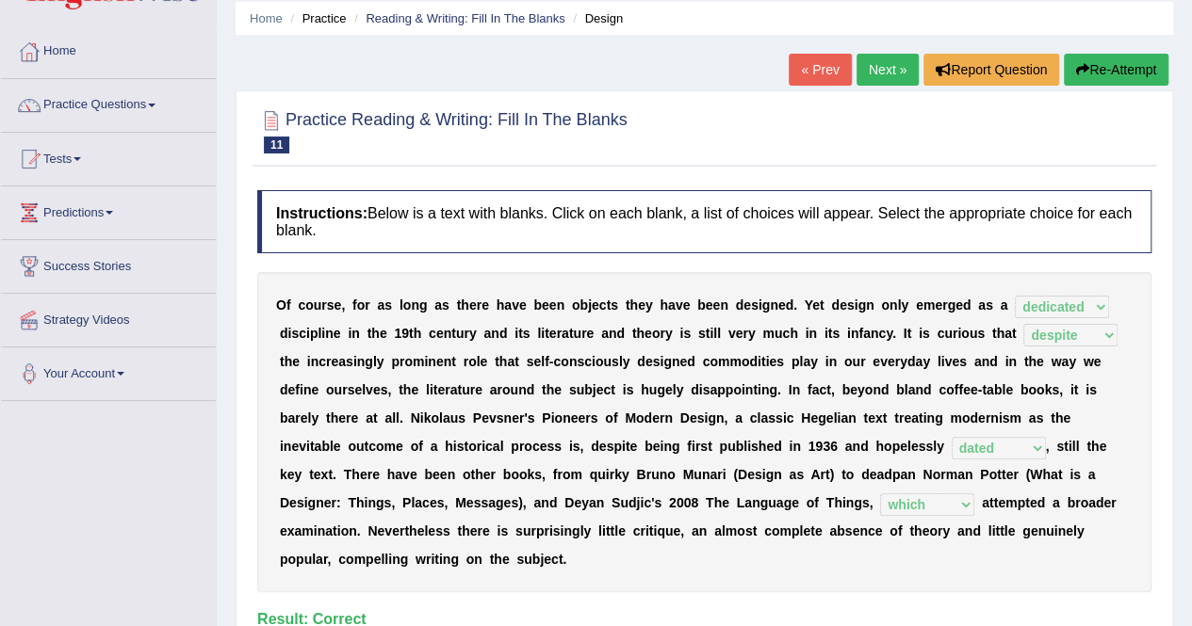
click at [873, 63] on link "Next »" at bounding box center [887, 70] width 62 height 32
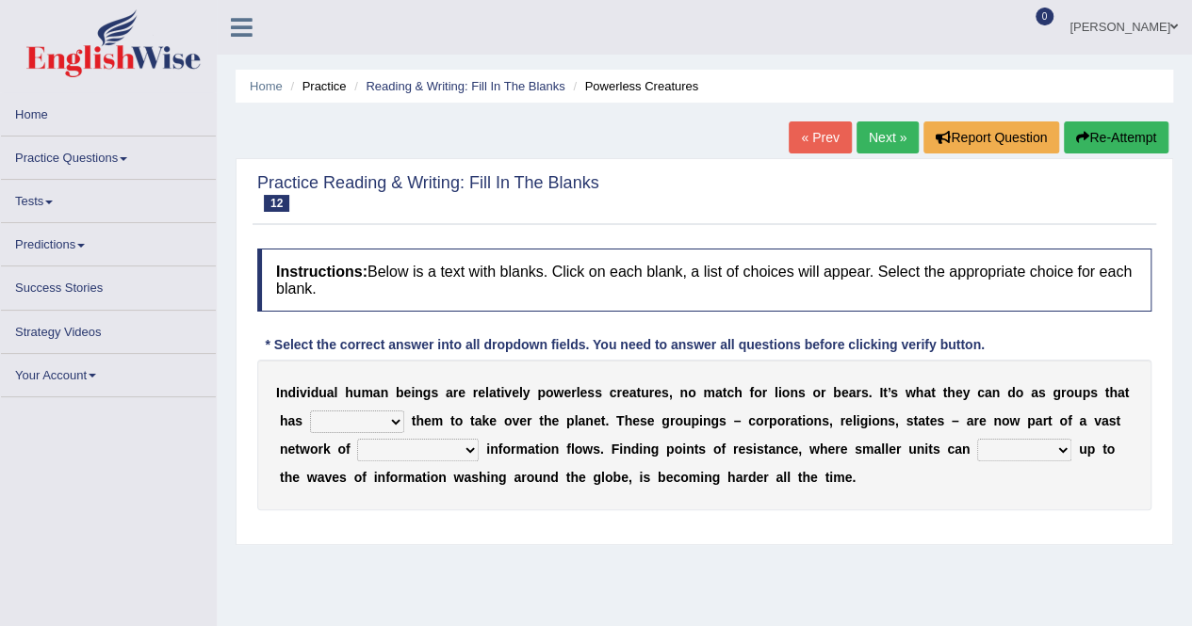
click at [454, 140] on div "Home Practice Reading & Writing: Fill In The Blanks Powerless Creatures « Prev …" at bounding box center [704, 471] width 975 height 942
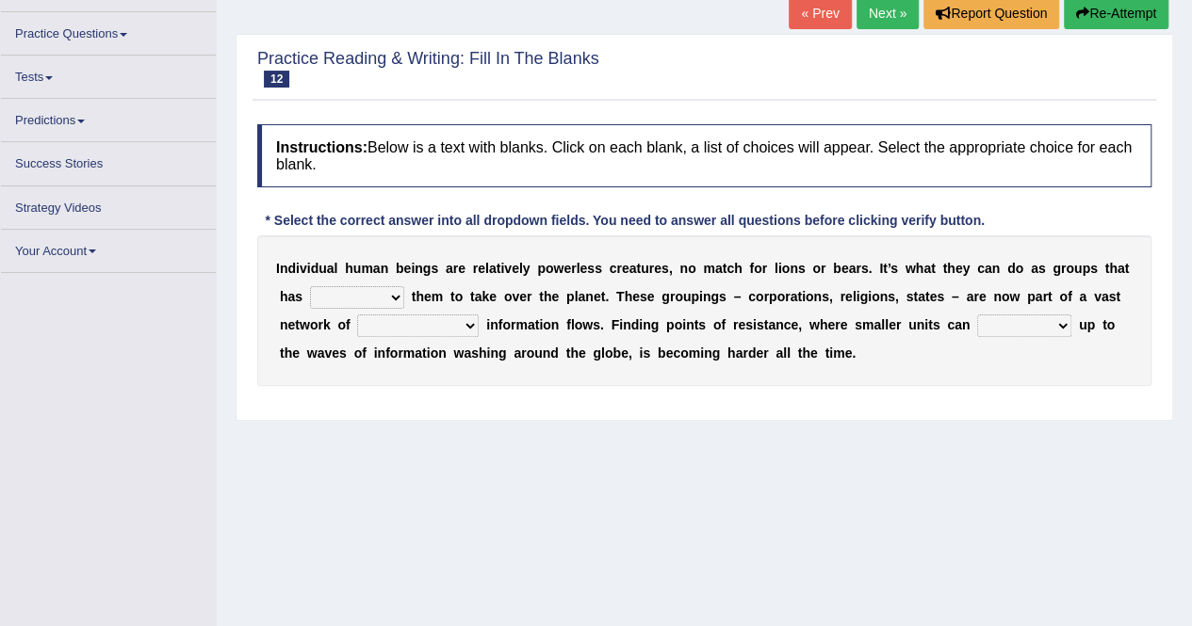
scroll to position [151, 0]
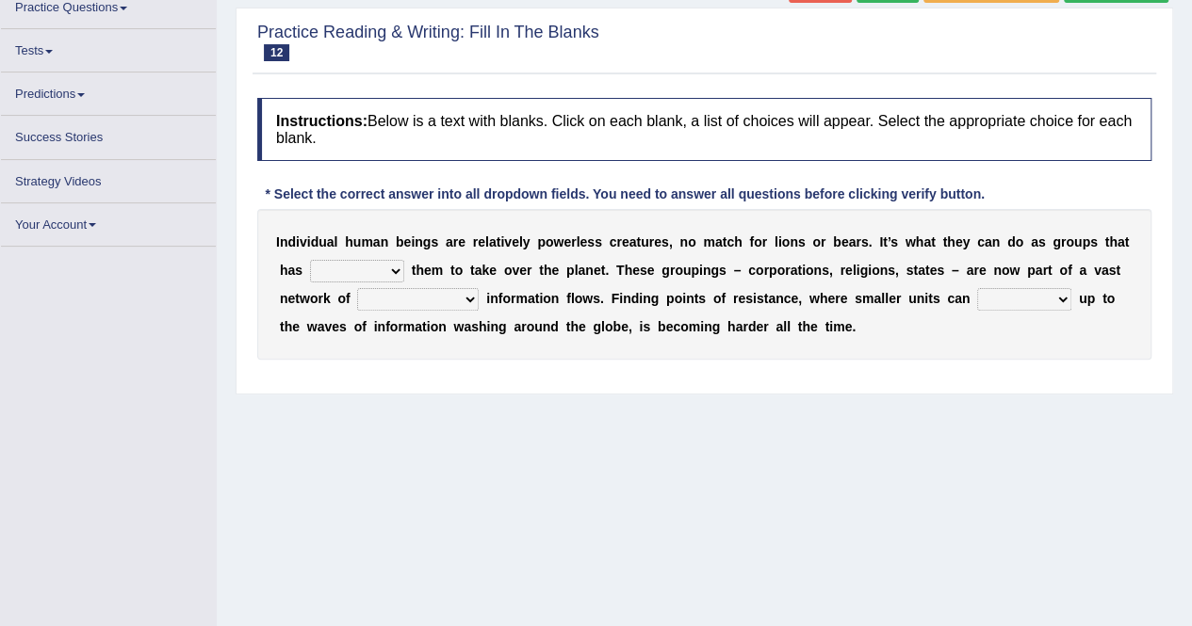
click at [122, 8] on link "Practice Questions" at bounding box center [108, 4] width 215 height 37
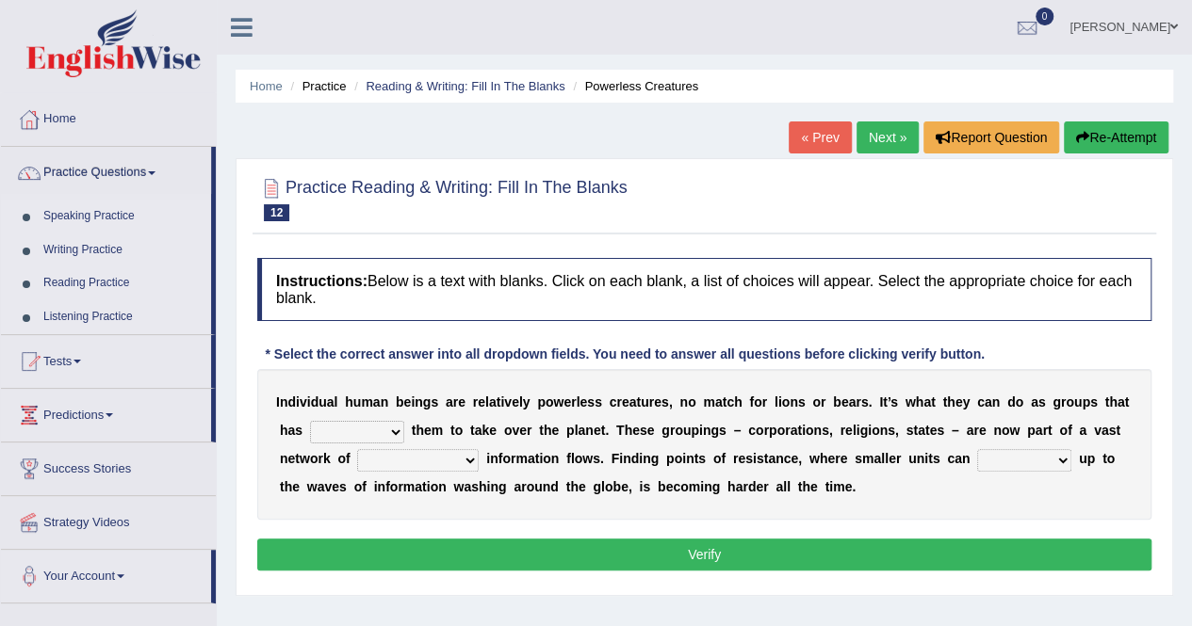
click at [100, 274] on link "Reading Practice" at bounding box center [123, 284] width 176 height 34
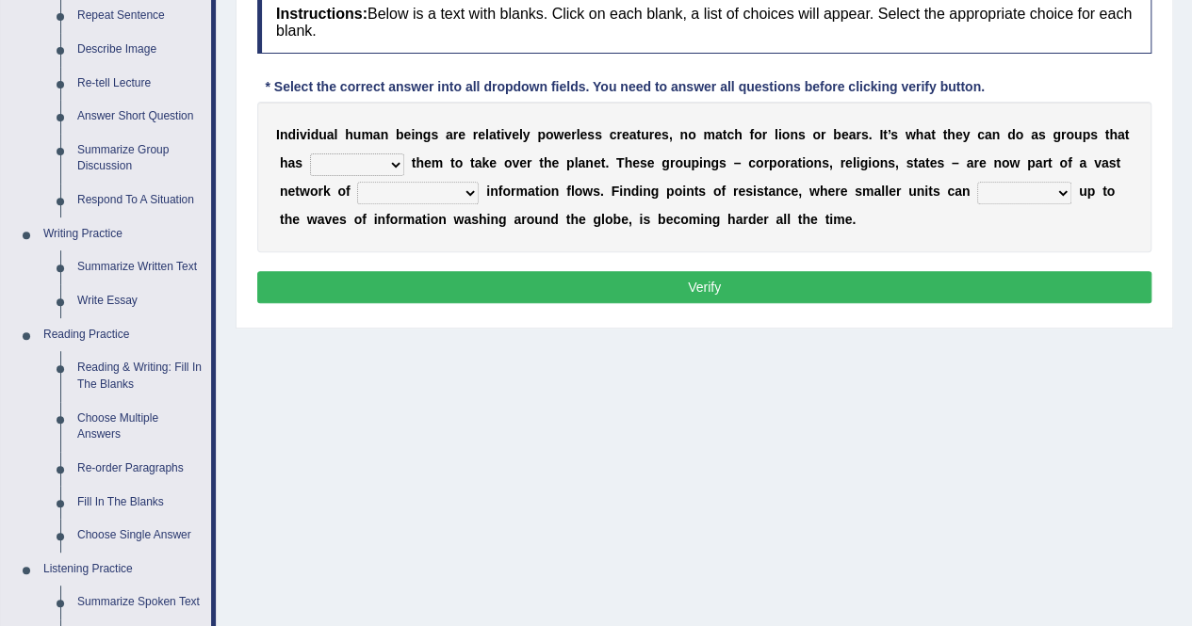
scroll to position [339, 0]
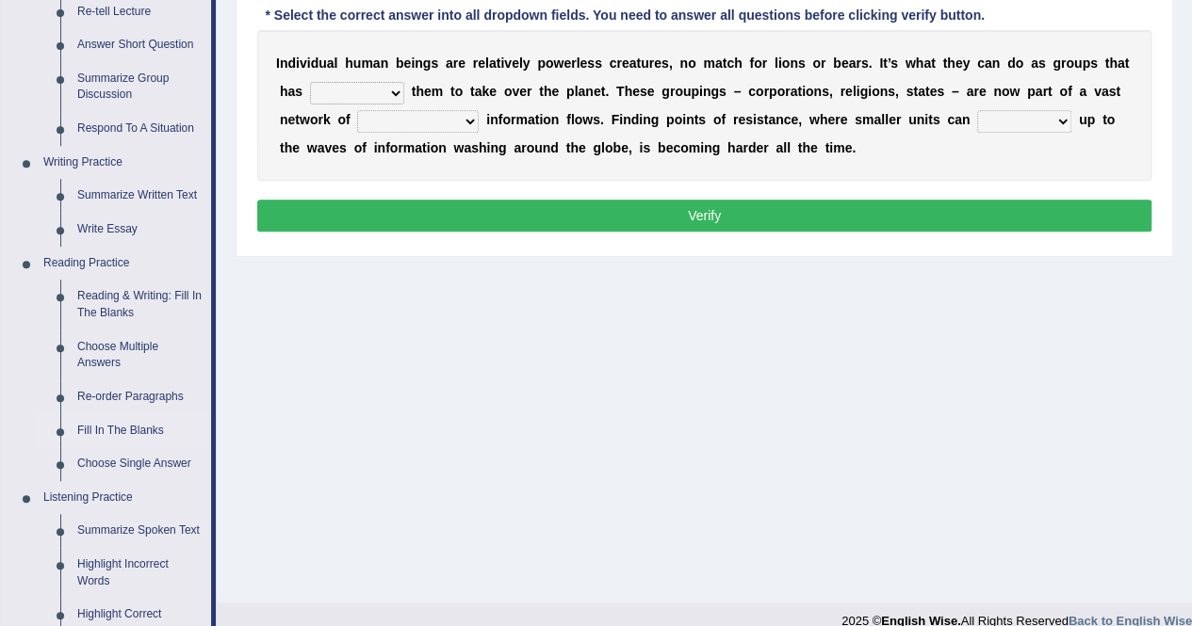
click at [134, 423] on link "Fill In The Blanks" at bounding box center [140, 431] width 142 height 34
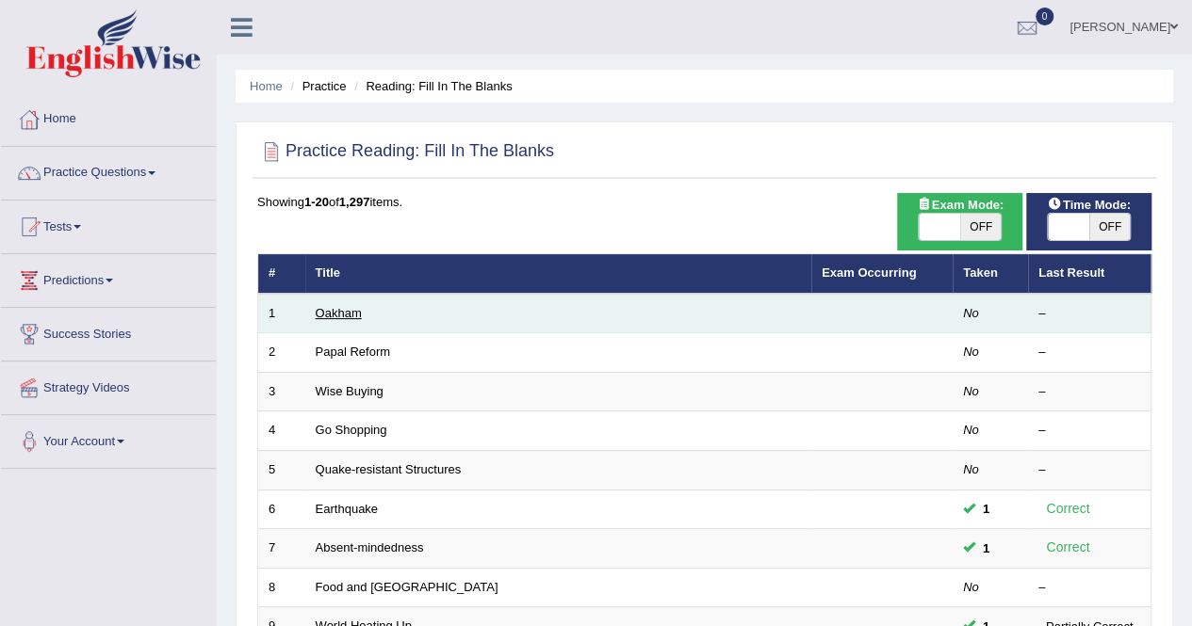
click at [333, 312] on link "Oakham" at bounding box center [339, 313] width 46 height 14
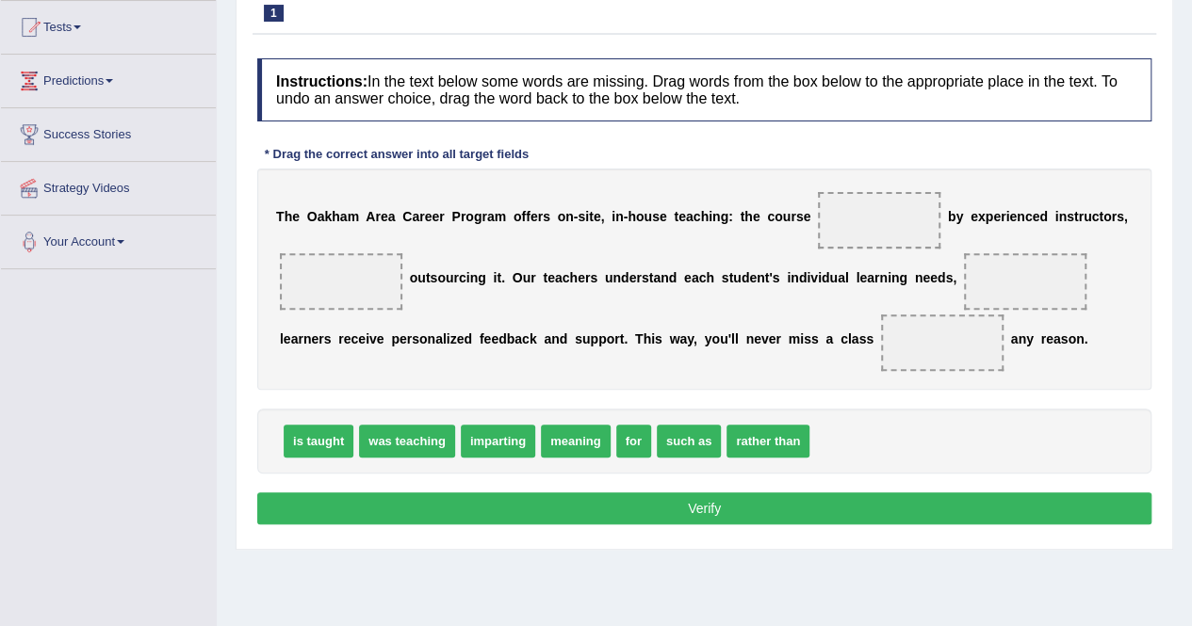
scroll to position [202, 0]
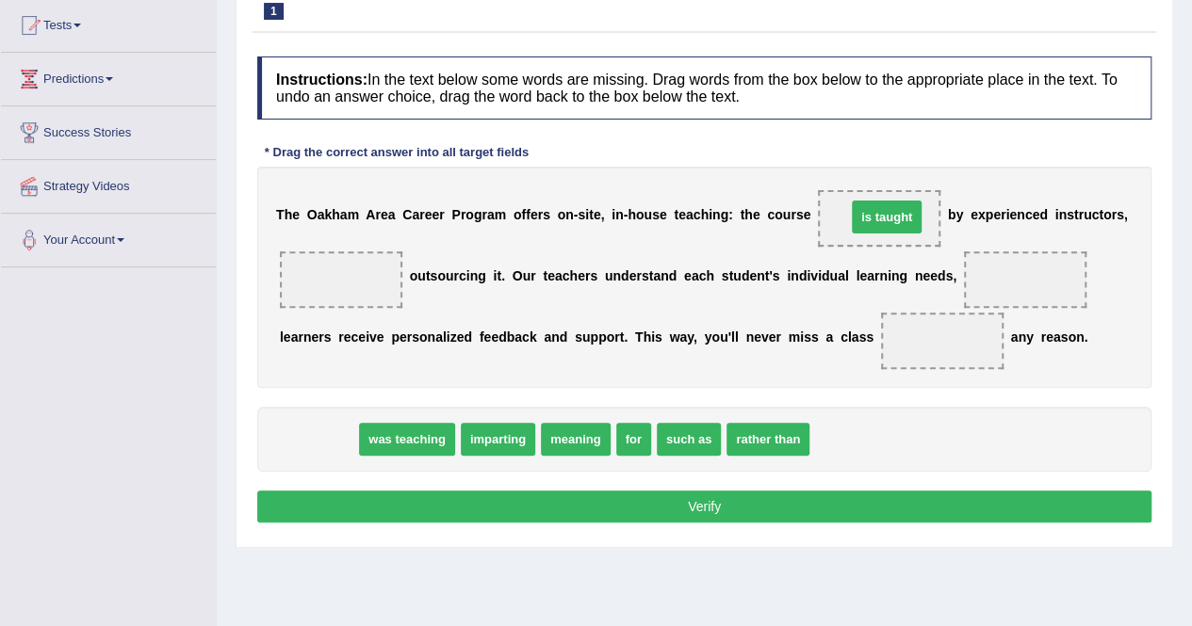
drag, startPoint x: 312, startPoint y: 439, endPoint x: 880, endPoint y: 217, distance: 610.0
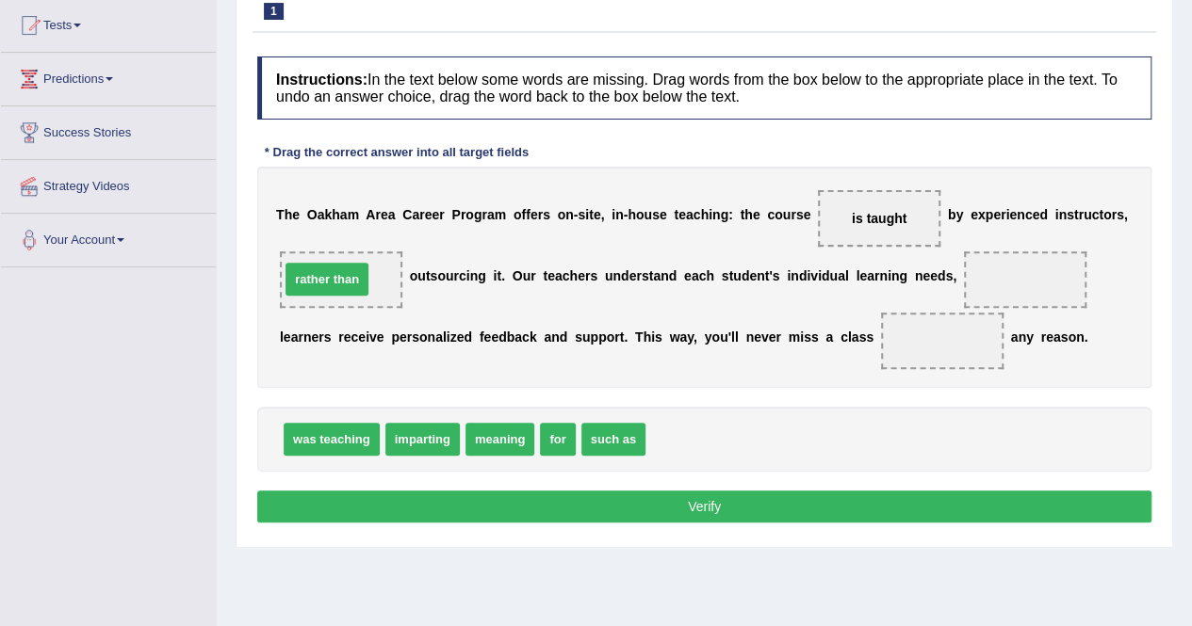
drag, startPoint x: 701, startPoint y: 431, endPoint x: 337, endPoint y: 271, distance: 397.3
drag, startPoint x: 560, startPoint y: 437, endPoint x: 956, endPoint y: 333, distance: 409.9
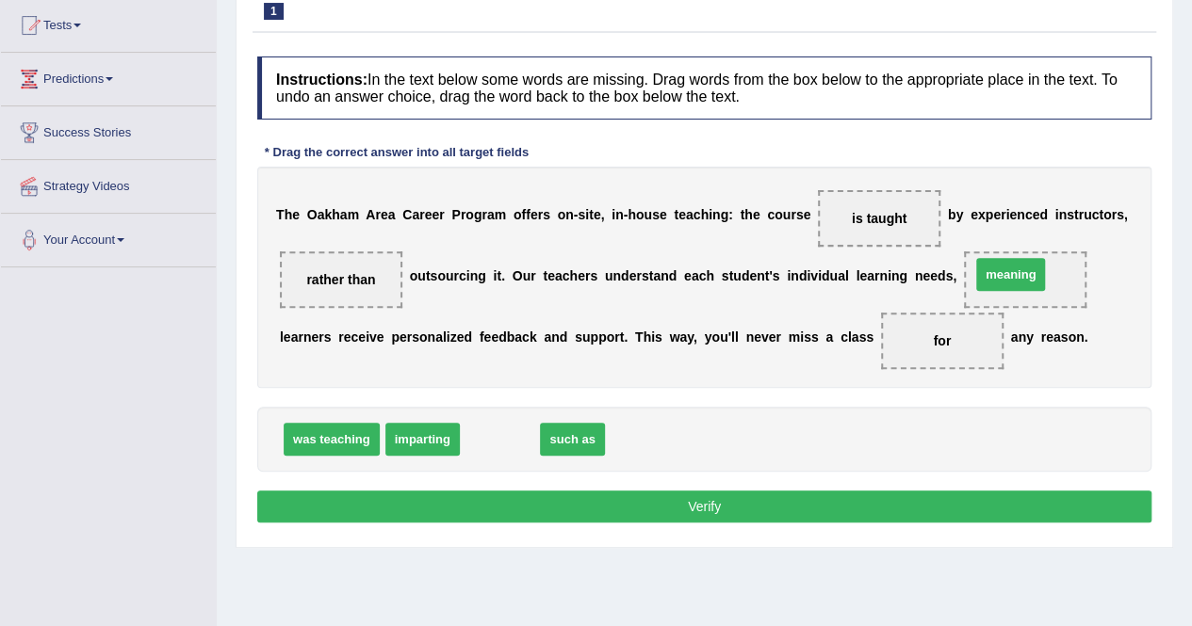
drag, startPoint x: 489, startPoint y: 436, endPoint x: 999, endPoint y: 271, distance: 536.5
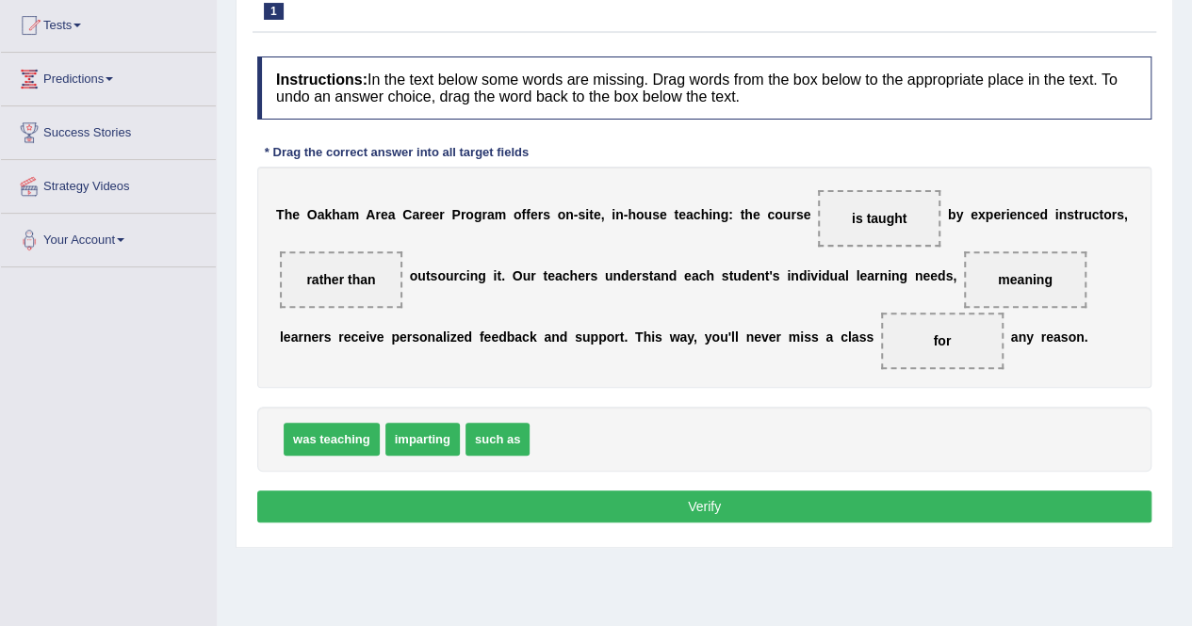
click at [716, 445] on div "was teaching imparting such as" at bounding box center [704, 439] width 894 height 65
click at [760, 499] on button "Verify" at bounding box center [704, 507] width 894 height 32
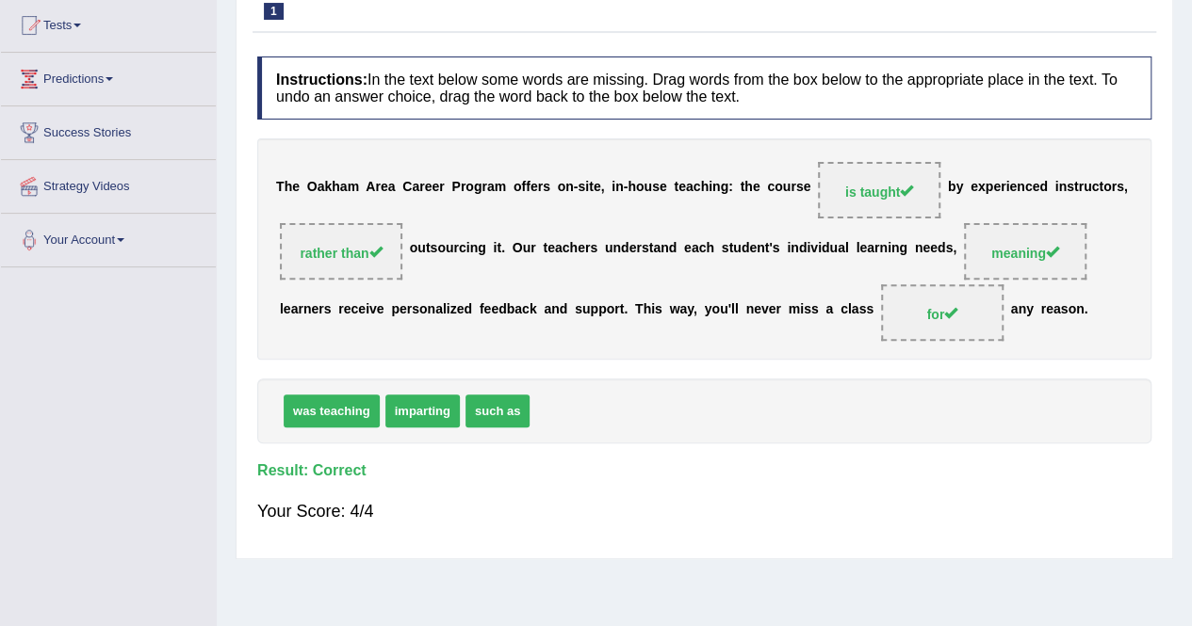
click at [723, 382] on div "was teaching imparting such as" at bounding box center [704, 411] width 894 height 65
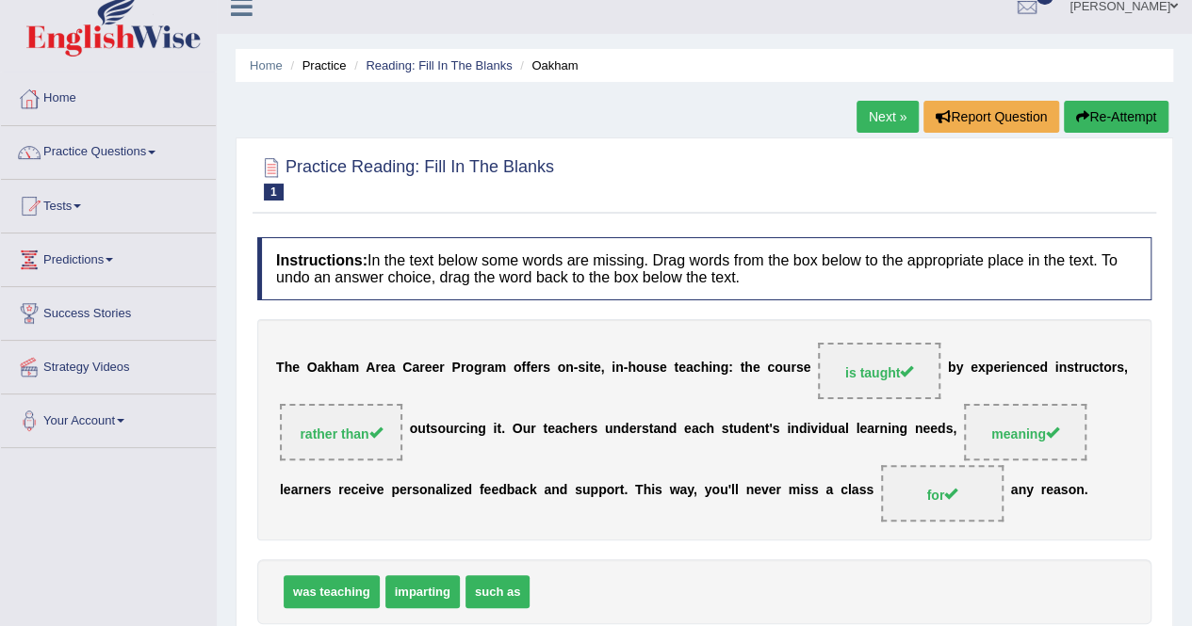
scroll to position [13, 0]
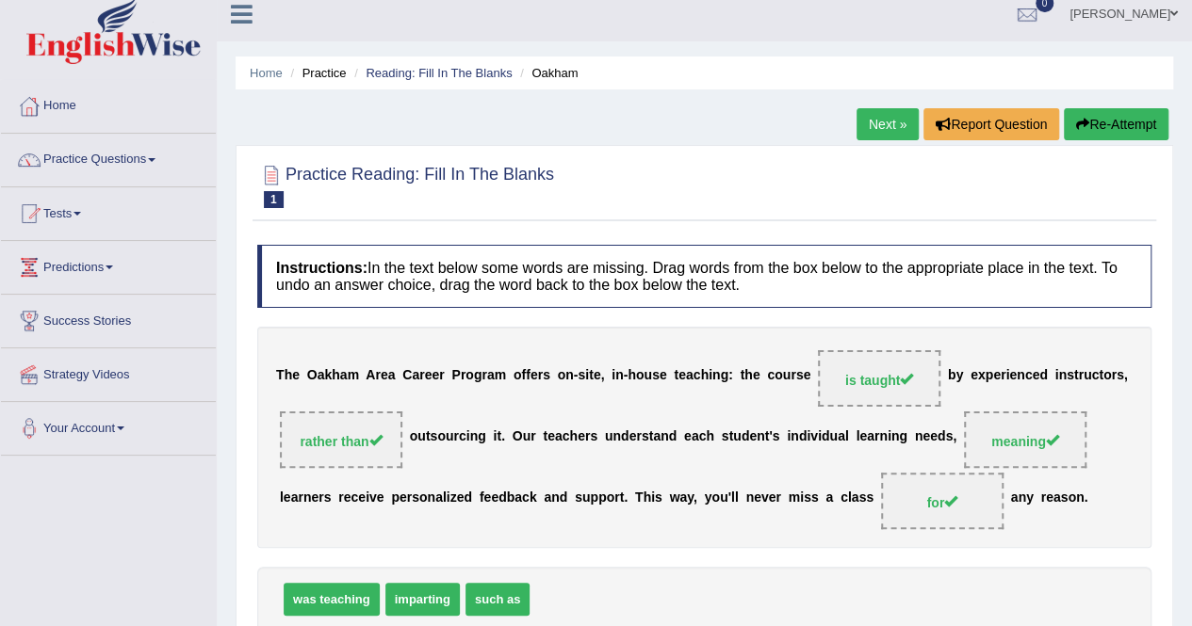
click at [889, 135] on link "Next »" at bounding box center [887, 124] width 62 height 32
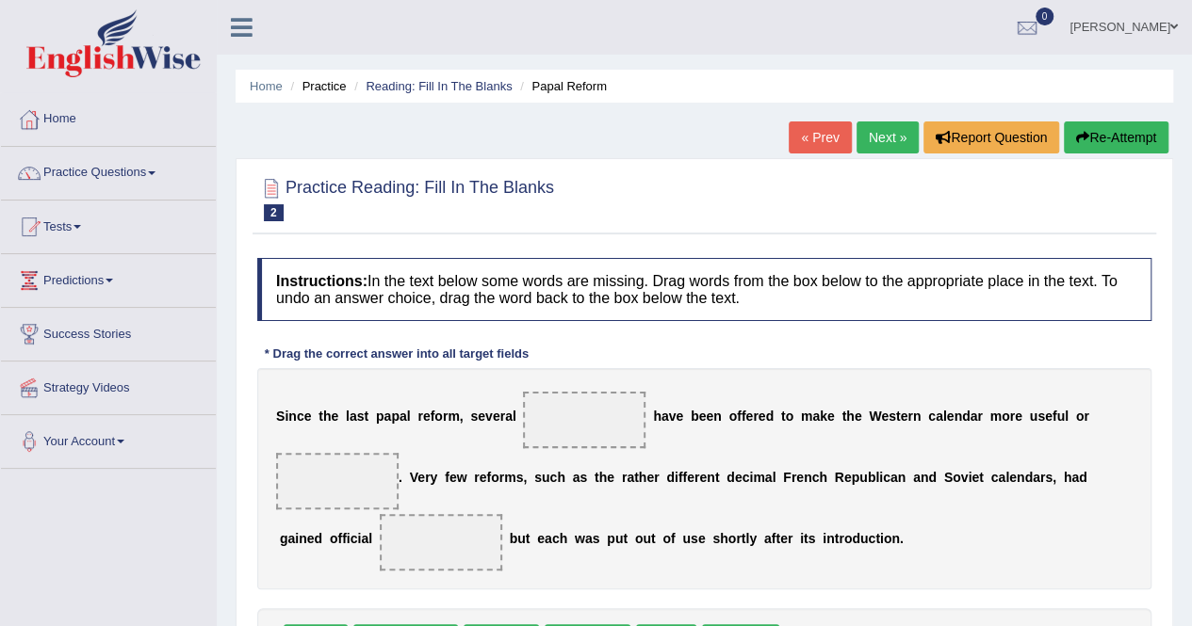
click at [665, 214] on div at bounding box center [704, 198] width 894 height 57
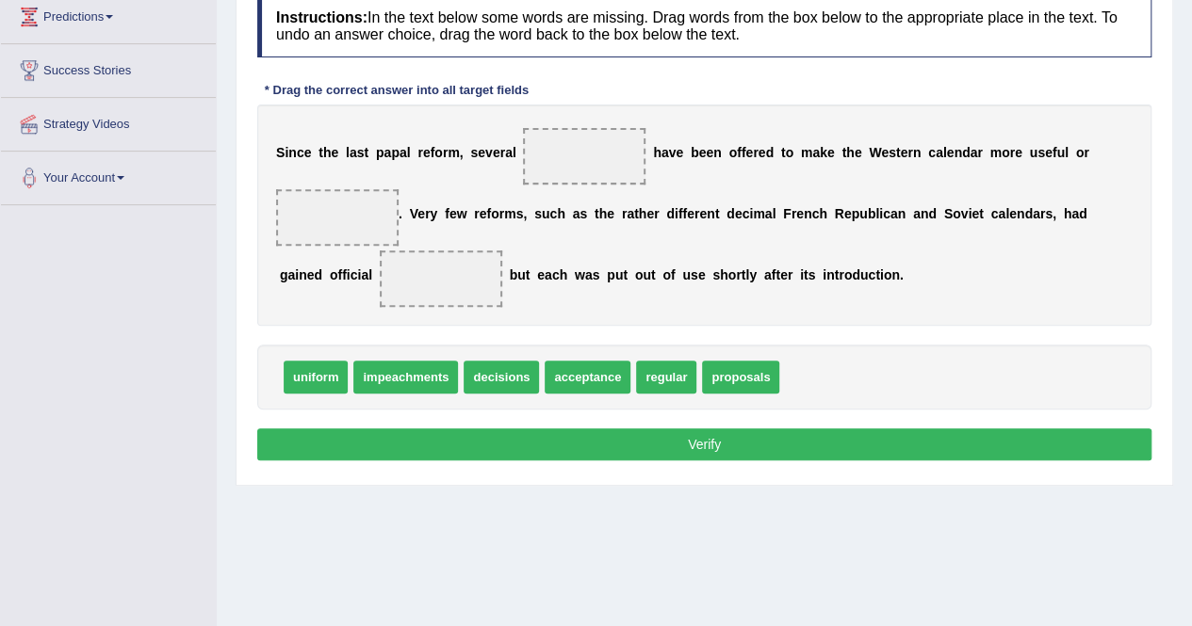
scroll to position [301, 0]
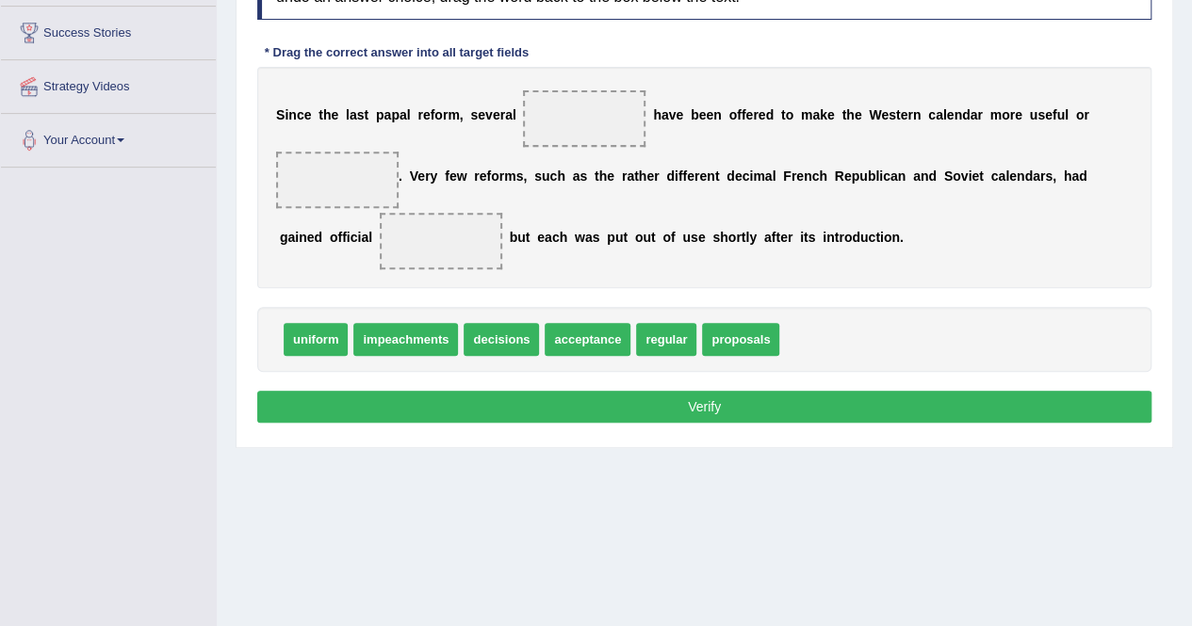
click at [584, 572] on div "Home Practice Reading: Fill In The Blanks Papal Reform « Prev Next » Report Que…" at bounding box center [704, 170] width 975 height 942
drag, startPoint x: 726, startPoint y: 343, endPoint x: 579, endPoint y: 125, distance: 262.6
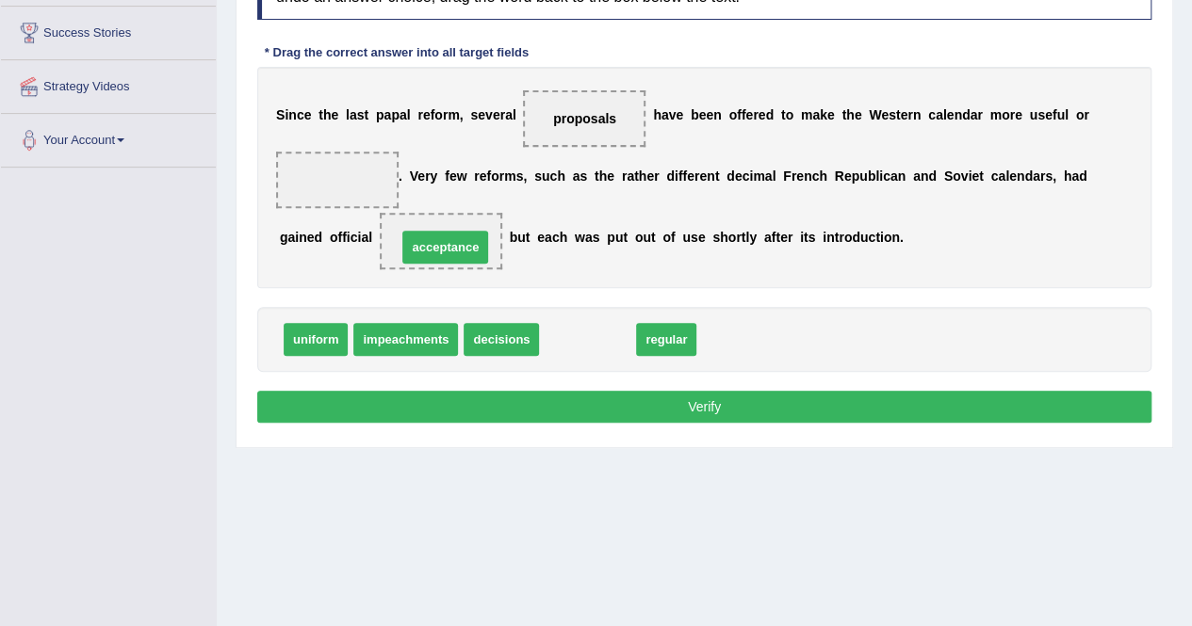
drag, startPoint x: 583, startPoint y: 334, endPoint x: 441, endPoint y: 242, distance: 169.6
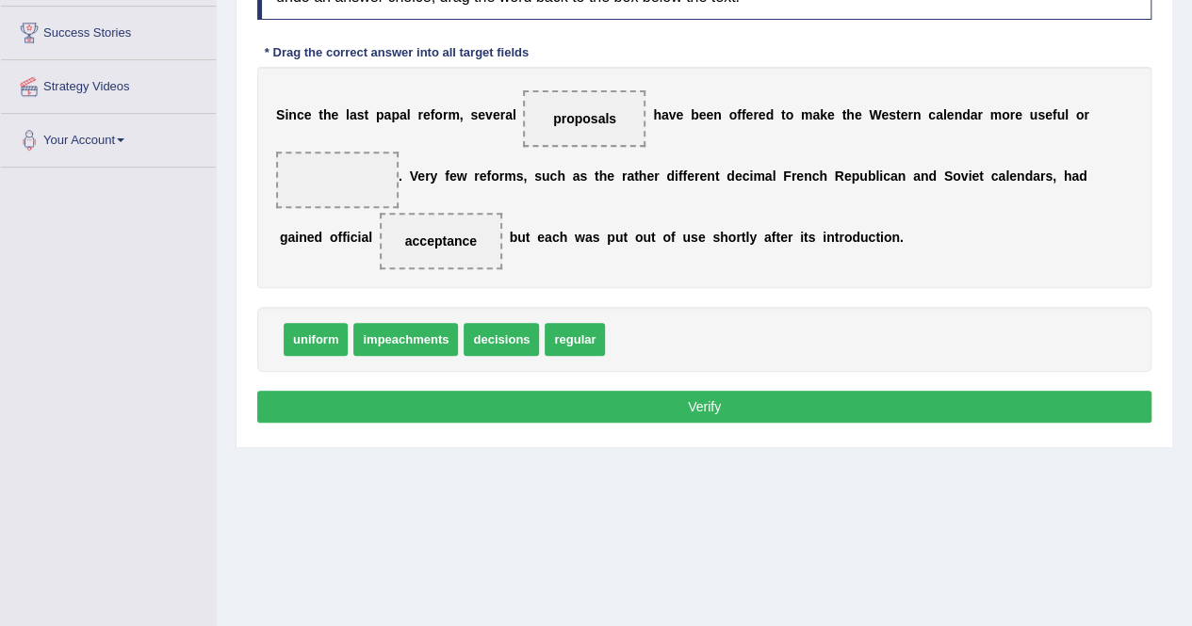
click at [672, 314] on div "uniform impeachments decisions regular" at bounding box center [704, 339] width 894 height 65
click at [595, 329] on span "regular" at bounding box center [574, 339] width 60 height 33
drag, startPoint x: 580, startPoint y: 333, endPoint x: 355, endPoint y: 176, distance: 274.6
click at [770, 395] on button "Verify" at bounding box center [704, 407] width 894 height 32
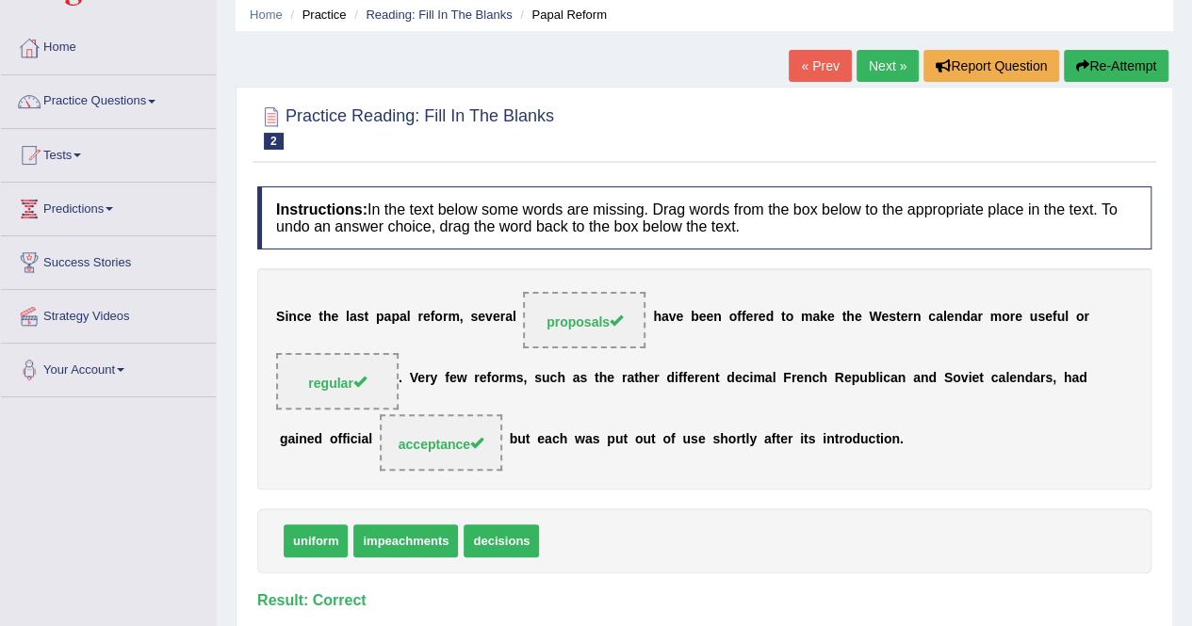
scroll to position [38, 0]
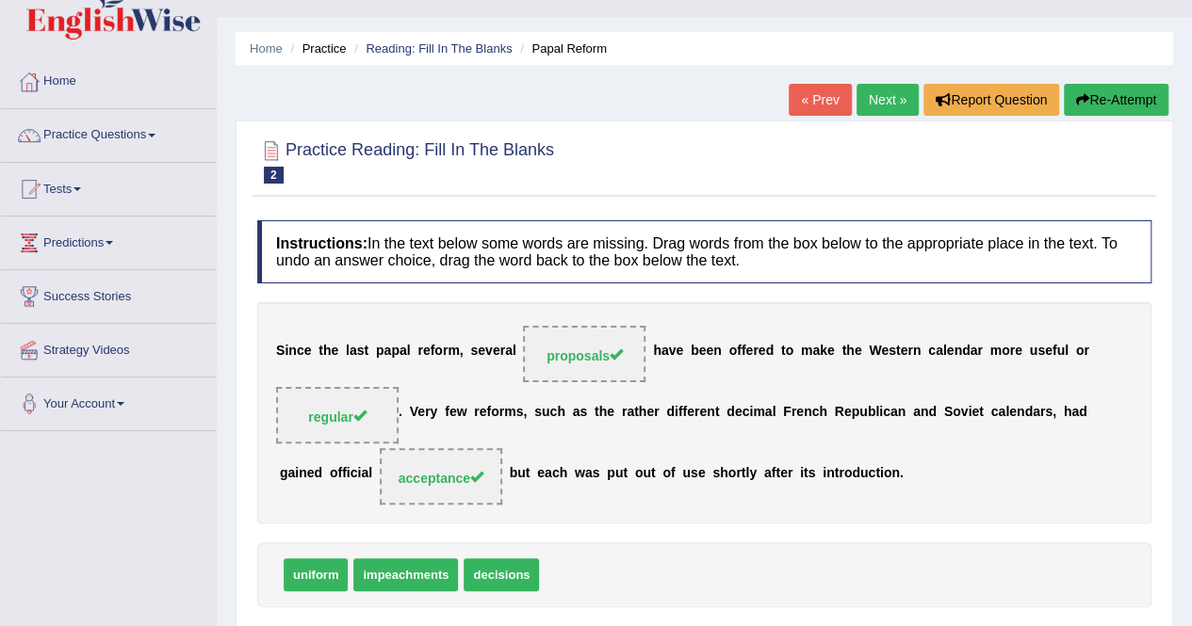
click at [891, 98] on link "Next »" at bounding box center [887, 100] width 62 height 32
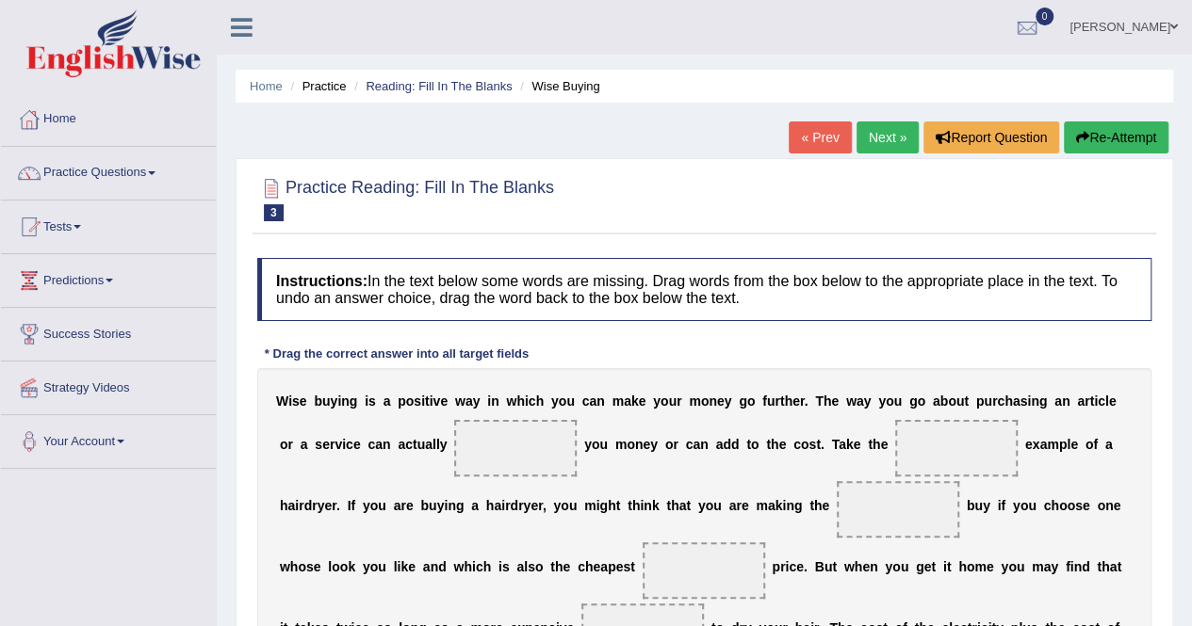
click at [654, 180] on div at bounding box center [704, 198] width 894 height 57
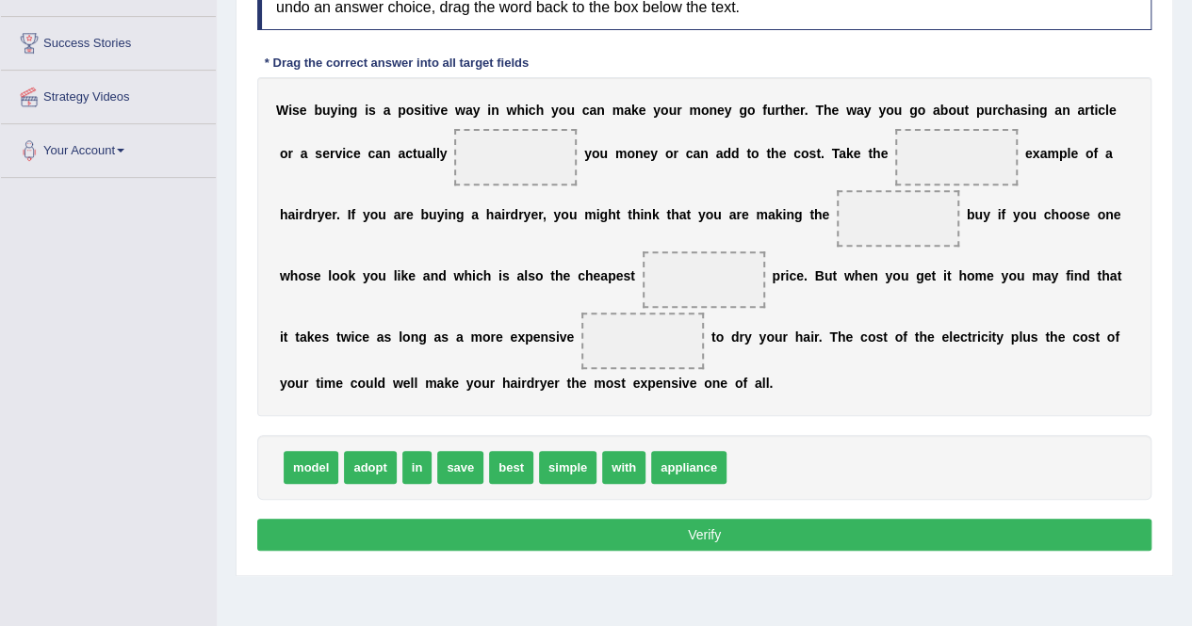
scroll to position [292, 0]
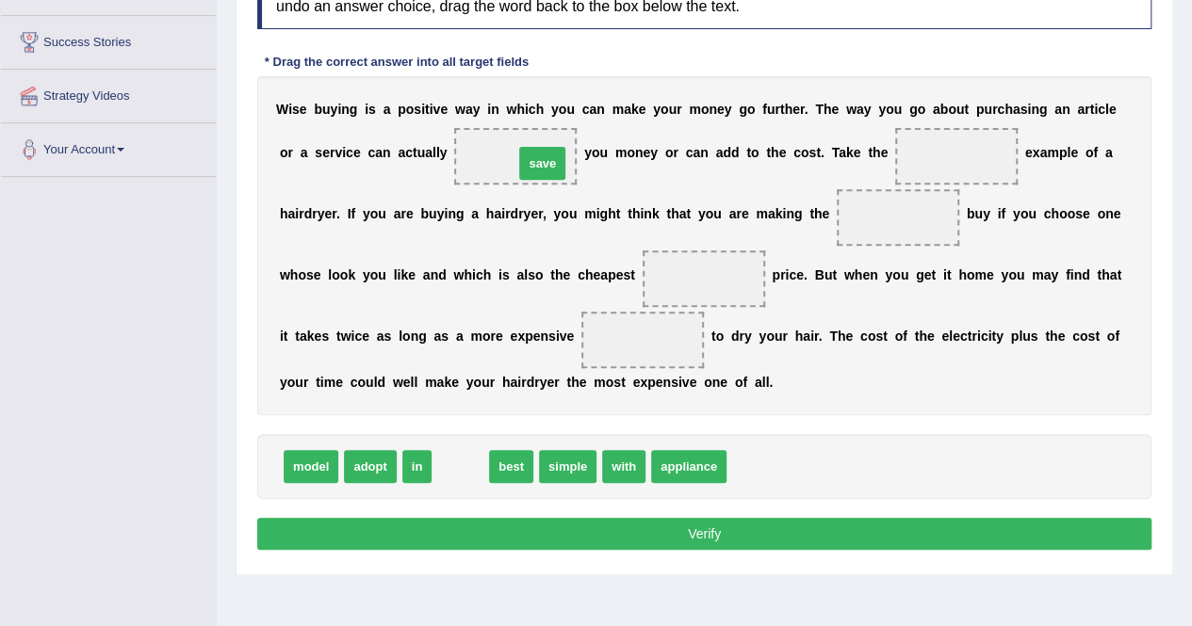
drag, startPoint x: 460, startPoint y: 463, endPoint x: 533, endPoint y: 159, distance: 313.0
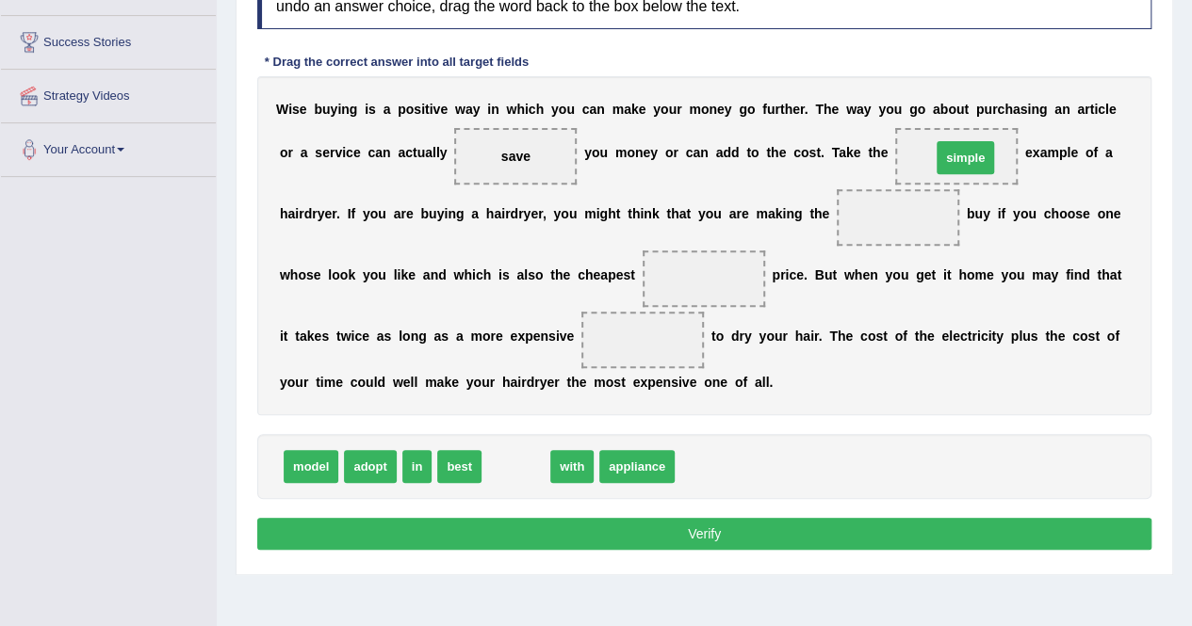
drag, startPoint x: 520, startPoint y: 463, endPoint x: 969, endPoint y: 154, distance: 545.3
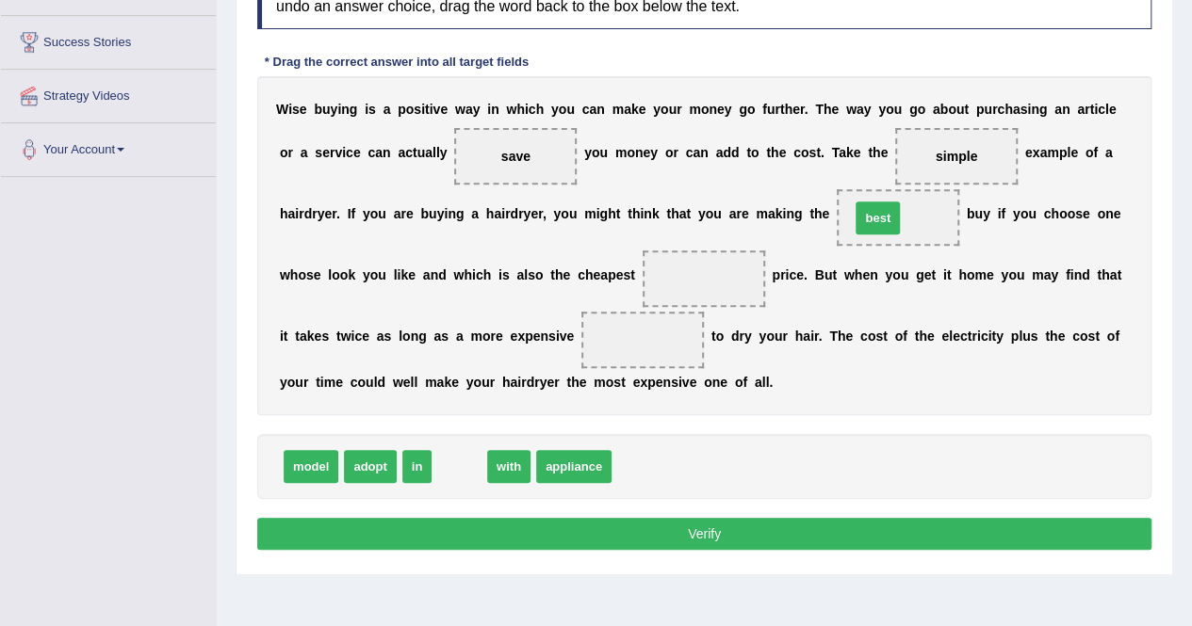
drag, startPoint x: 450, startPoint y: 463, endPoint x: 869, endPoint y: 213, distance: 487.1
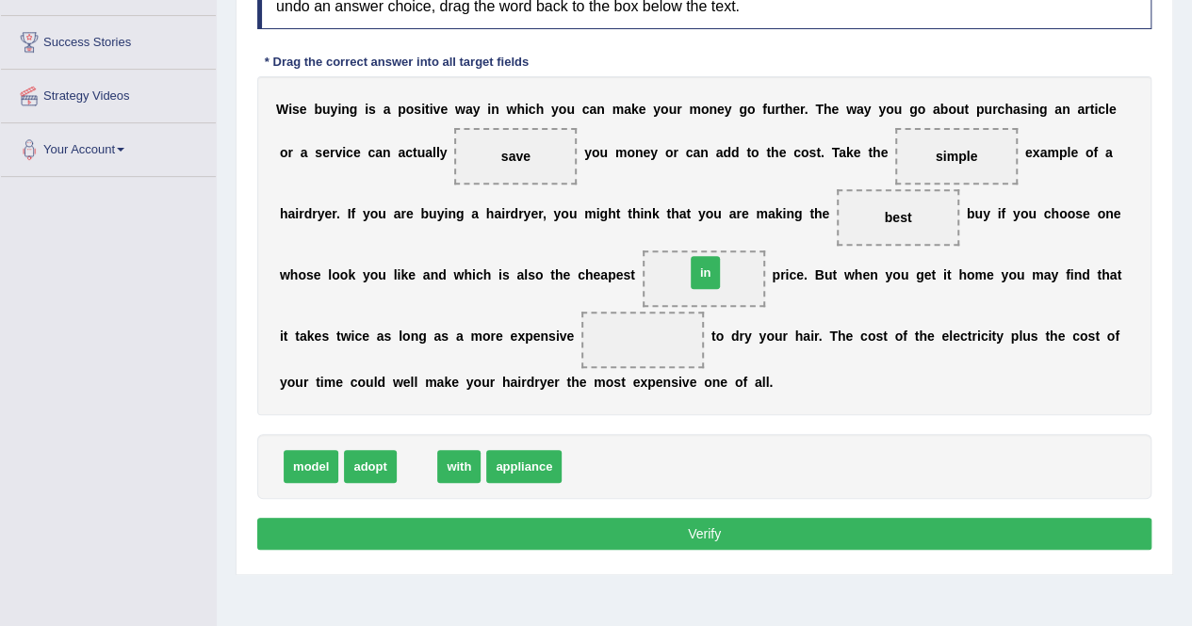
drag, startPoint x: 414, startPoint y: 464, endPoint x: 702, endPoint y: 269, distance: 348.0
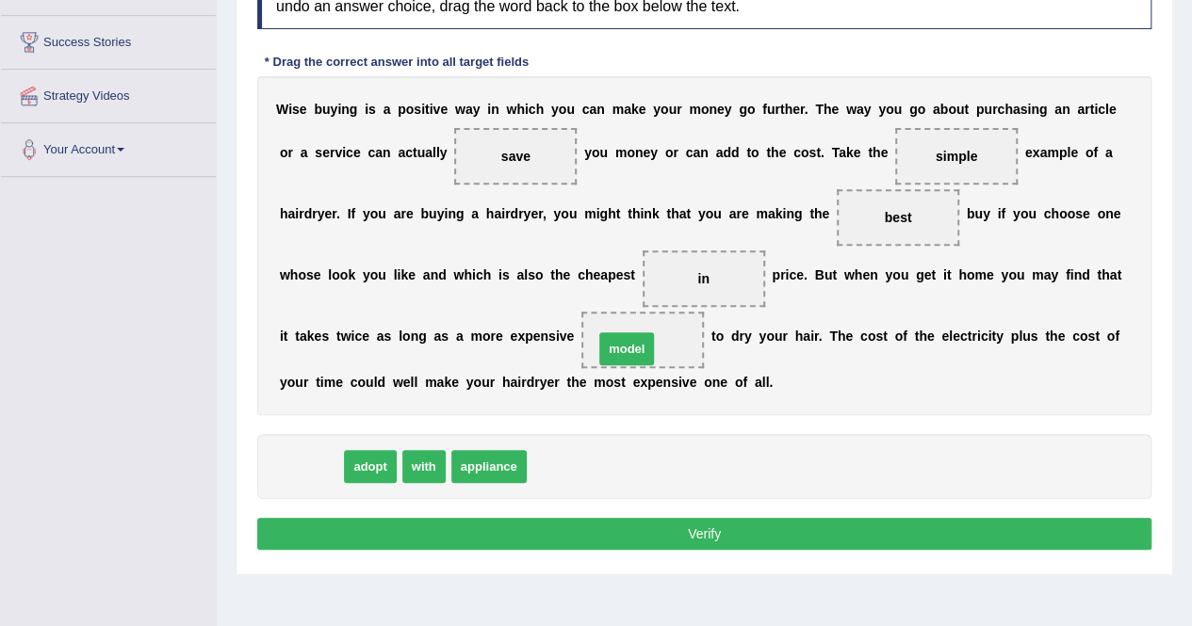
drag, startPoint x: 284, startPoint y: 464, endPoint x: 599, endPoint y: 347, distance: 336.8
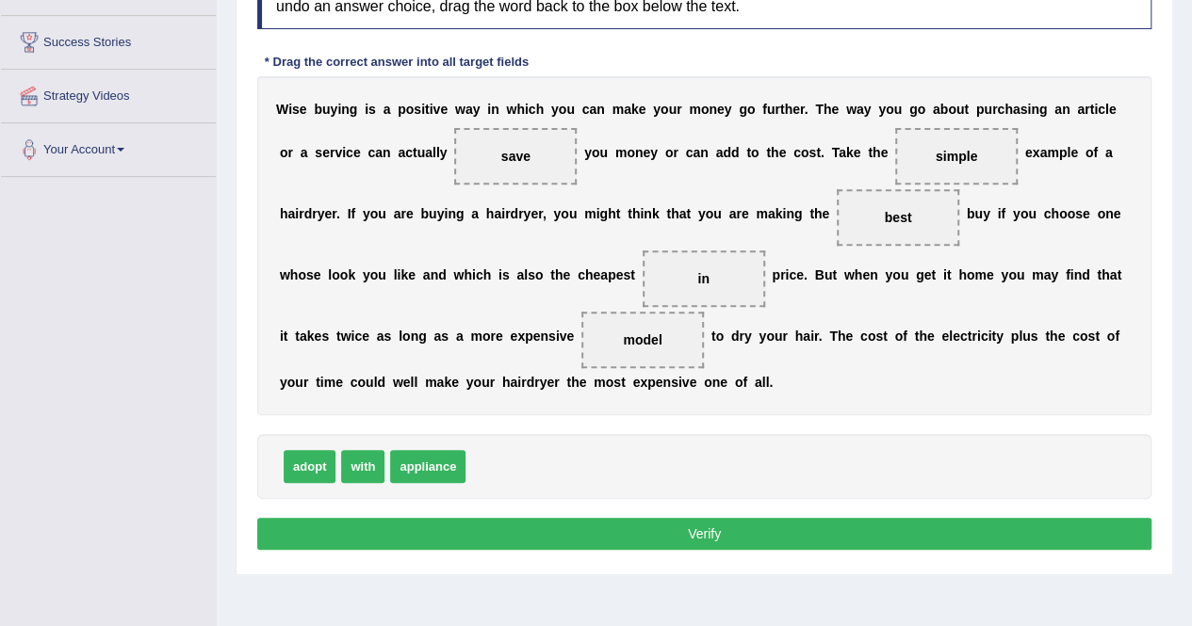
click at [831, 521] on button "Verify" at bounding box center [704, 534] width 894 height 32
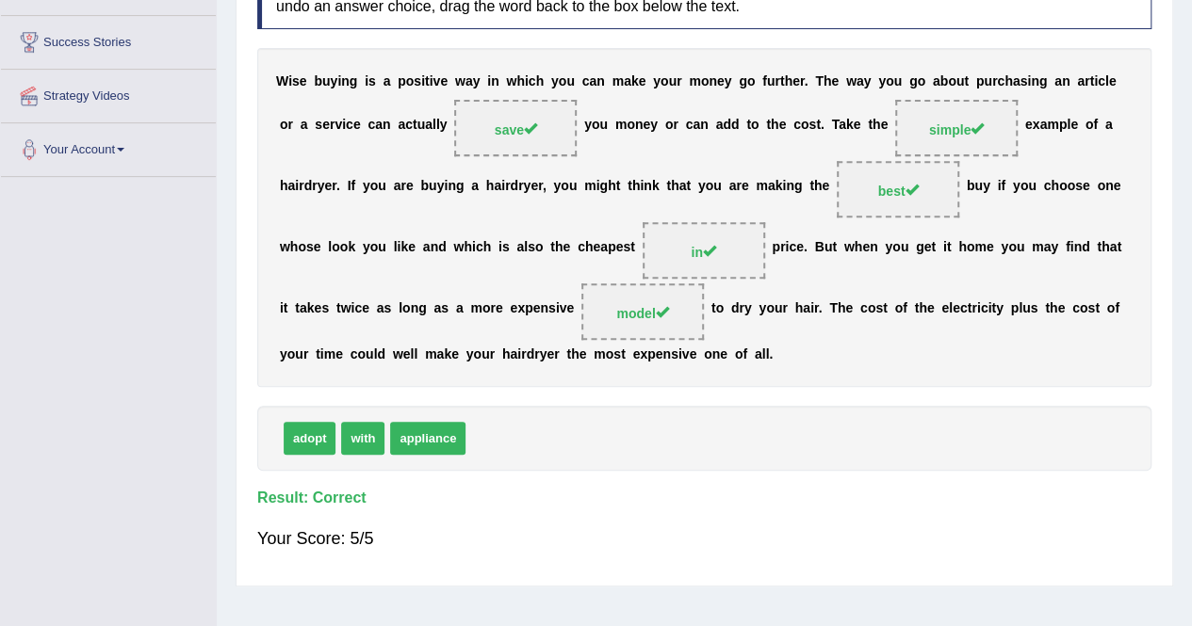
click at [974, 504] on div "Instructions: In the text below some words are missing. Drag words from the box…" at bounding box center [703, 267] width 903 height 620
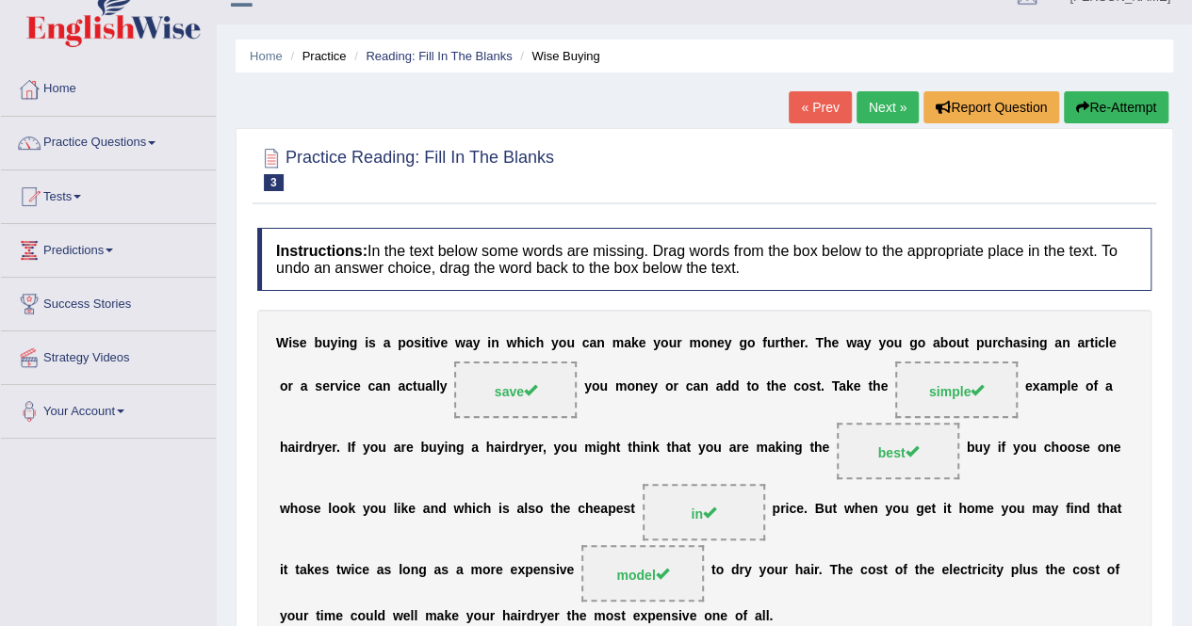
scroll to position [28, 0]
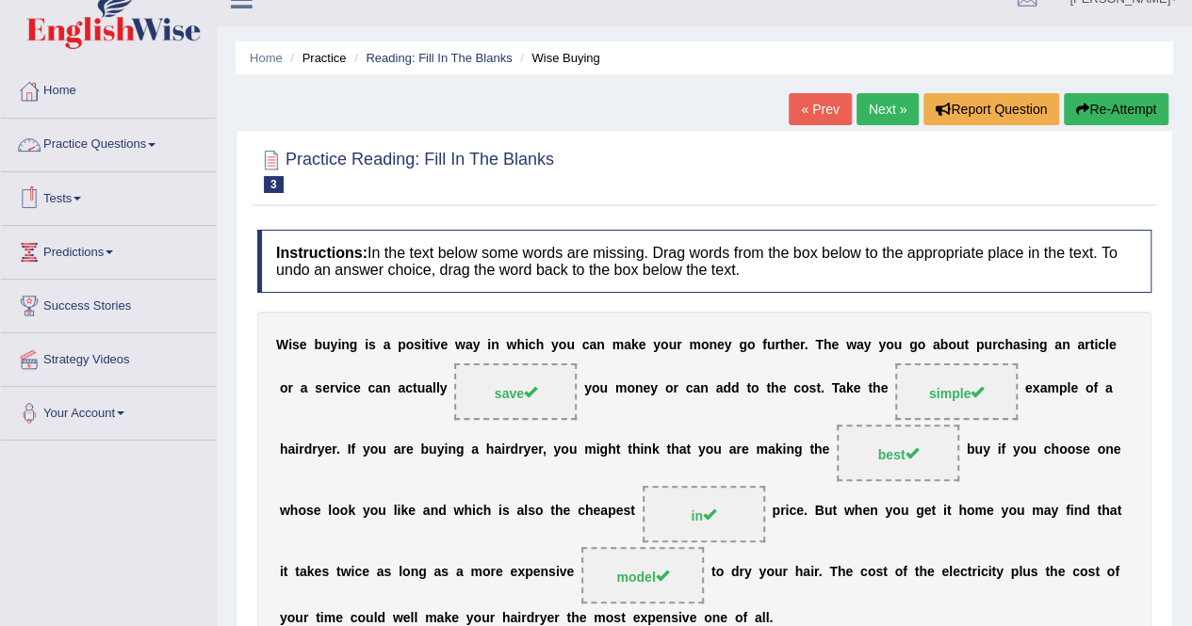
click at [130, 136] on link "Practice Questions" at bounding box center [108, 142] width 215 height 47
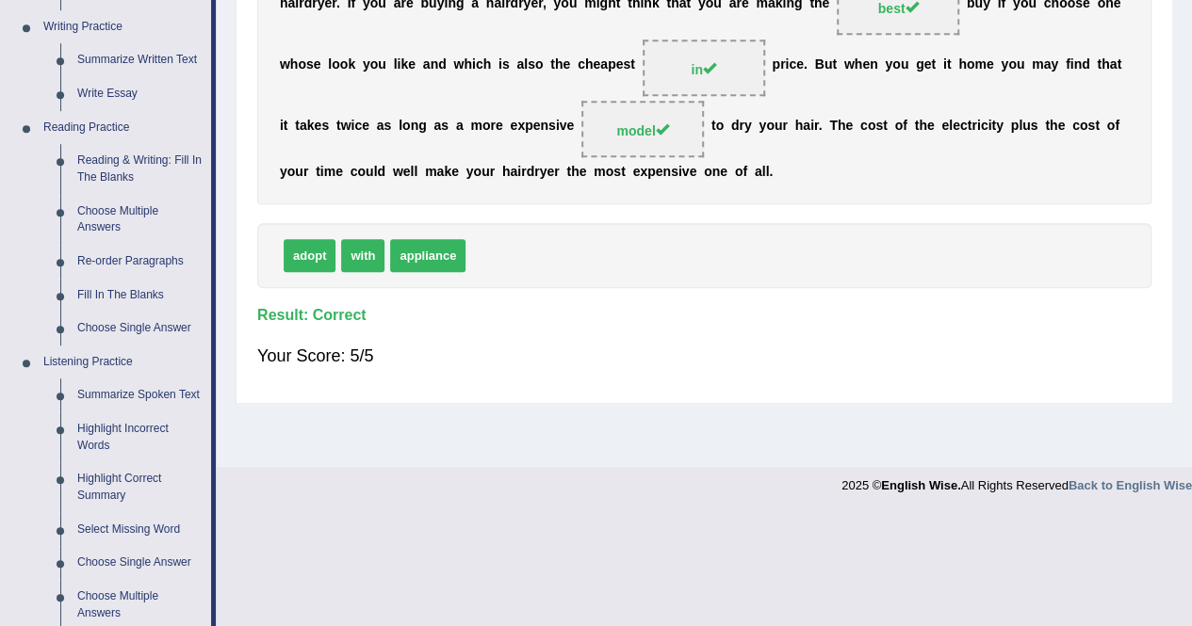
scroll to position [449, 0]
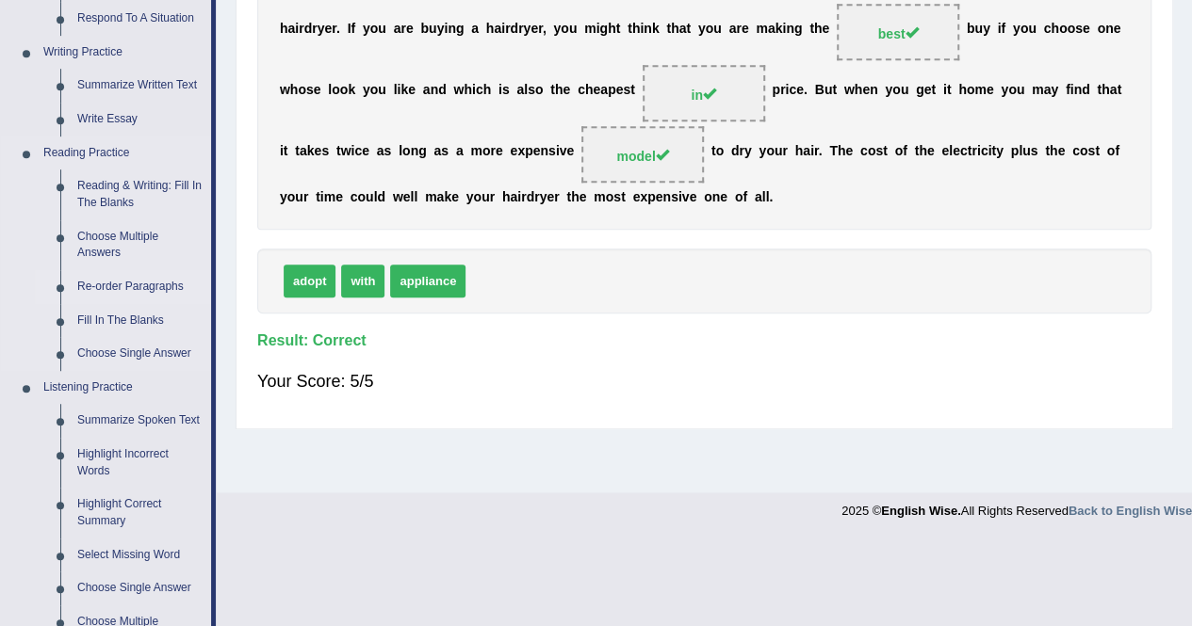
click at [124, 289] on link "Re-order Paragraphs" at bounding box center [140, 287] width 142 height 34
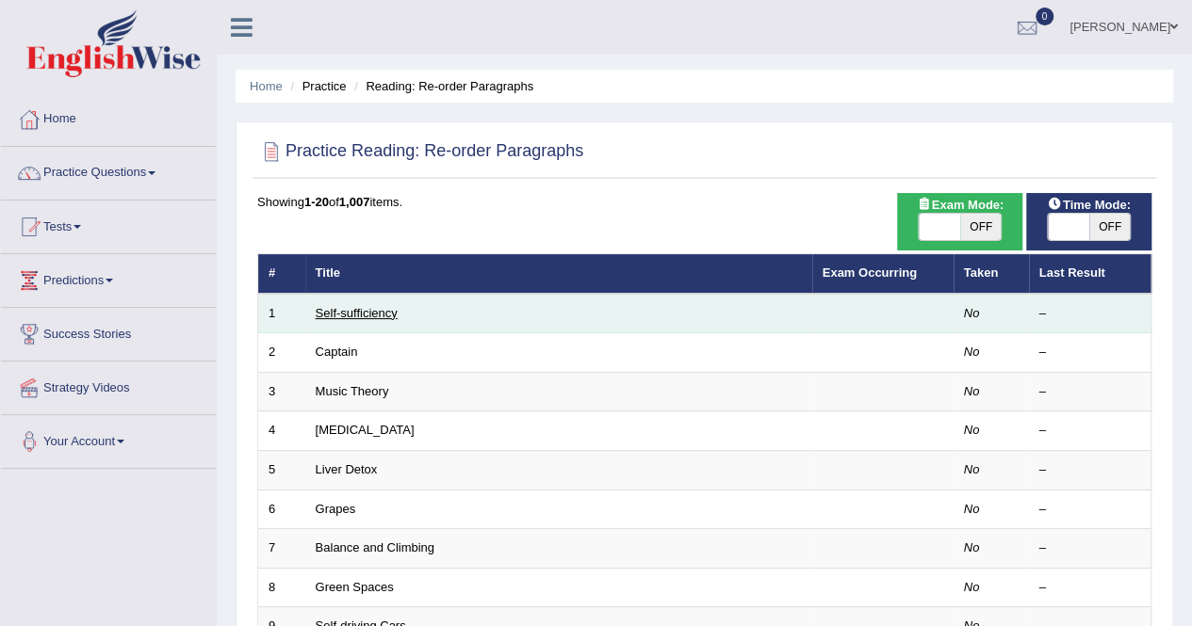
click at [355, 315] on link "Self-sufficiency" at bounding box center [357, 313] width 82 height 14
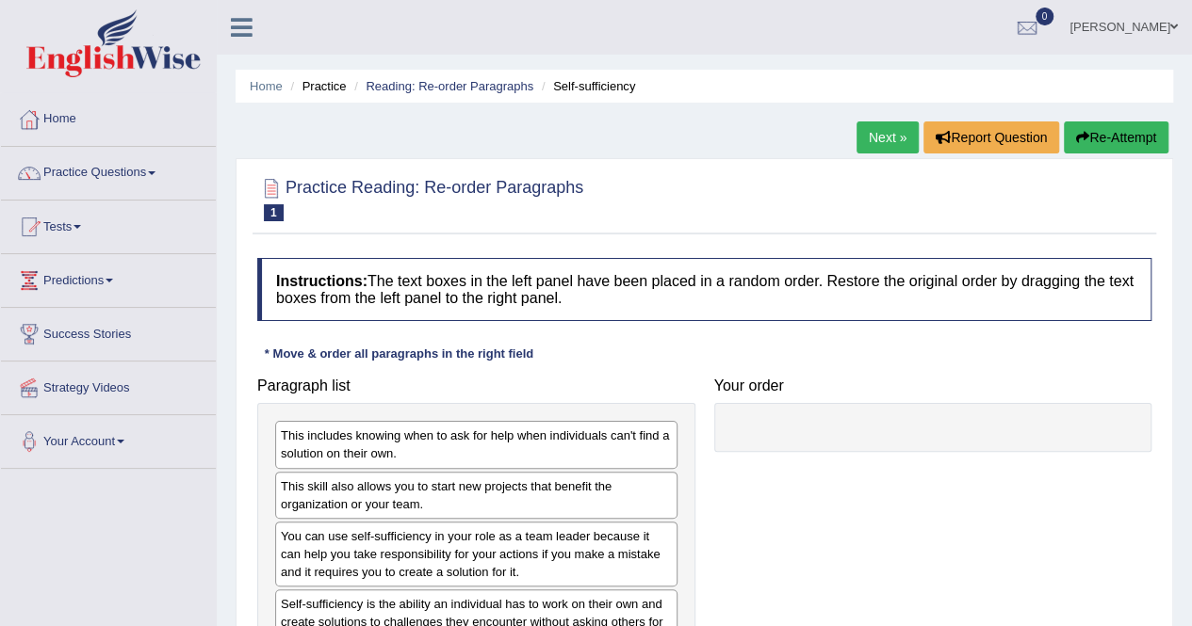
click at [662, 349] on div "Instructions: The text boxes in the left panel have been placed in a random ord…" at bounding box center [703, 488] width 903 height 479
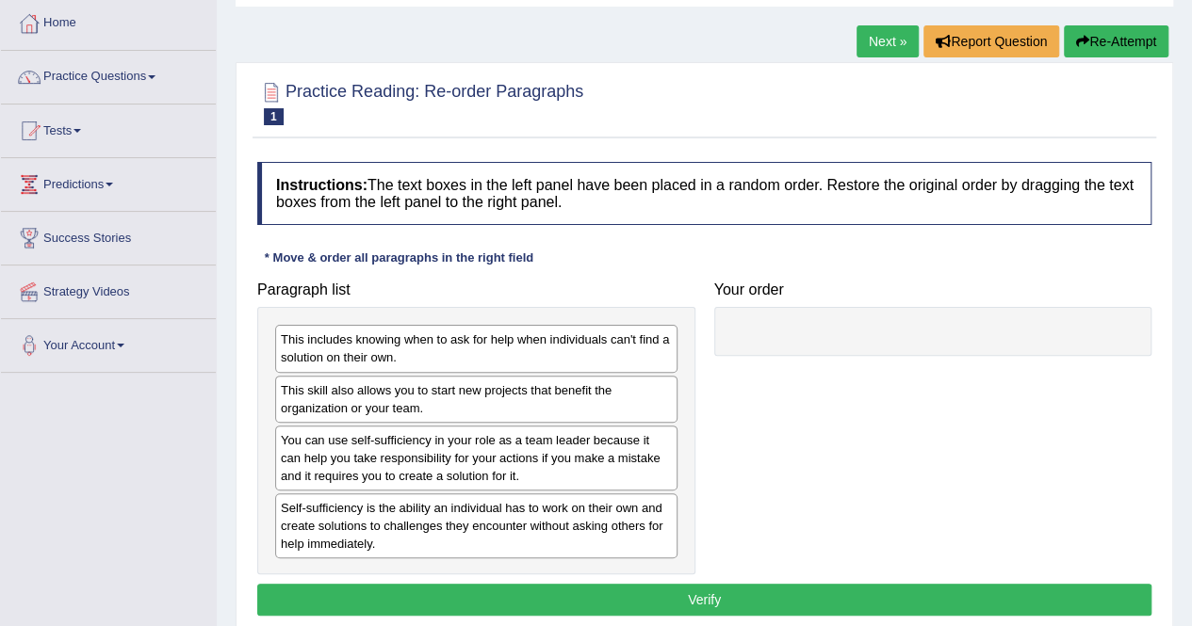
scroll to position [151, 0]
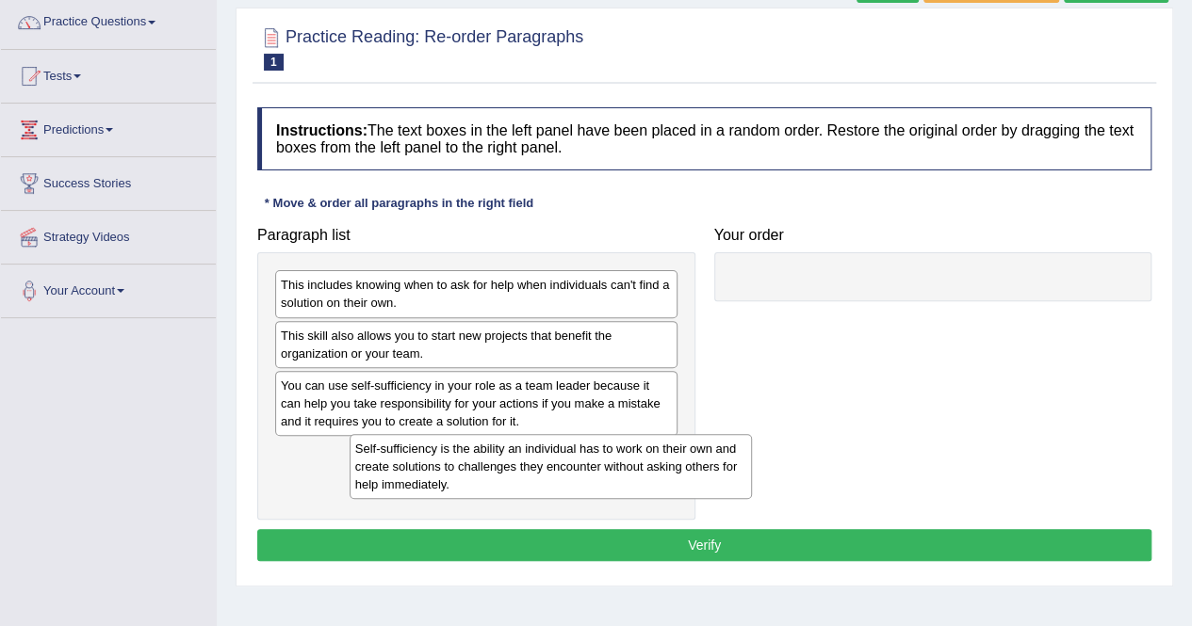
drag, startPoint x: 421, startPoint y: 469, endPoint x: 497, endPoint y: 466, distance: 76.4
click at [497, 466] on div "Self-sufficiency is the ability an individual has to work on their own and crea…" at bounding box center [550, 466] width 402 height 65
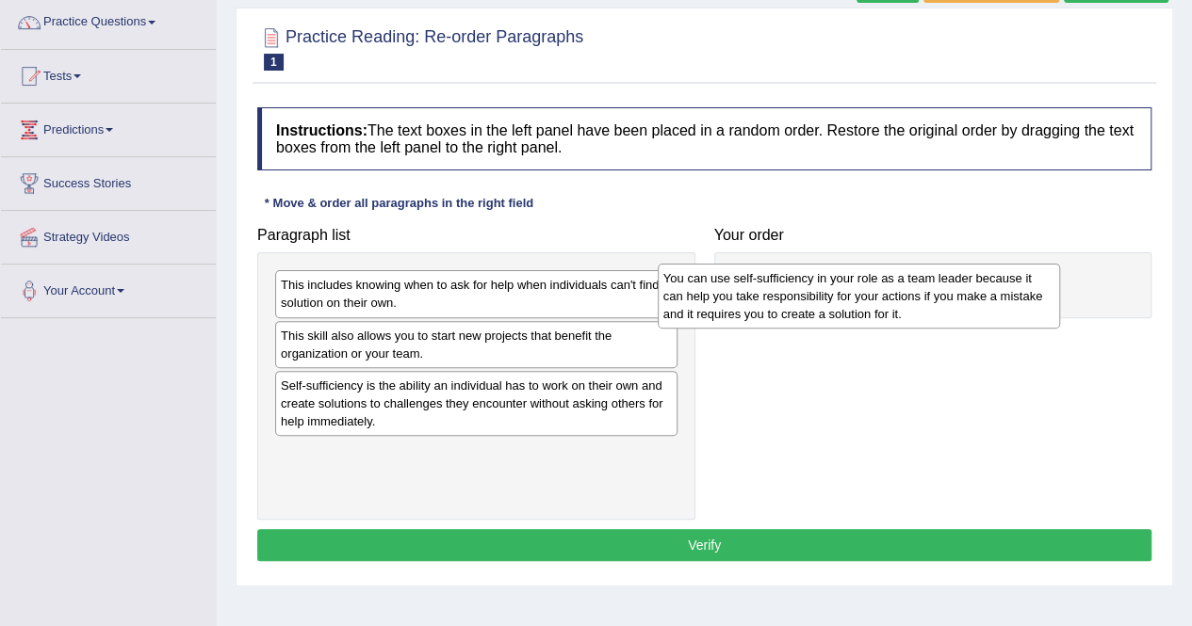
drag, startPoint x: 442, startPoint y: 406, endPoint x: 824, endPoint y: 300, distance: 396.7
click at [824, 300] on div "You can use self-sufficiency in your role as a team leader because it can help …" at bounding box center [858, 296] width 402 height 65
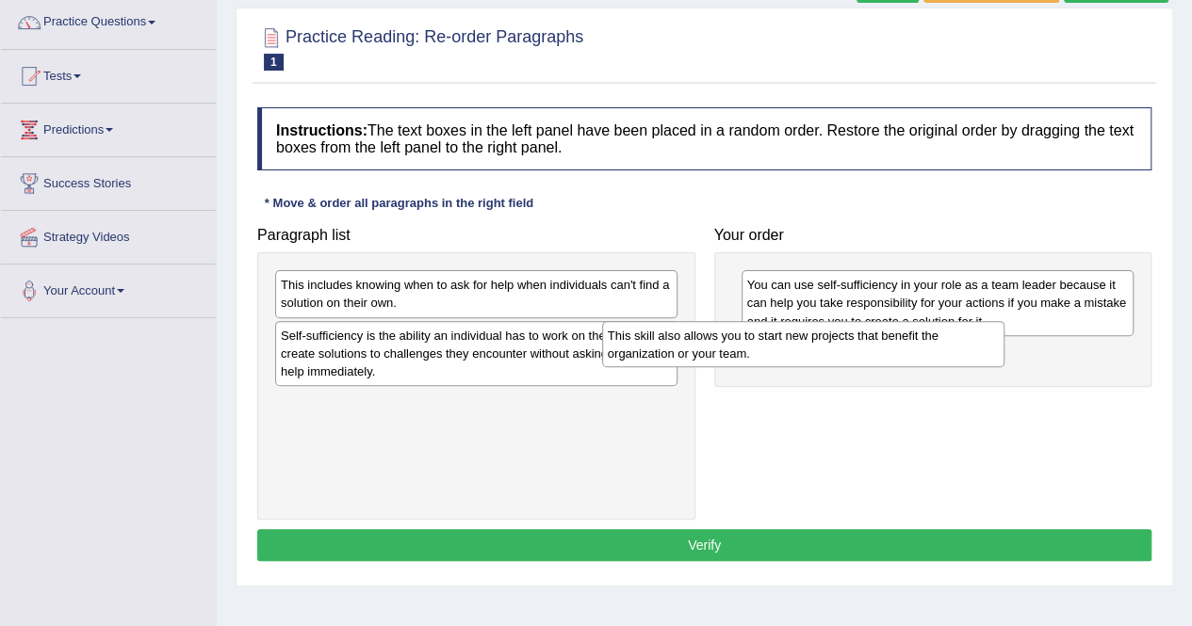
drag, startPoint x: 437, startPoint y: 342, endPoint x: 737, endPoint y: 308, distance: 301.5
click at [737, 321] on div "This skill also allows you to start new projects that benefit the organization …" at bounding box center [803, 344] width 402 height 47
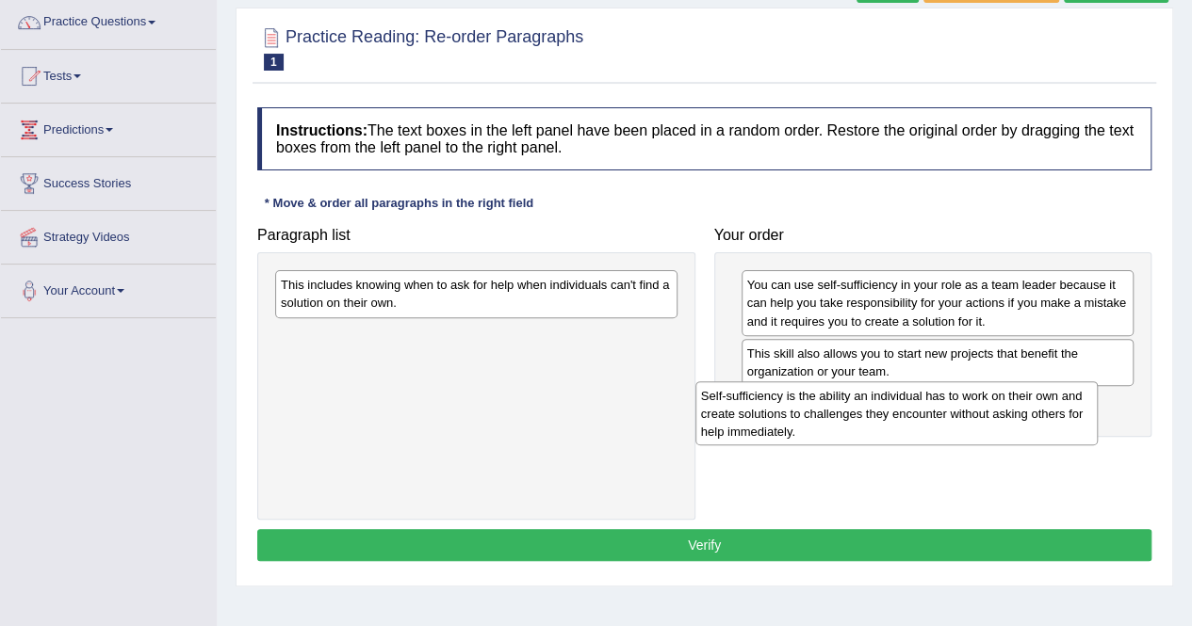
drag, startPoint x: 365, startPoint y: 355, endPoint x: 786, endPoint y: 414, distance: 425.2
click at [786, 414] on div "Self-sufficiency is the ability an individual has to work on their own and crea…" at bounding box center [896, 414] width 402 height 65
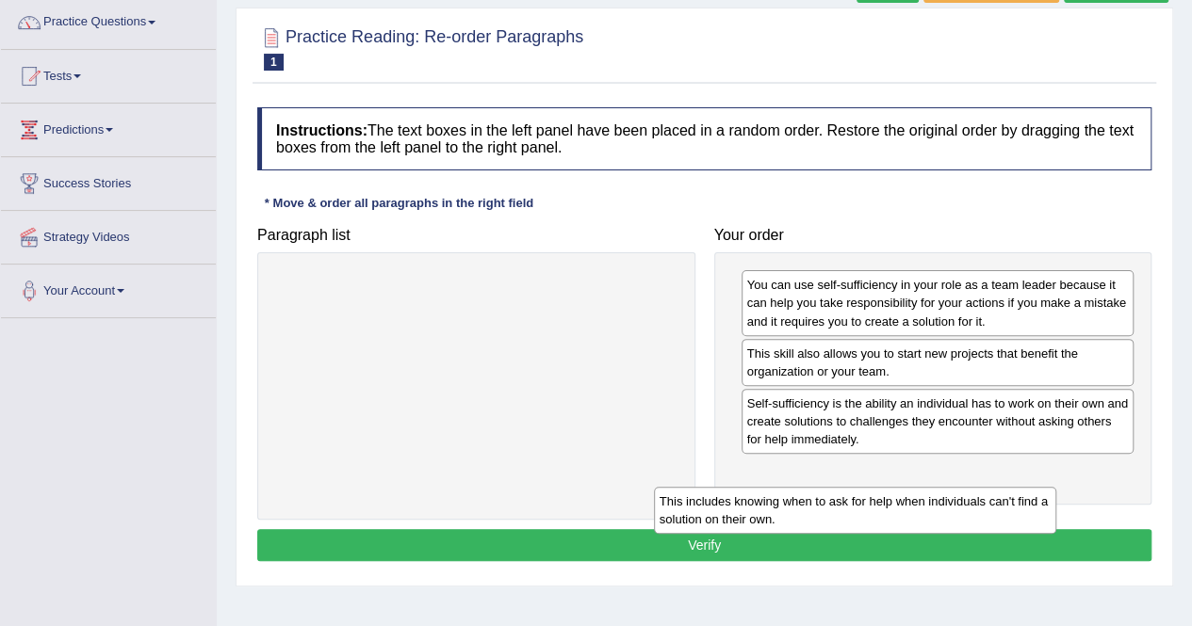
drag, startPoint x: 486, startPoint y: 295, endPoint x: 865, endPoint y: 511, distance: 436.3
click at [865, 511] on div "This includes knowing when to ask for help when individuals can't find a soluti…" at bounding box center [855, 510] width 402 height 47
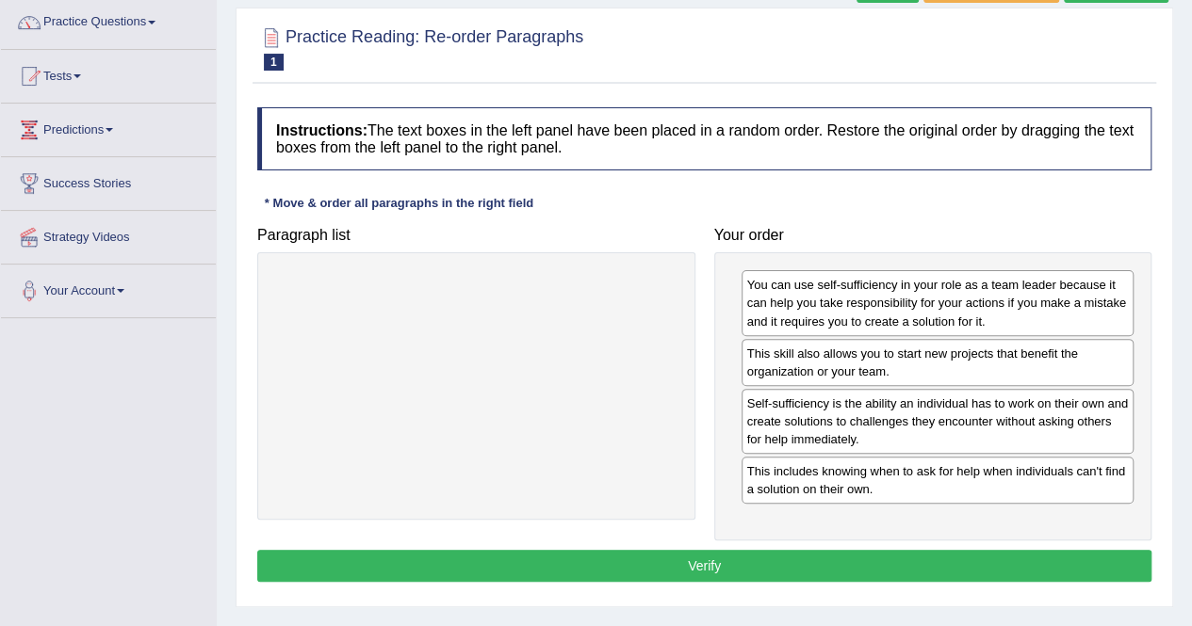
click at [826, 569] on button "Verify" at bounding box center [704, 566] width 894 height 32
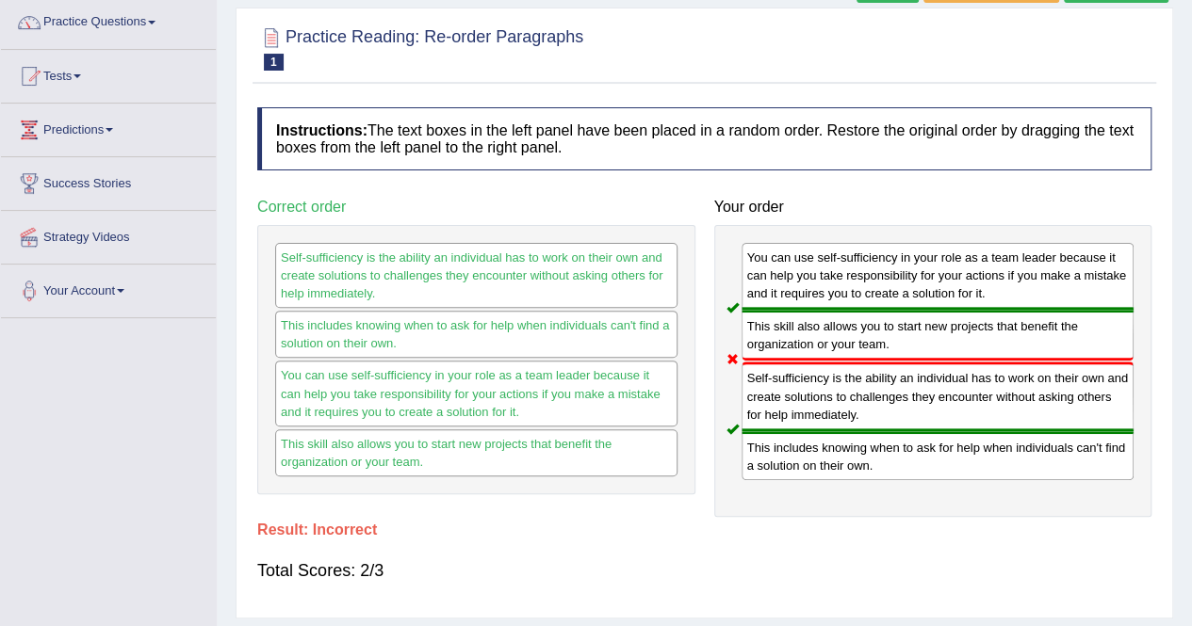
click at [642, 537] on div "Instructions: The text boxes in the left panel have been placed in a random ord…" at bounding box center [703, 353] width 903 height 510
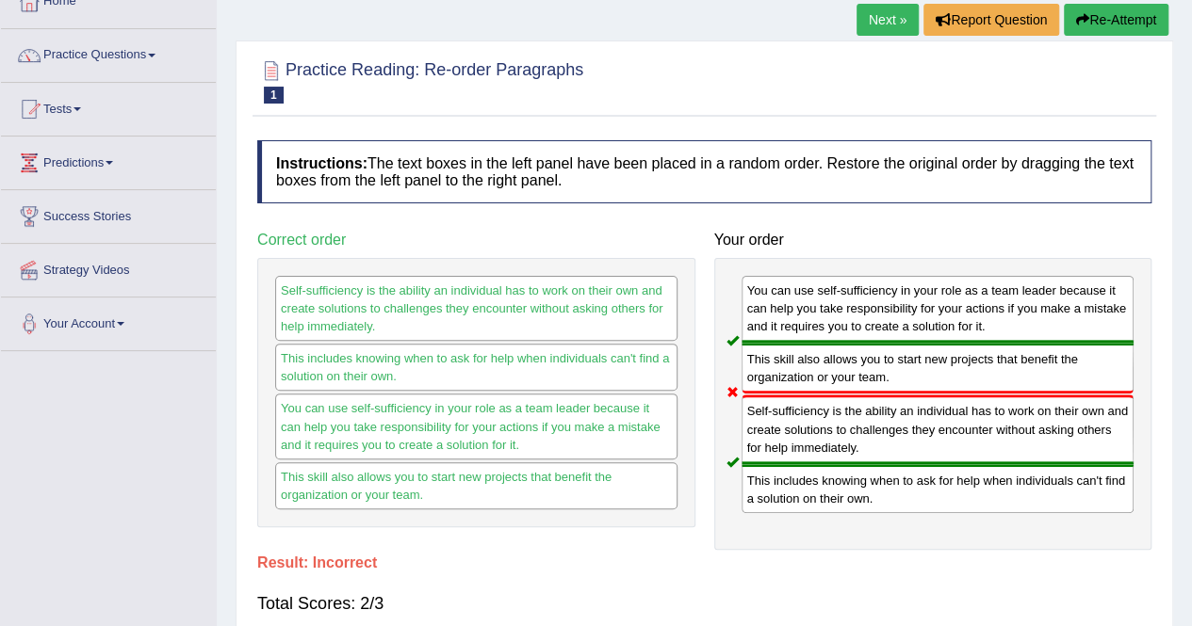
scroll to position [0, 0]
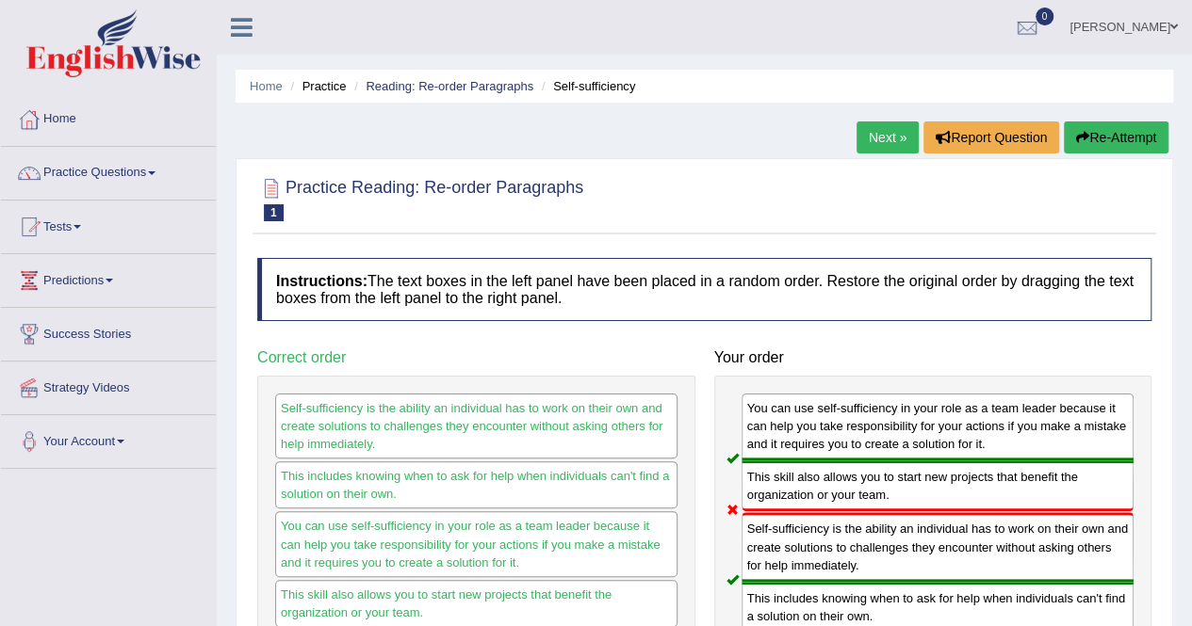
click at [1137, 129] on button "Re-Attempt" at bounding box center [1115, 138] width 105 height 32
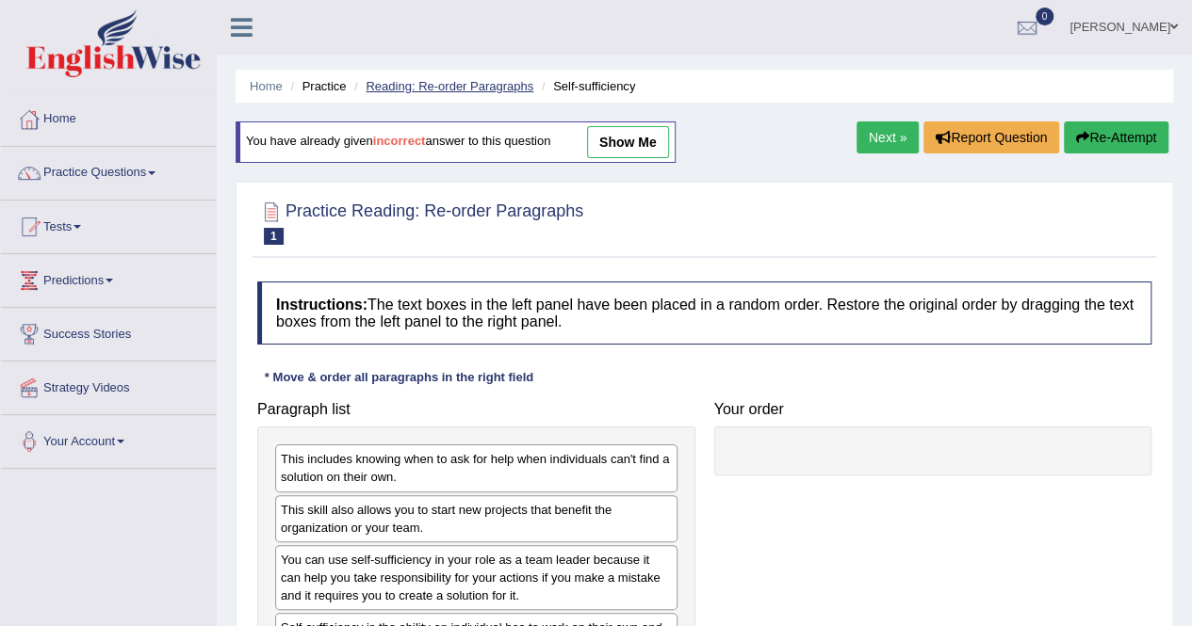
click at [423, 89] on link "Reading: Re-order Paragraphs" at bounding box center [449, 86] width 168 height 14
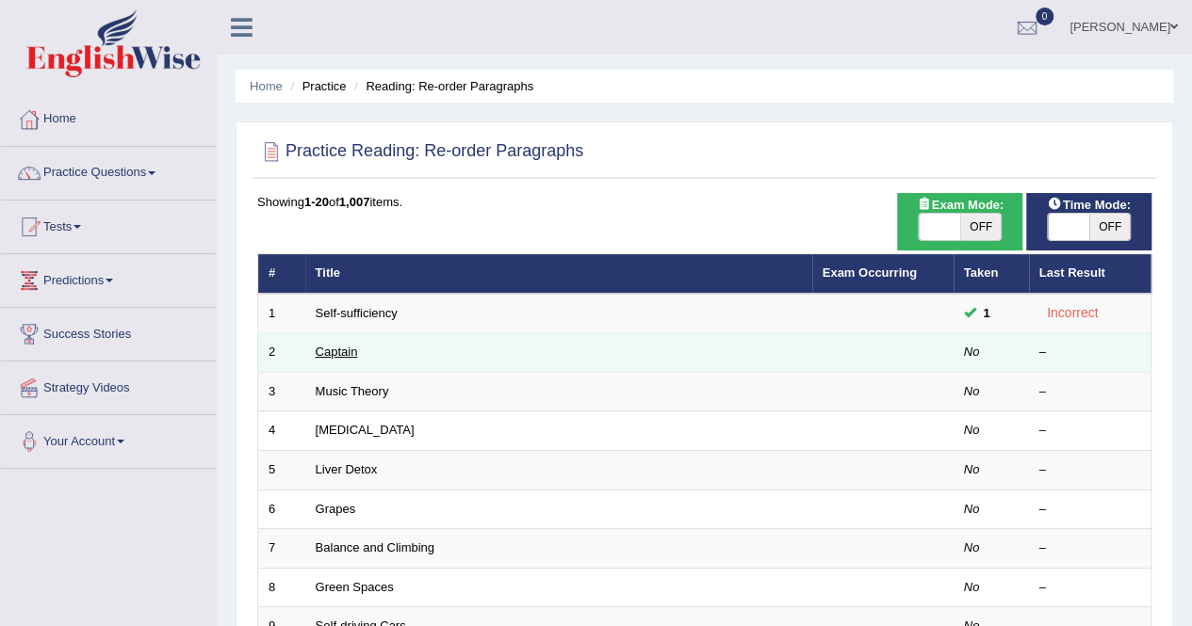
click at [339, 351] on link "Captain" at bounding box center [337, 352] width 42 height 14
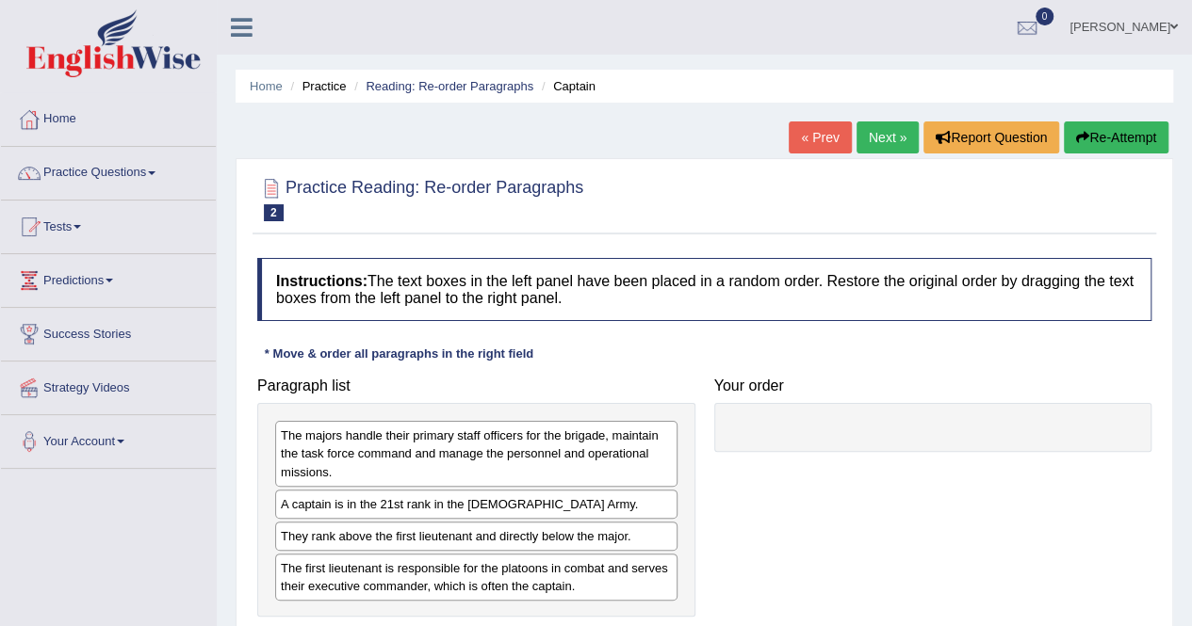
click at [682, 206] on div at bounding box center [704, 198] width 894 height 57
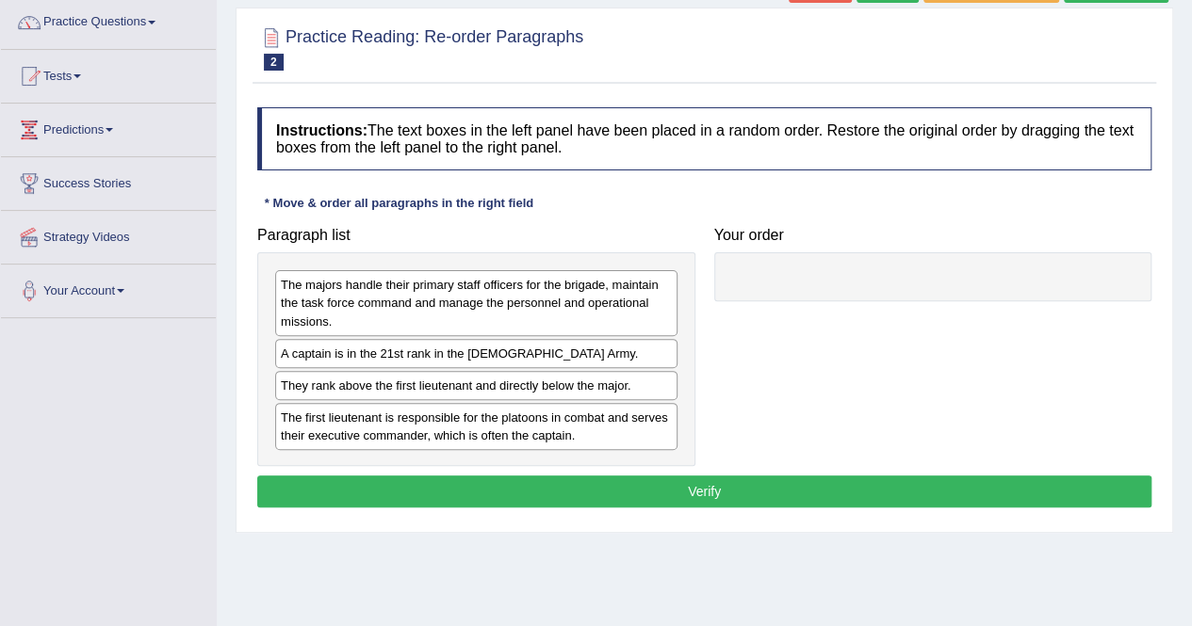
scroll to position [188, 0]
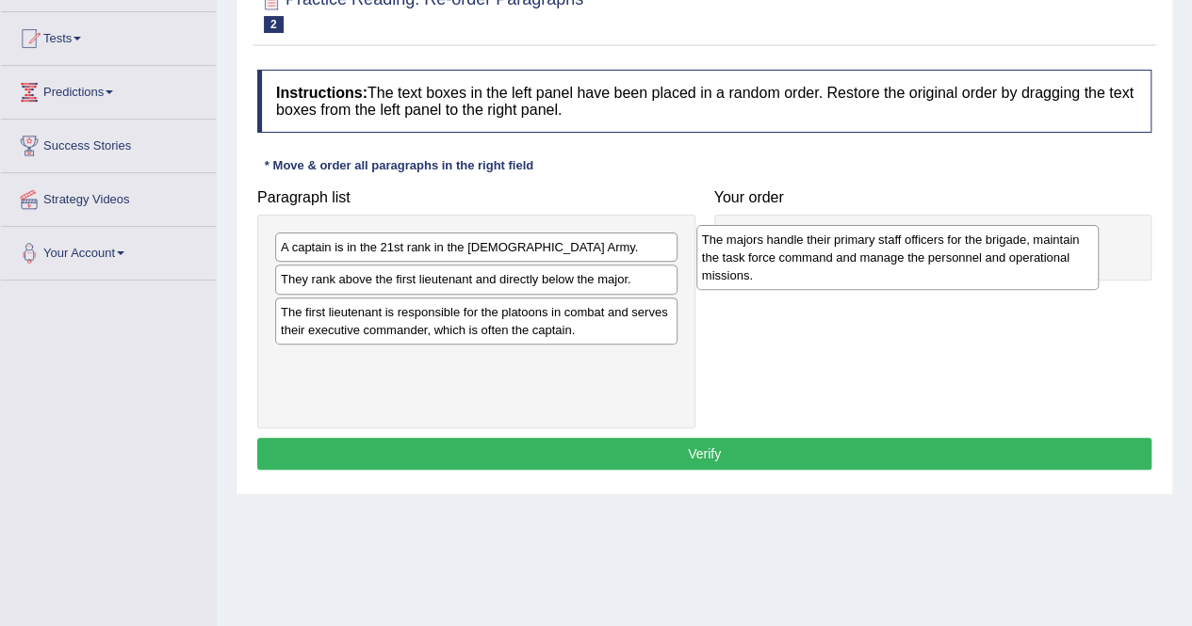
drag, startPoint x: 424, startPoint y: 259, endPoint x: 845, endPoint y: 252, distance: 421.1
click at [845, 252] on div "The majors handle their primary staff officers for the brigade, maintain the ta…" at bounding box center [897, 257] width 402 height 65
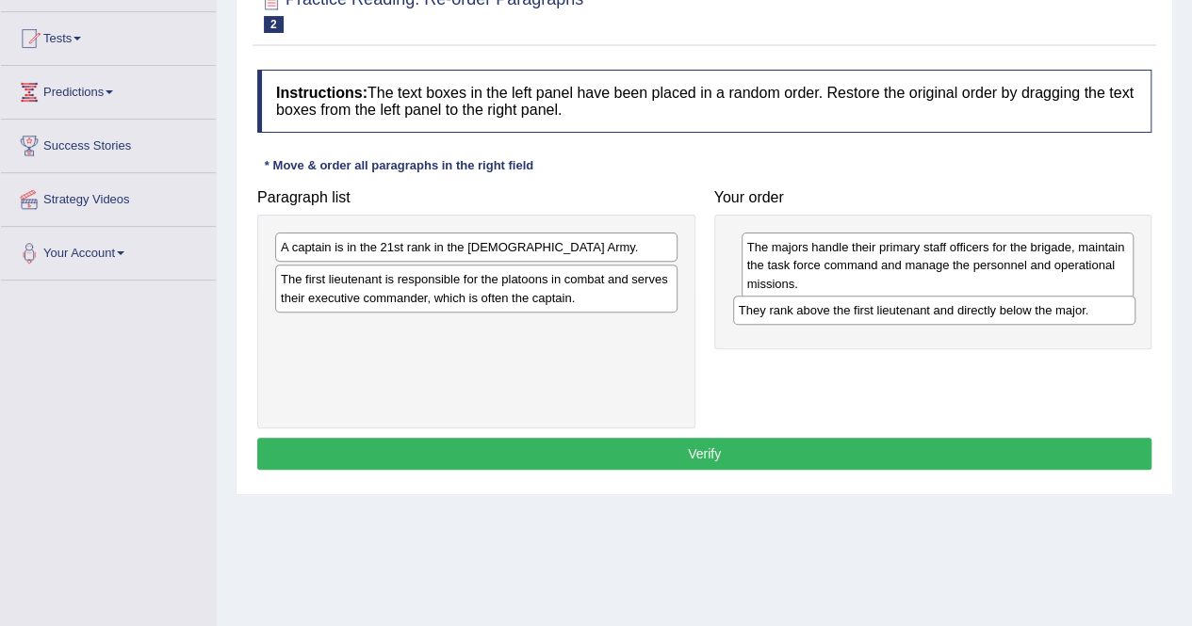
drag, startPoint x: 372, startPoint y: 274, endPoint x: 830, endPoint y: 306, distance: 458.9
click at [830, 306] on div "They rank above the first lieutenant and directly below the major." at bounding box center [934, 310] width 402 height 28
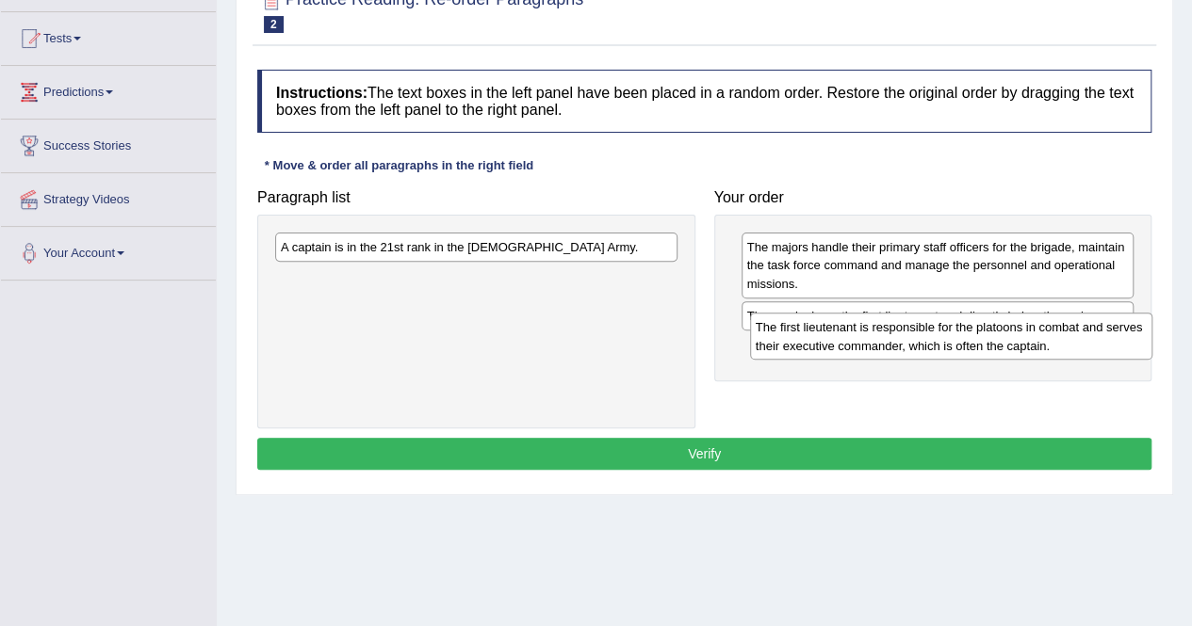
drag, startPoint x: 416, startPoint y: 280, endPoint x: 891, endPoint y: 329, distance: 477.3
click at [891, 329] on div "The first lieutenant is responsible for the platoons in combat and serves their…" at bounding box center [951, 336] width 402 height 47
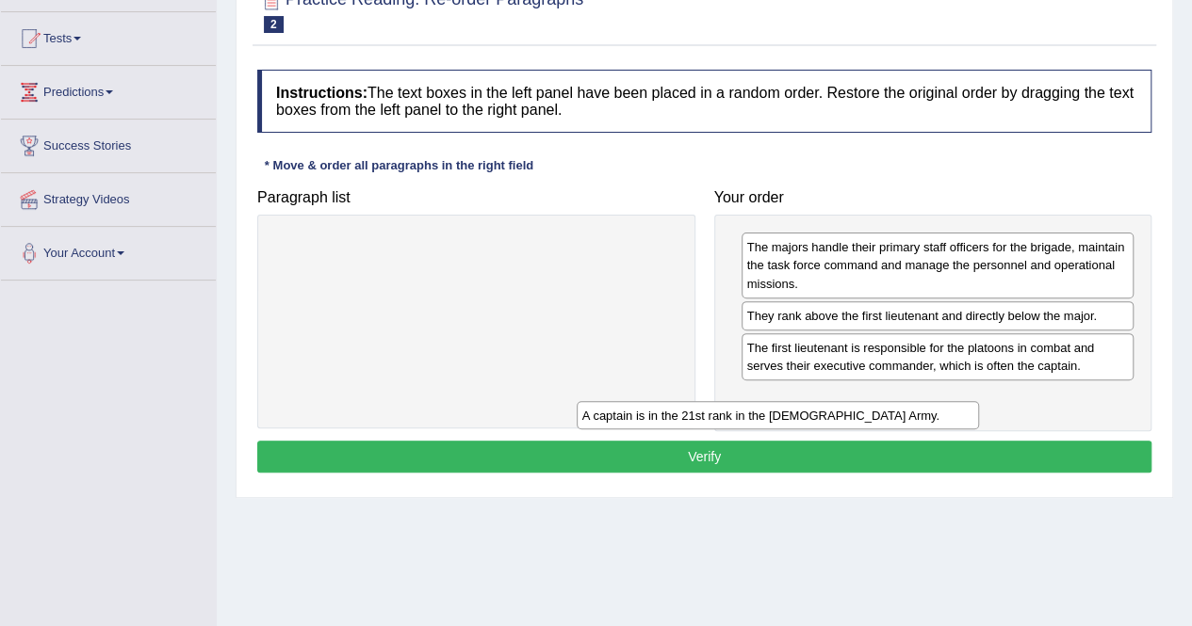
drag, startPoint x: 533, startPoint y: 247, endPoint x: 869, endPoint y: 397, distance: 368.1
click at [869, 401] on div "A captain is in the 21st rank in the [DEMOGRAPHIC_DATA] Army." at bounding box center [777, 415] width 402 height 28
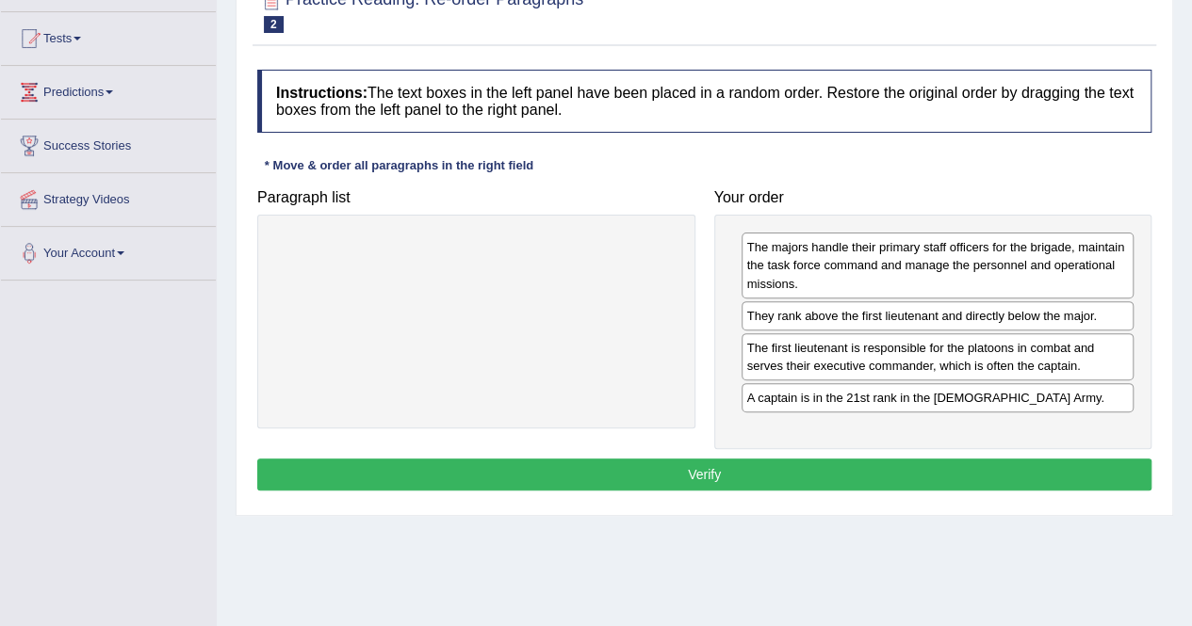
click at [851, 470] on button "Verify" at bounding box center [704, 475] width 894 height 32
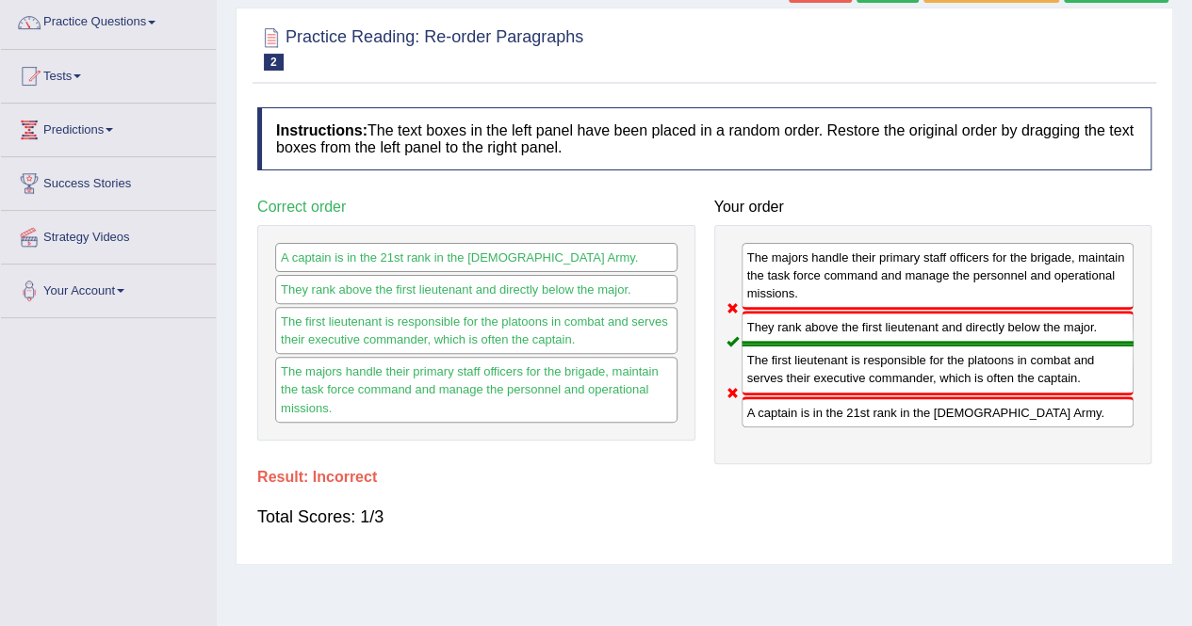
scroll to position [0, 0]
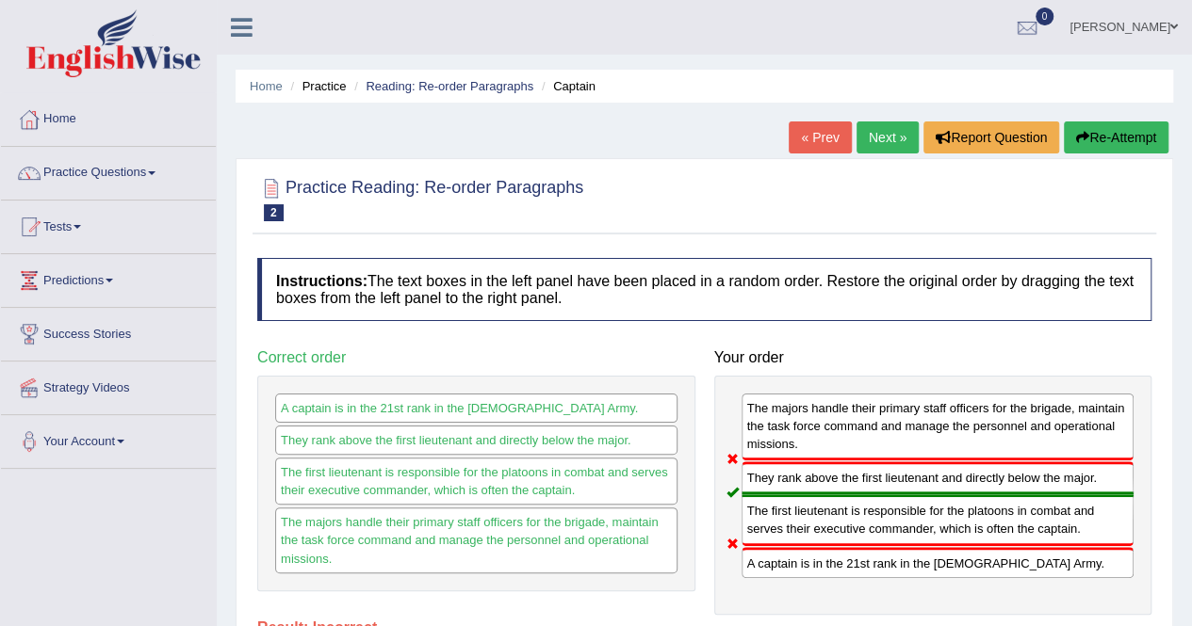
click at [1119, 138] on button "Re-Attempt" at bounding box center [1115, 138] width 105 height 32
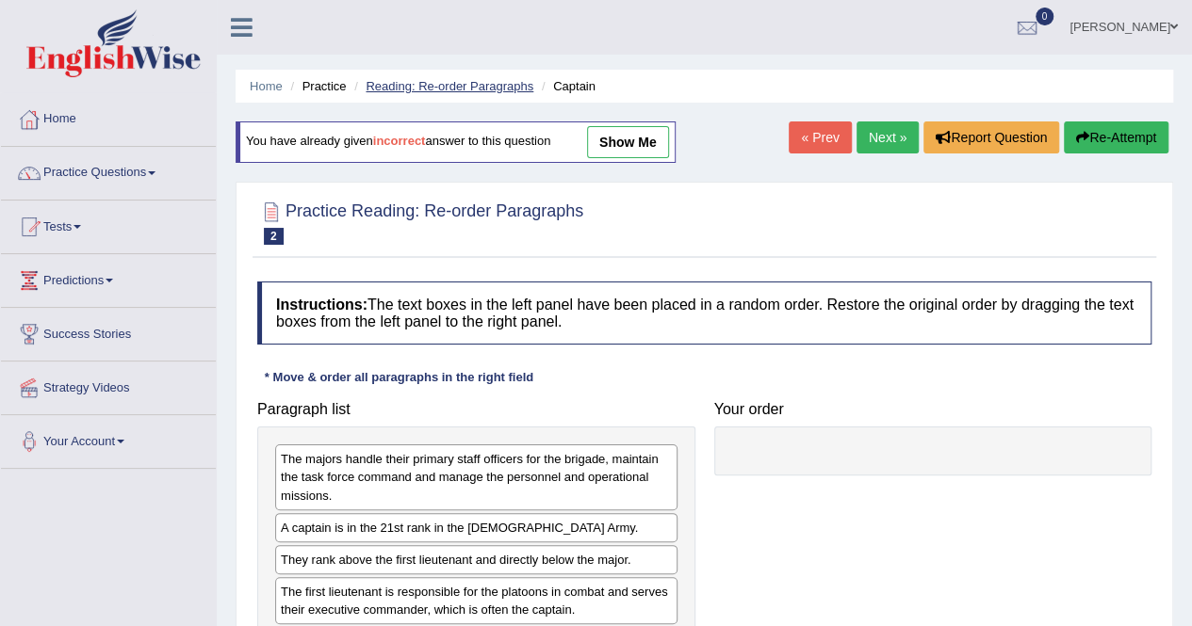
click at [455, 87] on link "Reading: Re-order Paragraphs" at bounding box center [449, 86] width 168 height 14
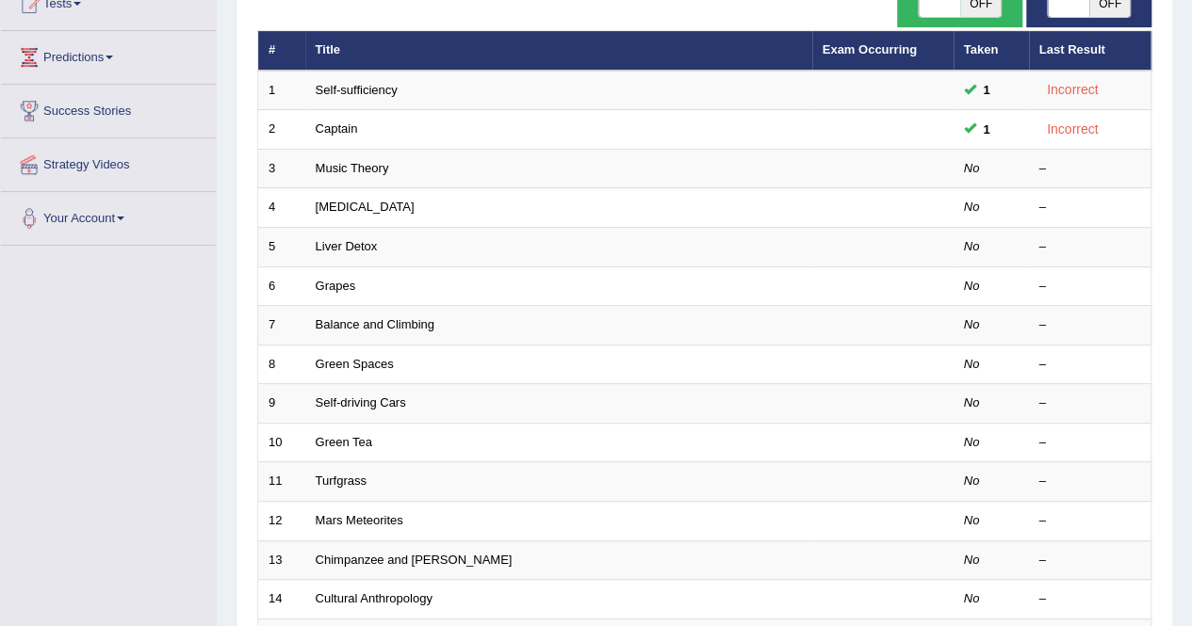
scroll to position [301, 0]
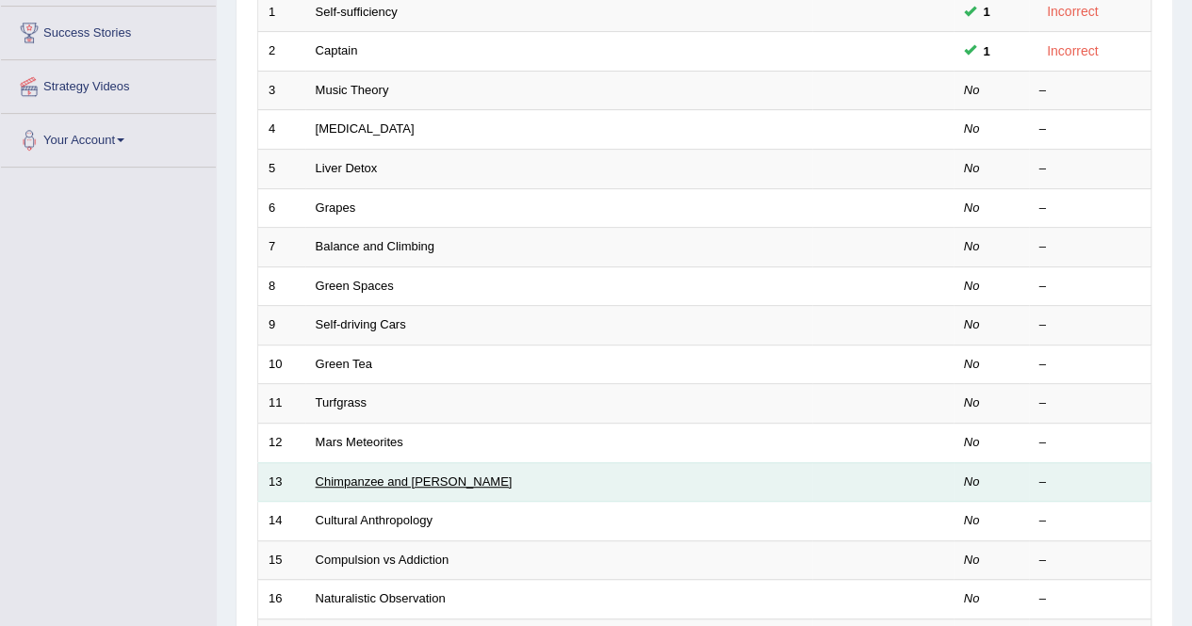
click at [375, 479] on link "Chimpanzee and [PERSON_NAME]" at bounding box center [414, 482] width 197 height 14
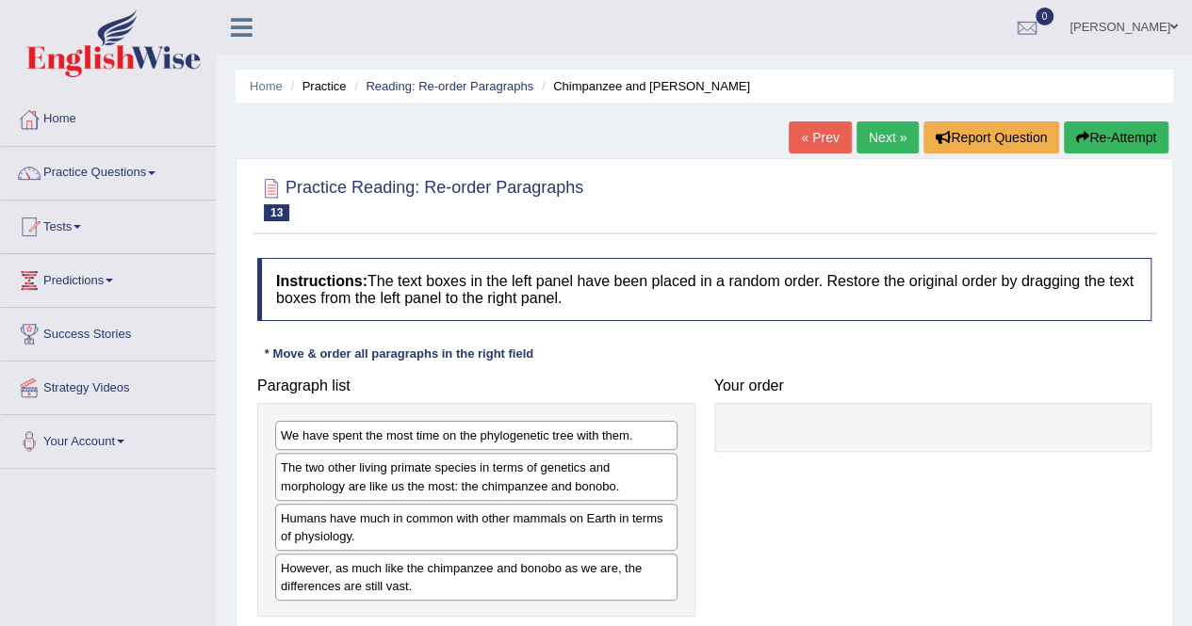
click at [610, 364] on div "Instructions: The text boxes in the left panel have been placed in a random ord…" at bounding box center [703, 461] width 903 height 424
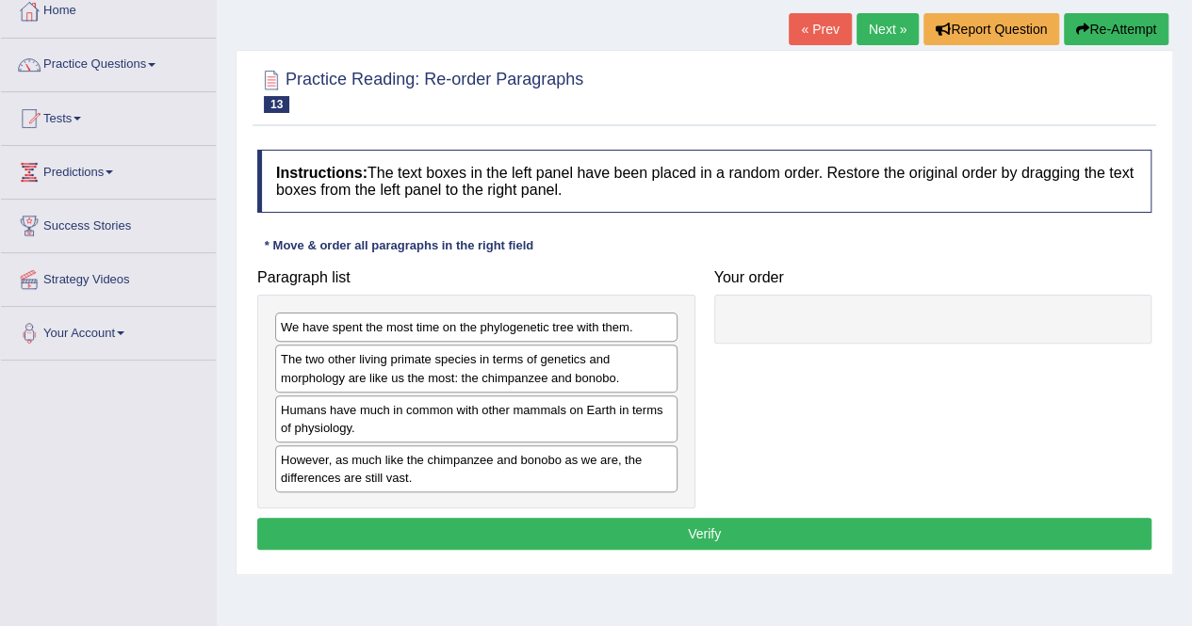
scroll to position [151, 0]
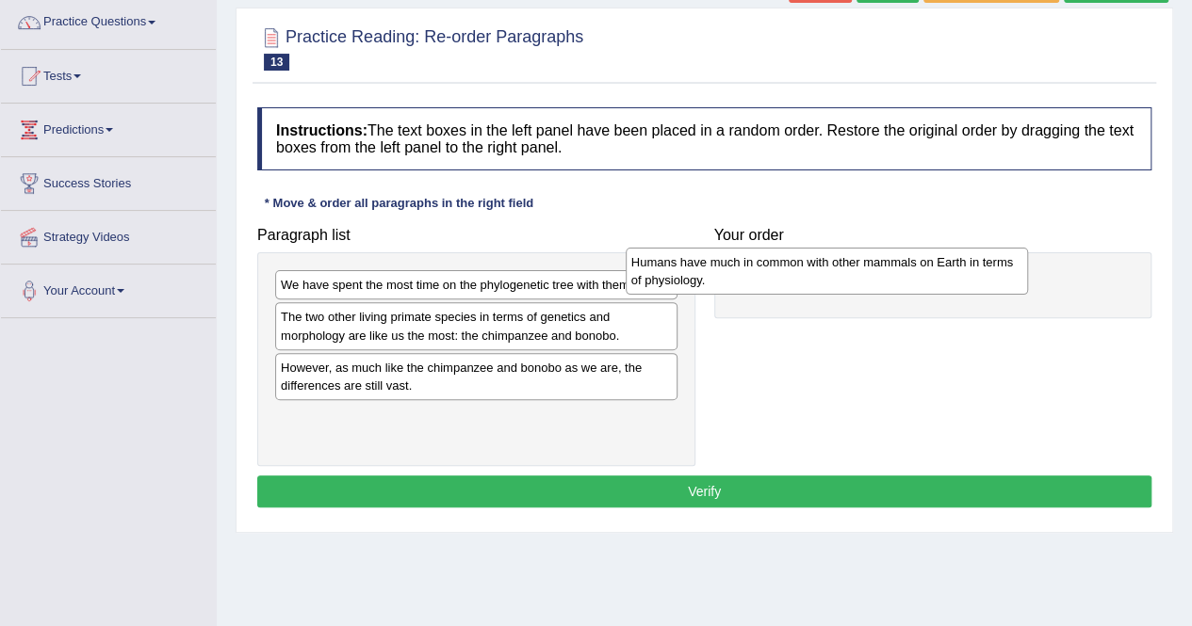
drag, startPoint x: 393, startPoint y: 372, endPoint x: 747, endPoint y: 268, distance: 369.0
click at [747, 268] on div "Humans have much in common with other mammals on Earth in terms of physiology." at bounding box center [826, 271] width 402 height 47
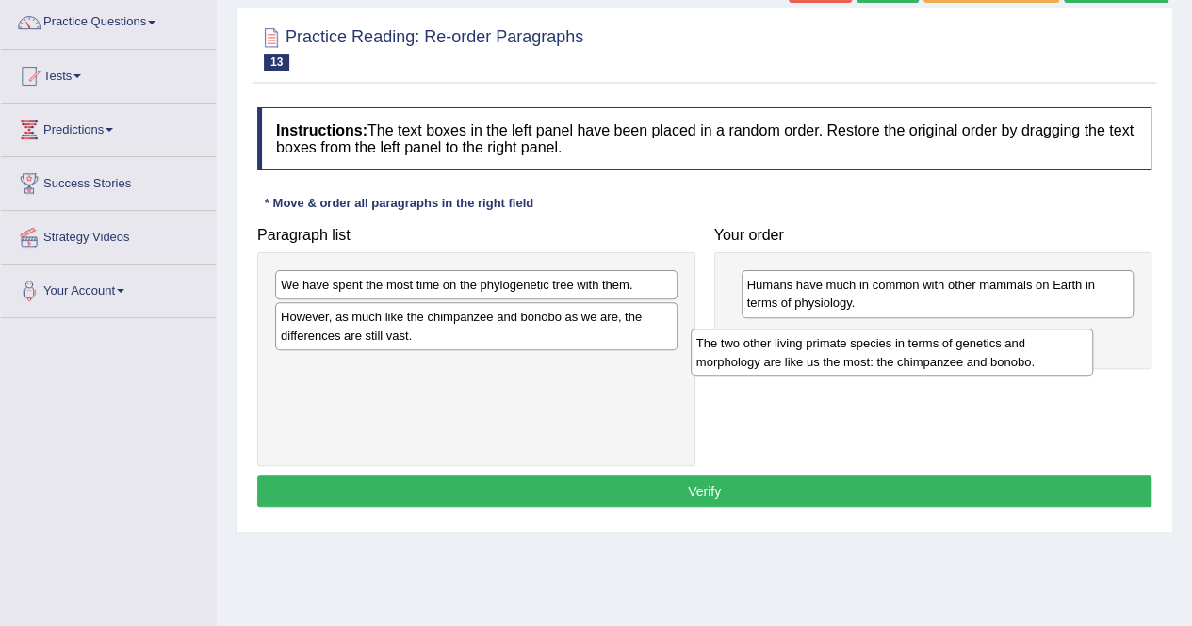
drag, startPoint x: 427, startPoint y: 336, endPoint x: 885, endPoint y: 357, distance: 459.2
click at [885, 357] on div "The two other living primate species in terms of genetics and morphology are li…" at bounding box center [891, 352] width 402 height 47
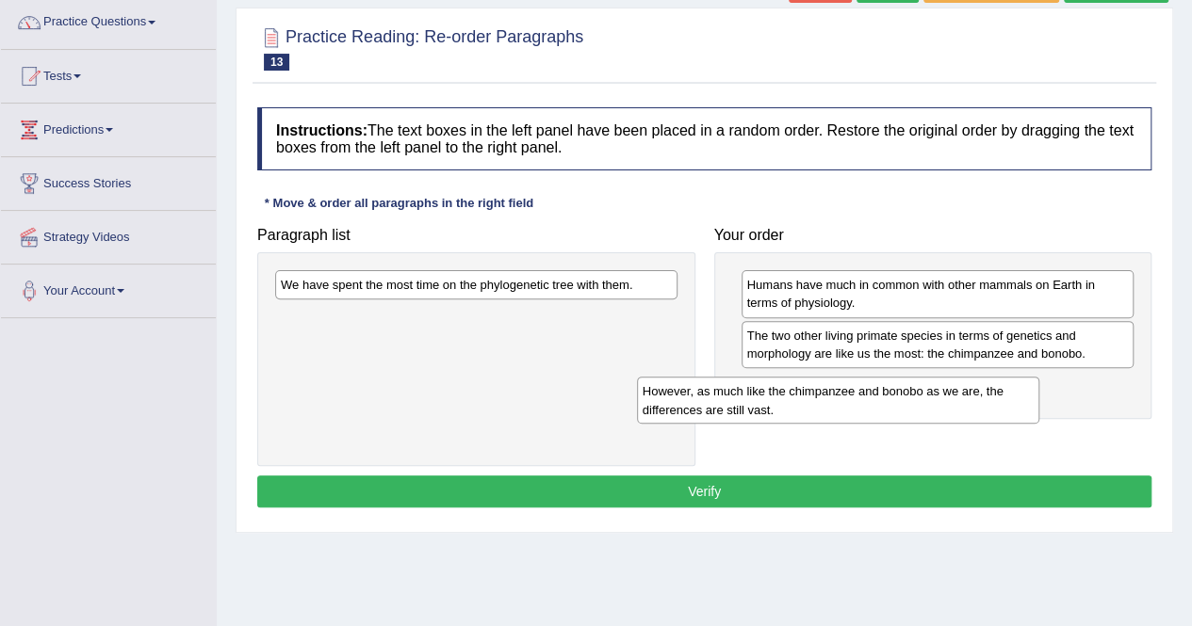
drag, startPoint x: 480, startPoint y: 325, endPoint x: 867, endPoint y: 398, distance: 393.1
click at [867, 398] on div "However, as much like the chimpanzee and bonobo as we are, the differences are …" at bounding box center [838, 400] width 402 height 47
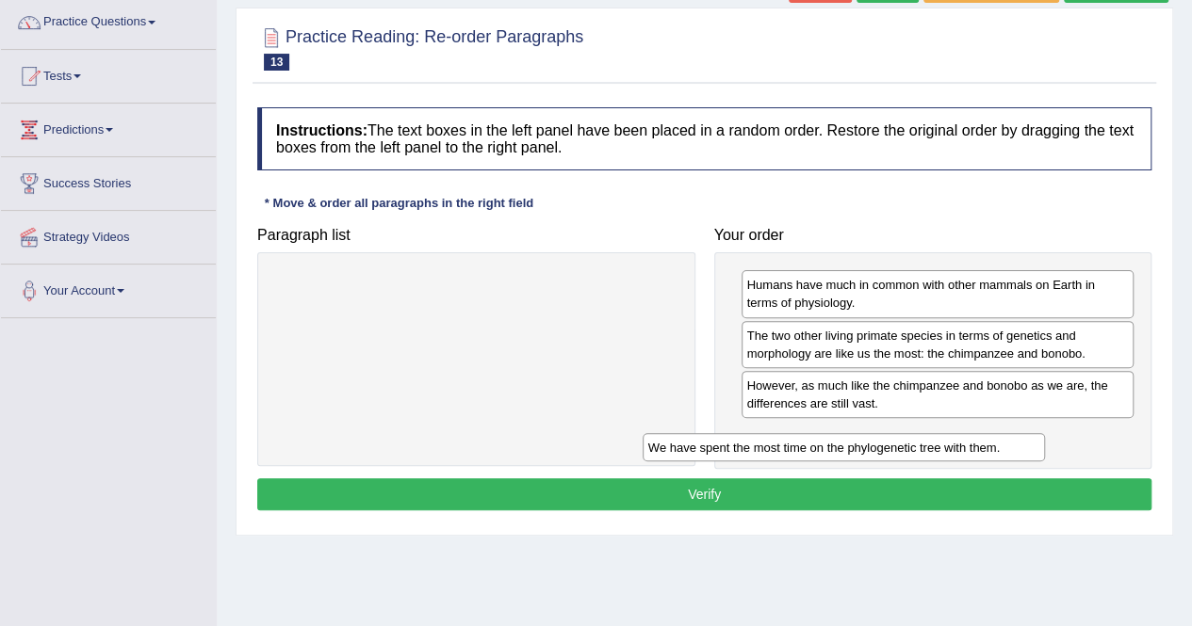
drag, startPoint x: 548, startPoint y: 286, endPoint x: 928, endPoint y: 455, distance: 415.4
click at [928, 455] on div "We have spent the most time on the phylogenetic tree with them." at bounding box center [843, 447] width 402 height 28
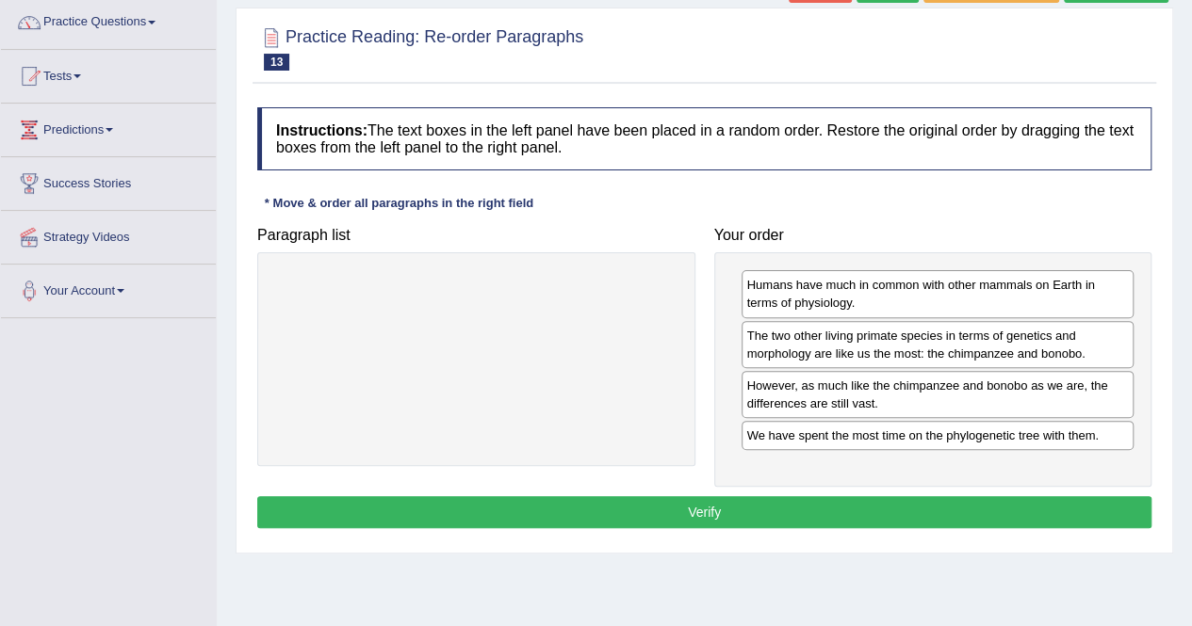
click at [909, 496] on button "Verify" at bounding box center [704, 512] width 894 height 32
